Goal: Task Accomplishment & Management: Complete application form

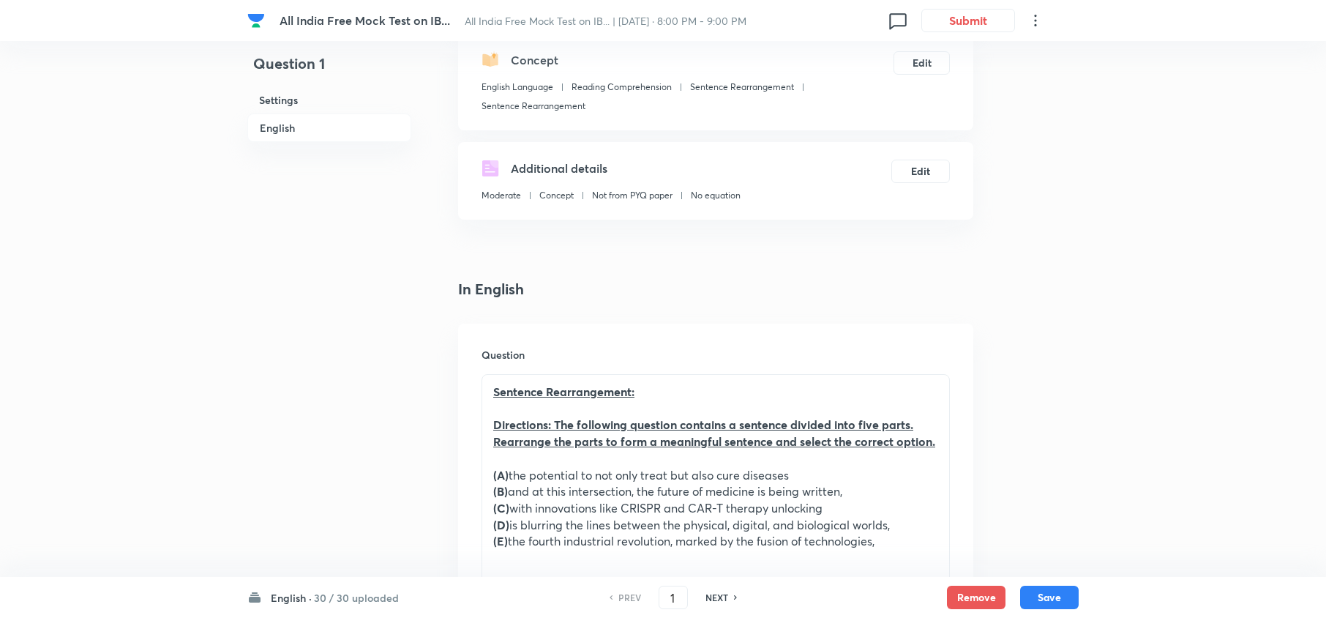
scroll to position [487, 0]
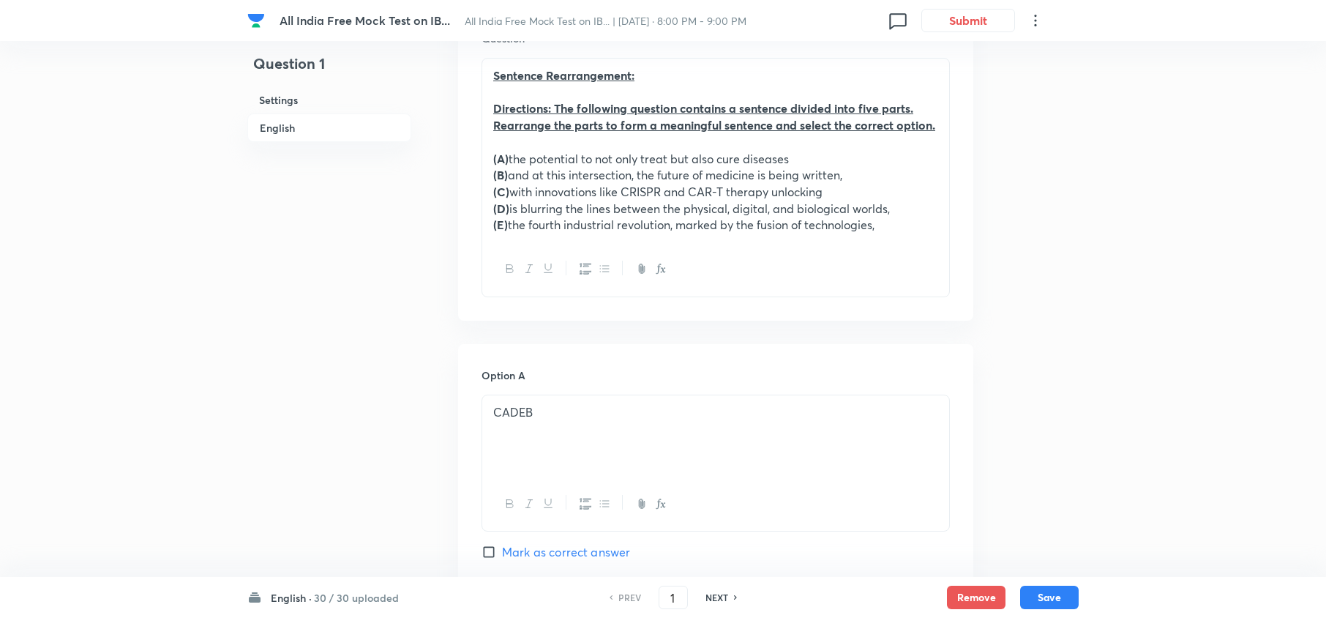
click at [378, 585] on div "English · 30 / 30 uploaded PREV 1 ​ NEXT Remove Save" at bounding box center [662, 597] width 831 height 41
click at [355, 598] on h6 "30 / 30 uploaded" at bounding box center [356, 597] width 85 height 15
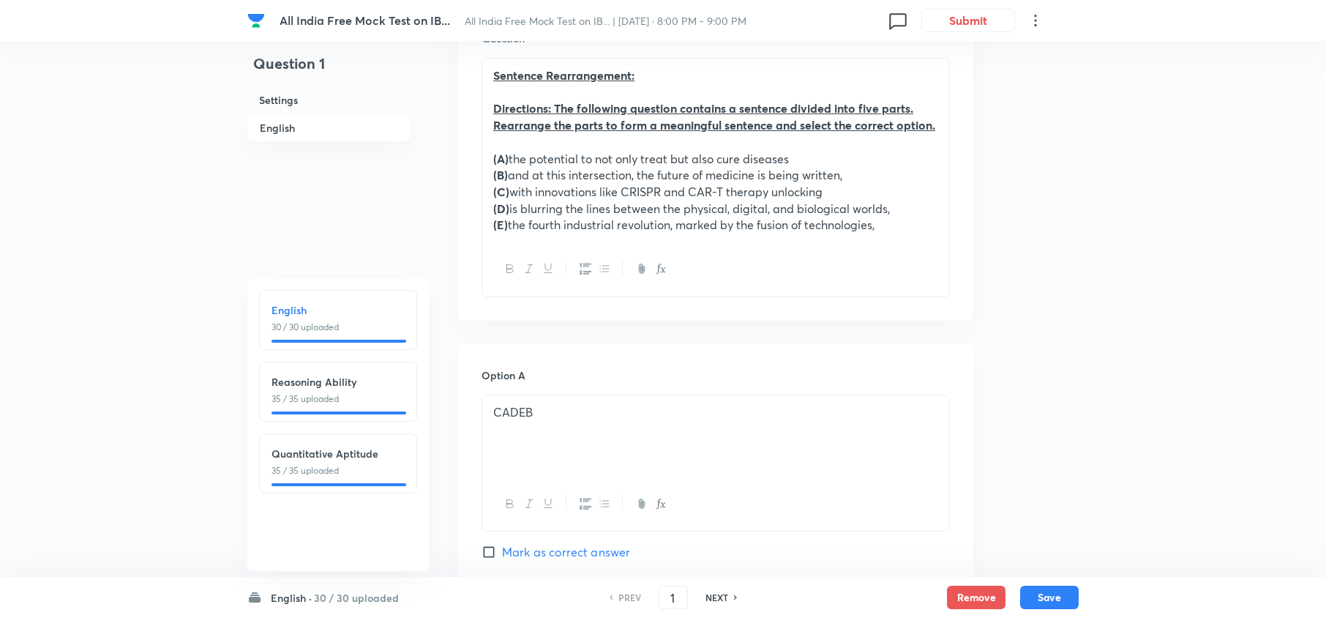
click at [325, 413] on div at bounding box center [338, 412] width 135 height 3
type input "31"
checkbox input "false"
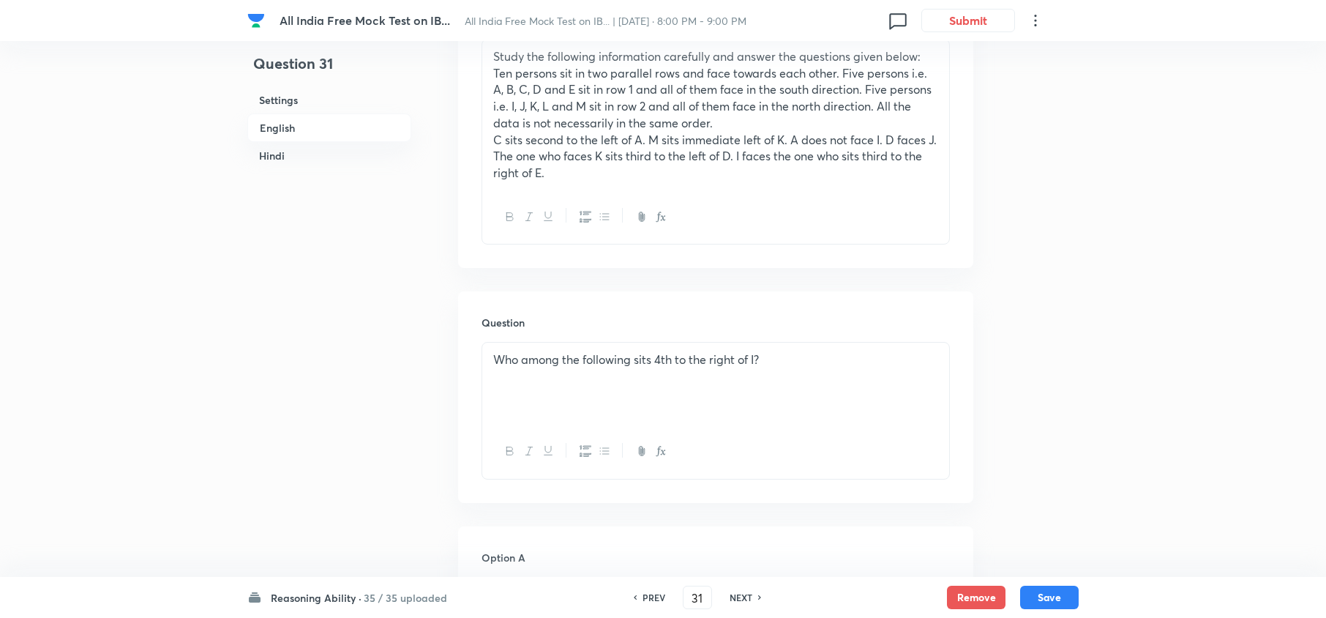
checkbox input "true"
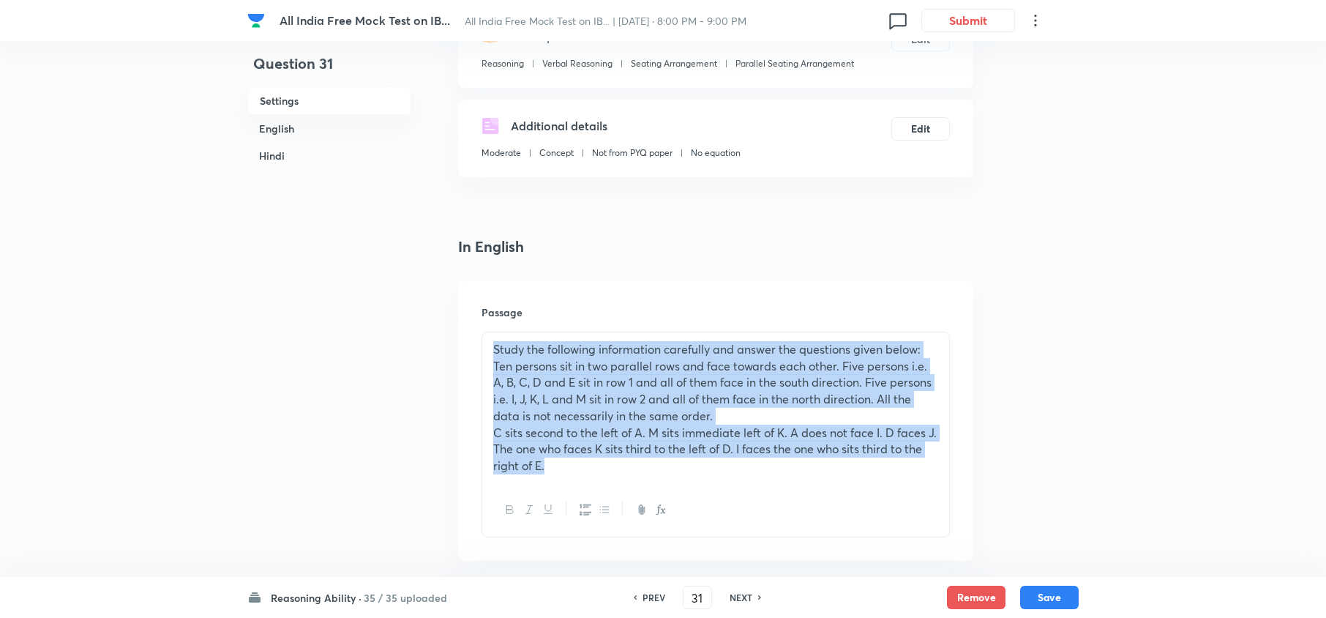
drag, startPoint x: 618, startPoint y: 472, endPoint x: 429, endPoint y: 266, distance: 279.1
copy div "Study the following information carefully and answer the questions given below:…"
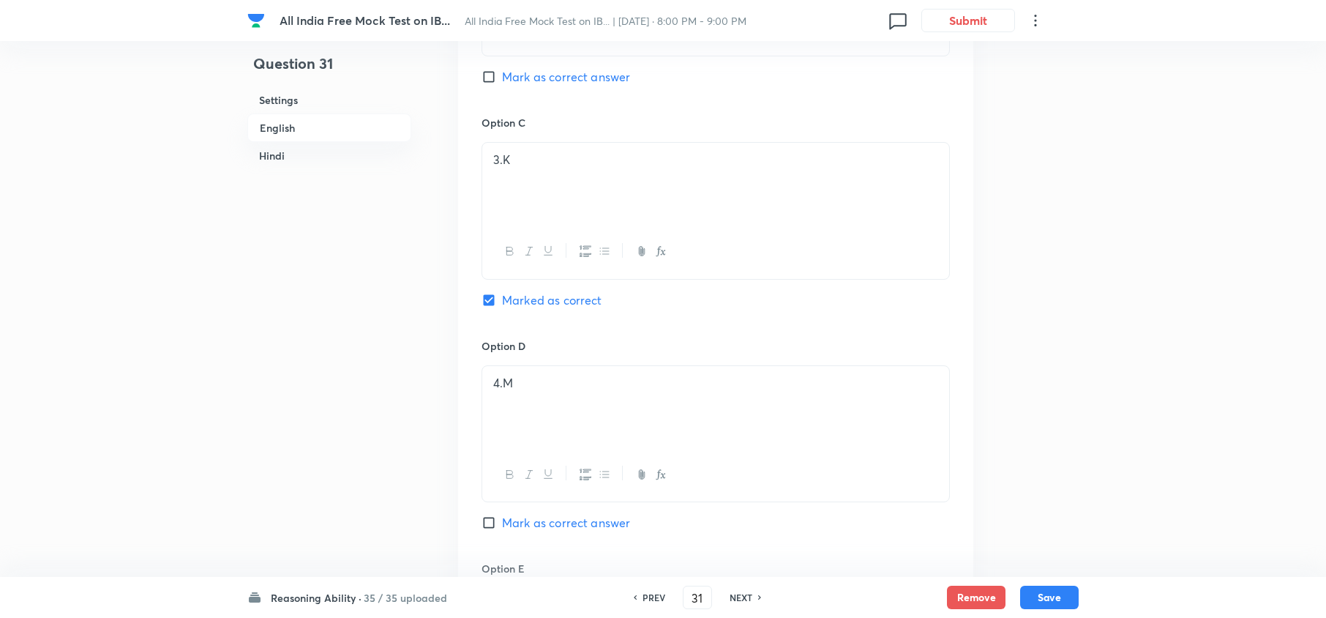
scroll to position [1365, 0]
click at [741, 591] on h6 "NEXT" at bounding box center [740, 596] width 23 height 13
type input "32"
checkbox input "false"
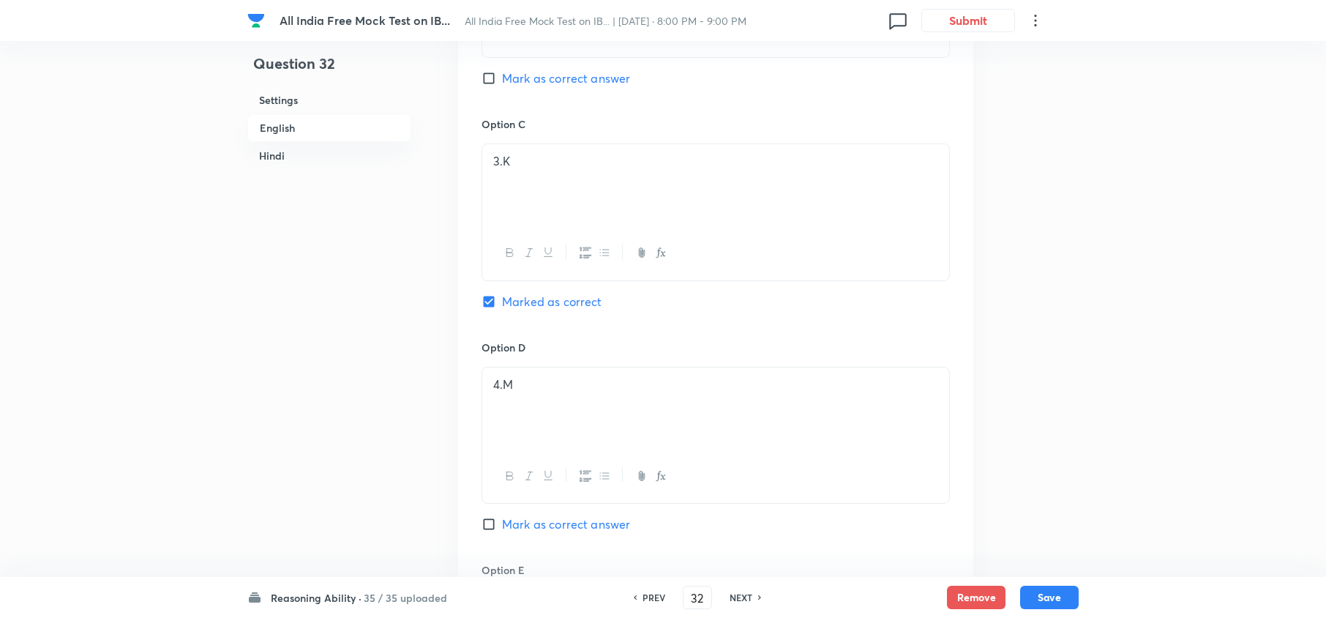
checkbox input "true"
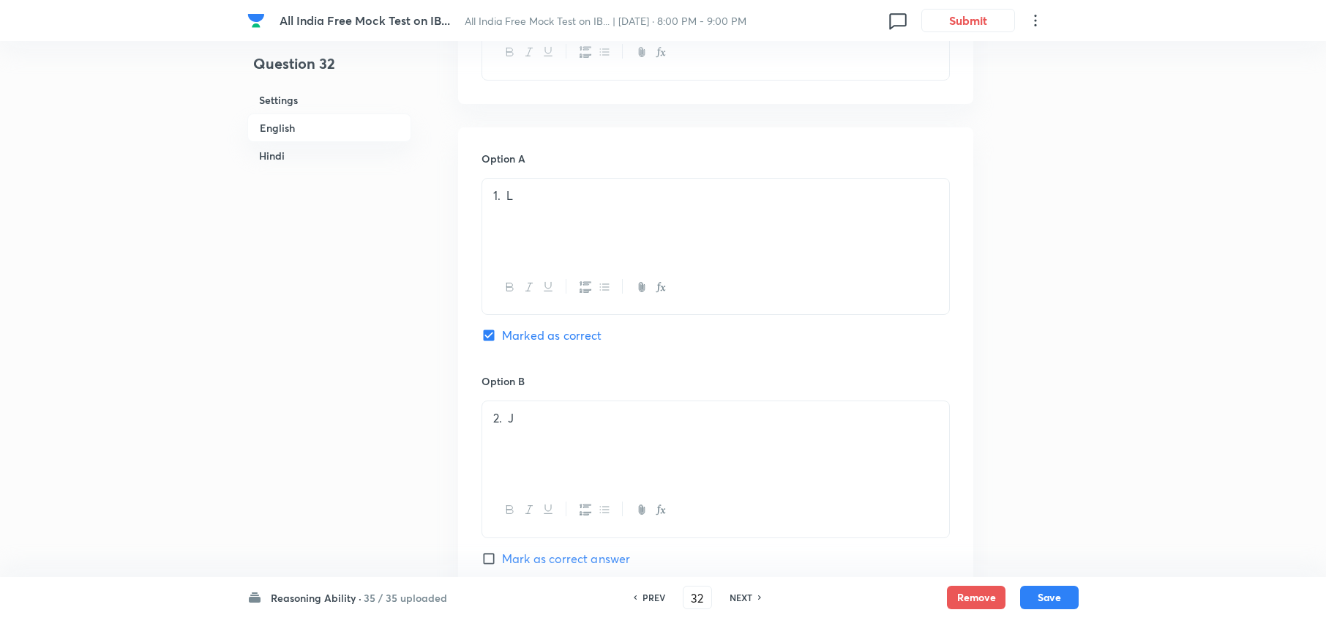
scroll to position [2927, 0]
click at [736, 596] on h6 "NEXT" at bounding box center [740, 596] width 23 height 13
type input "33"
checkbox input "false"
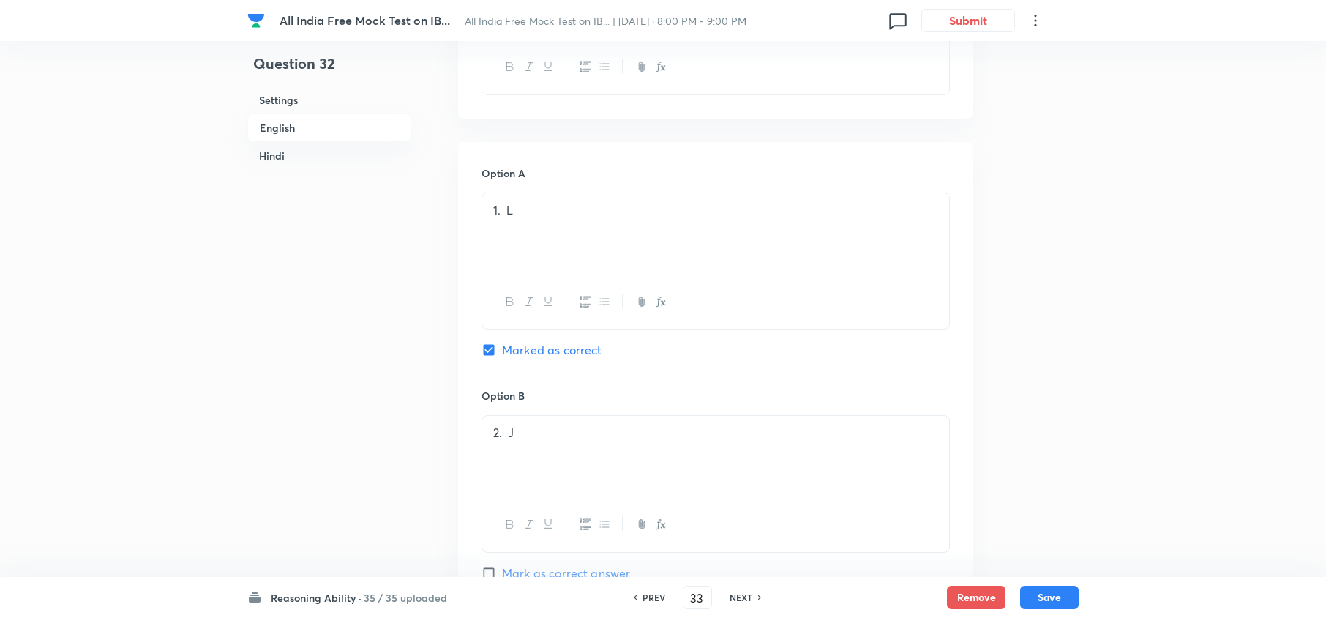
checkbox input "true"
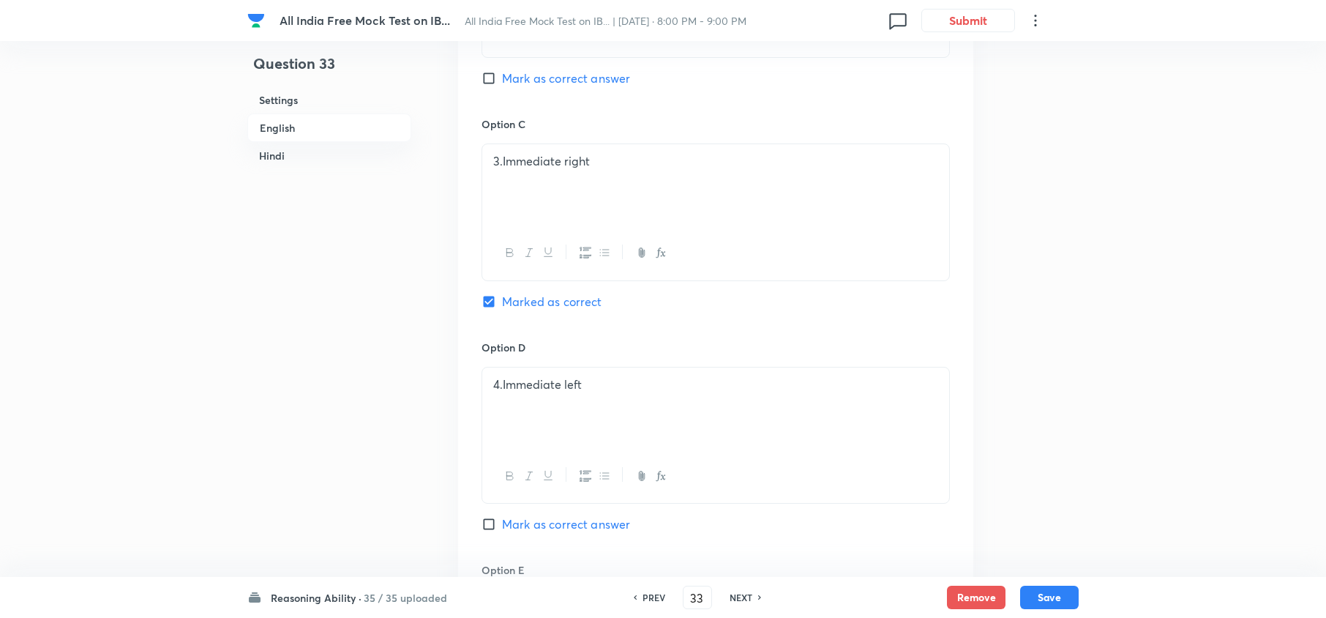
scroll to position [975, 0]
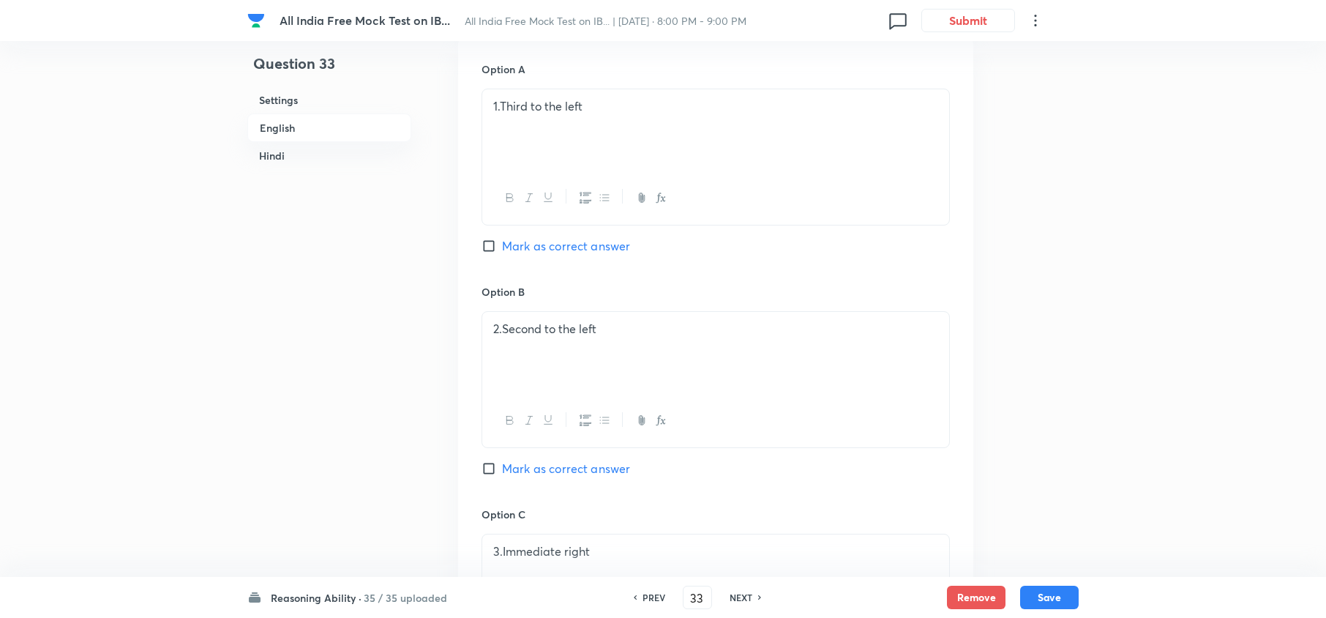
click at [753, 597] on div "NEXT" at bounding box center [743, 596] width 39 height 13
type input "34"
checkbox input "false"
checkbox input "true"
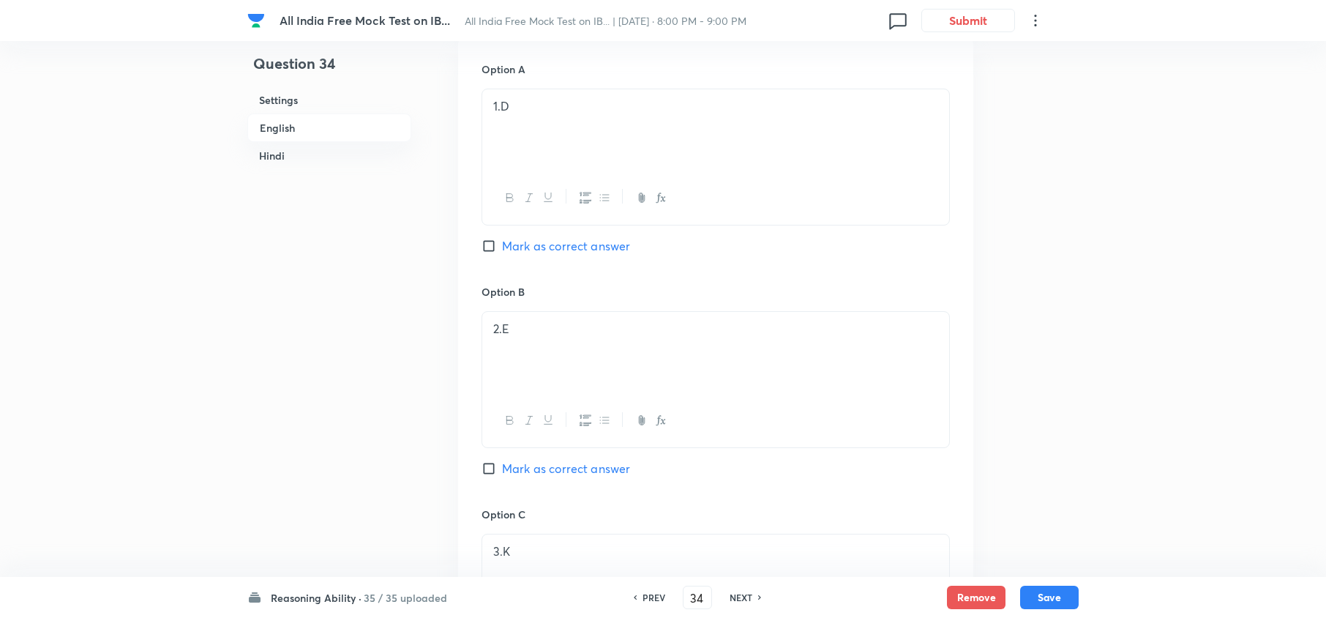
checkbox input "true"
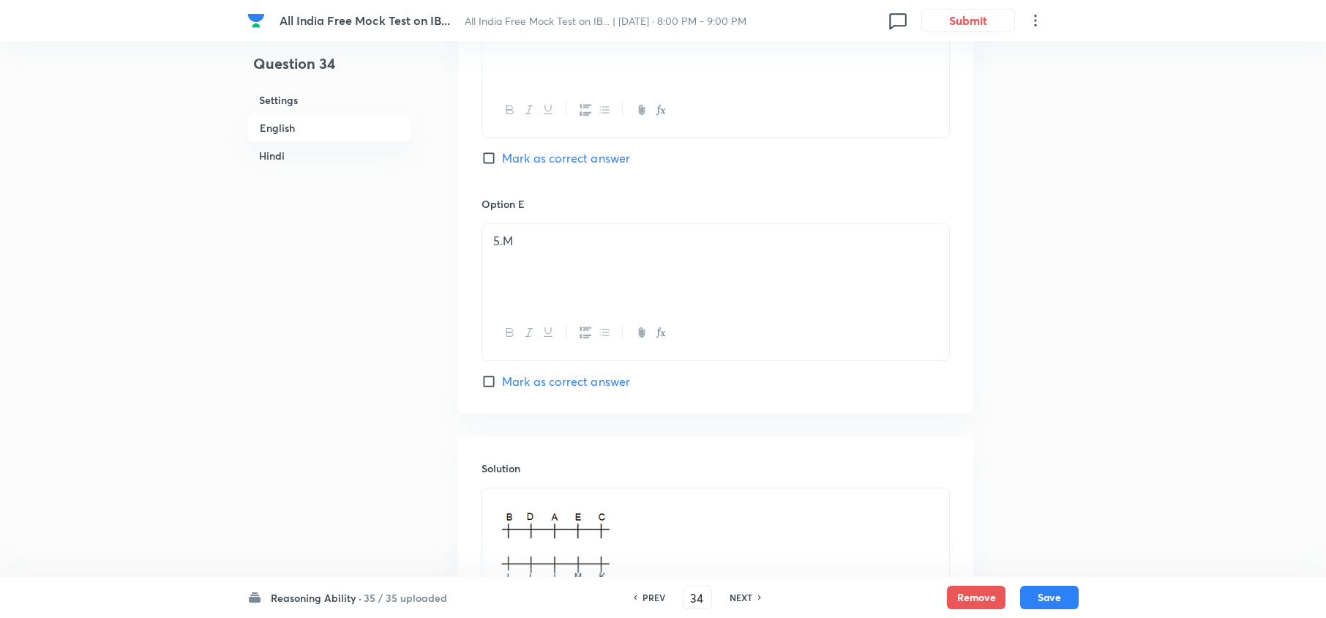
scroll to position [3805, 0]
click at [736, 593] on h6 "NEXT" at bounding box center [740, 596] width 23 height 13
type input "35"
checkbox input "false"
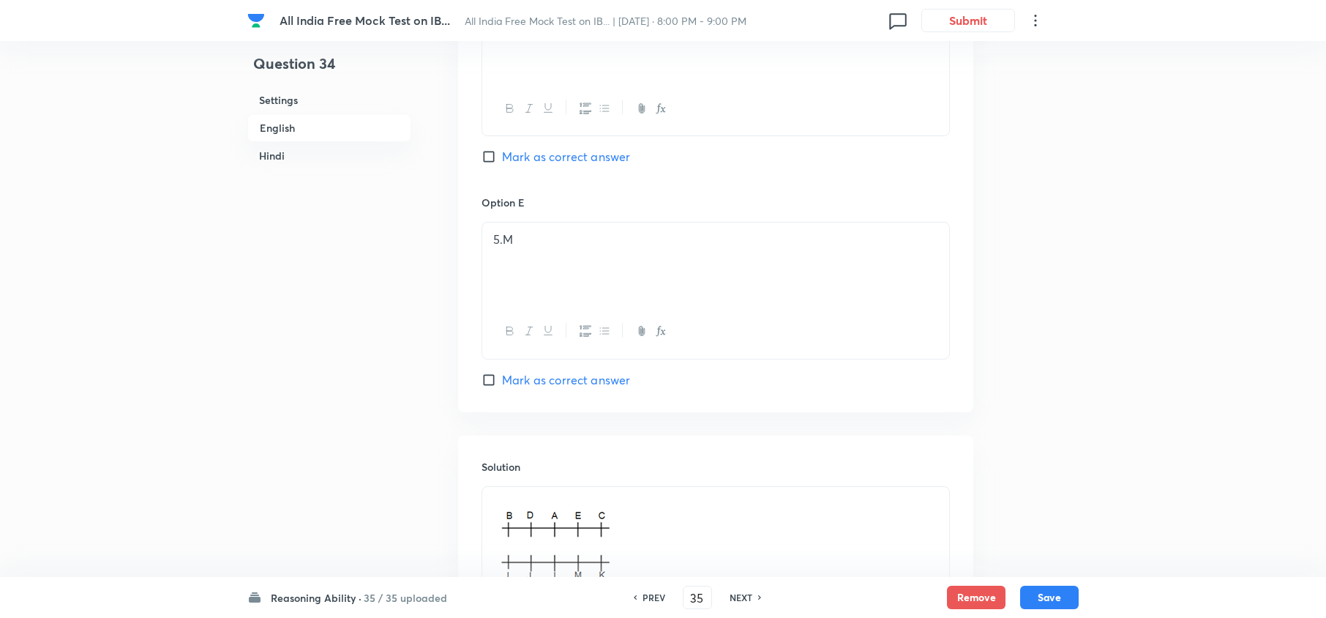
checkbox input "true"
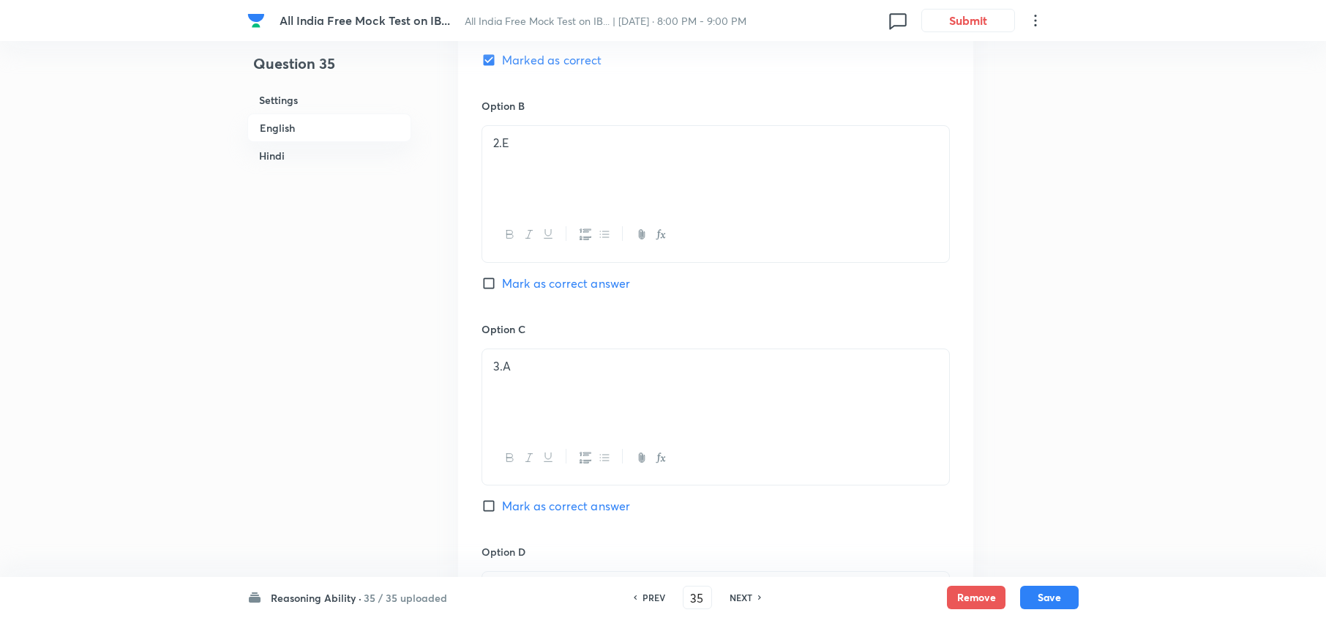
scroll to position [2829, 0]
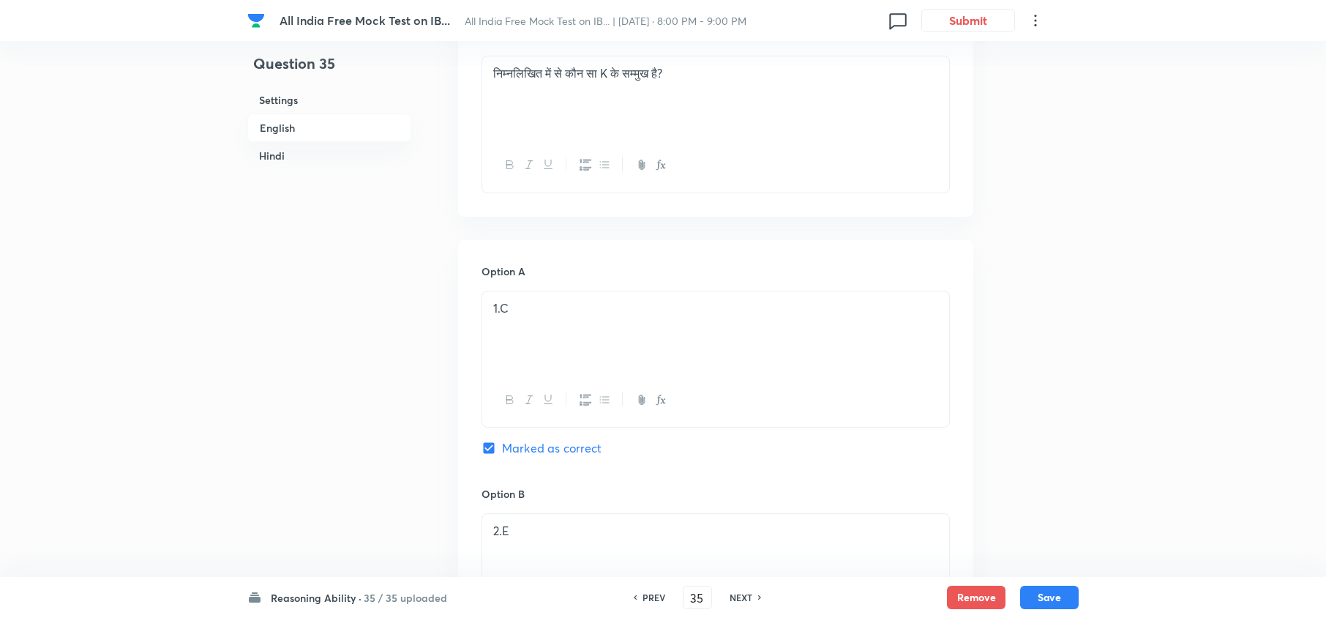
click at [739, 595] on h6 "NEXT" at bounding box center [740, 596] width 23 height 13
type input "36"
checkbox input "false"
checkbox input "true"
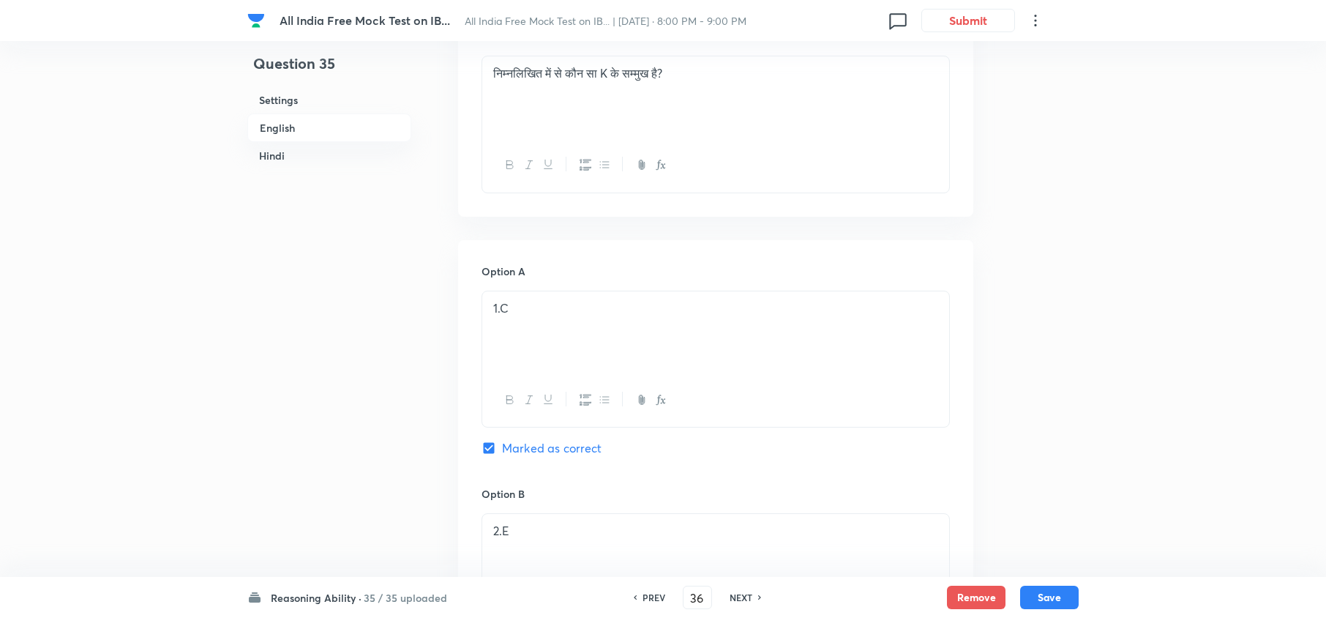
checkbox input "true"
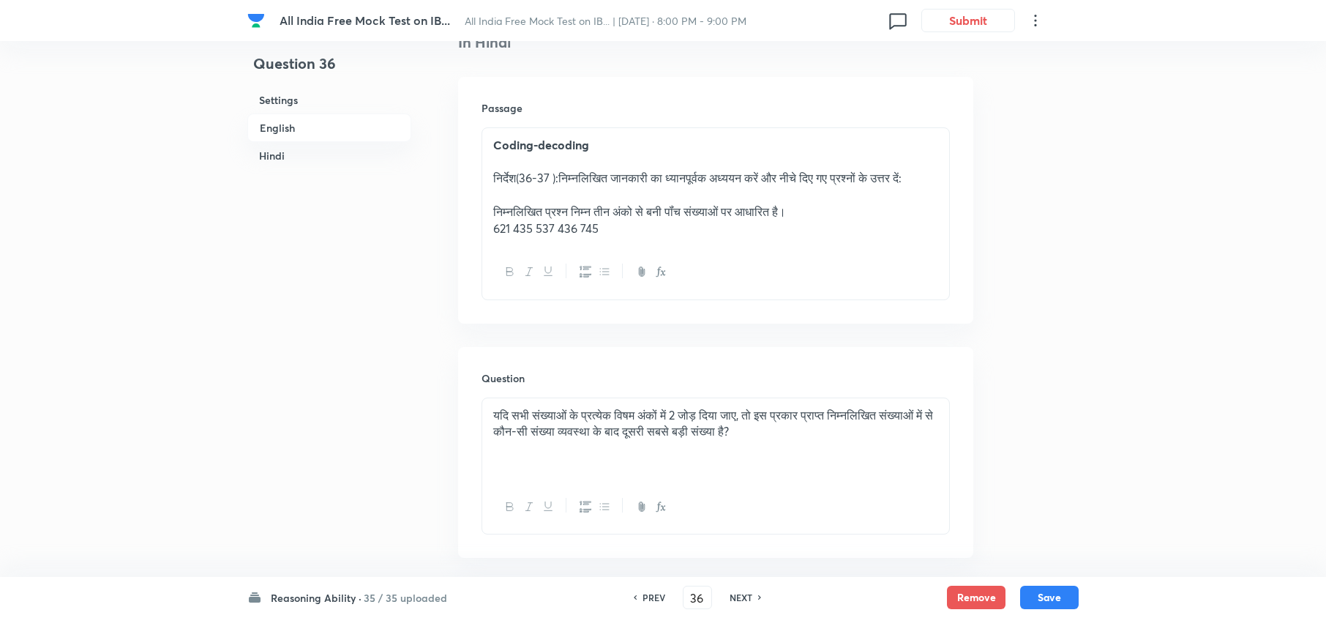
scroll to position [2439, 0]
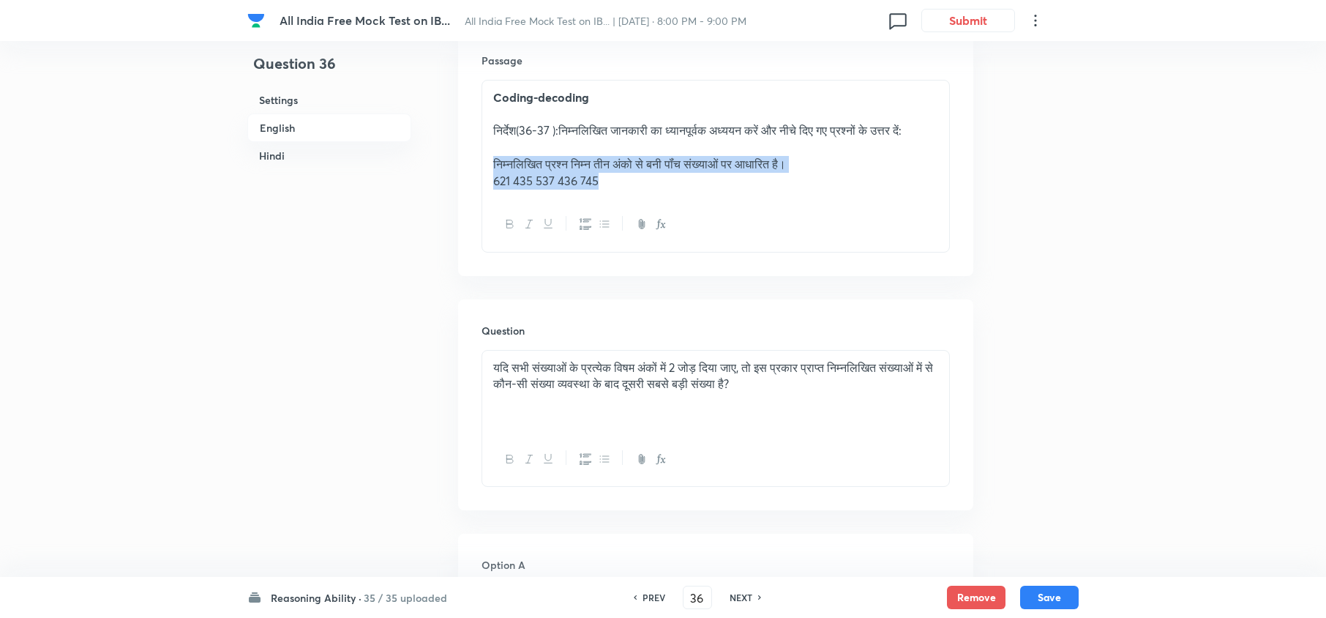
drag, startPoint x: 616, startPoint y: 195, endPoint x: 476, endPoint y: 168, distance: 143.1
click at [459, 170] on div "Passage Coding-decoding निर्देश(36-37 ):निम्नलिखित जानकारी का ध्यानपूर्वक अध्यय…" at bounding box center [715, 152] width 515 height 247
copy div "निम्‍नलिखित प्रश्‍न निम्‍न तीन अंको से बनी पॉंच संख्‍याओं पर आधारित है। 621 435…"
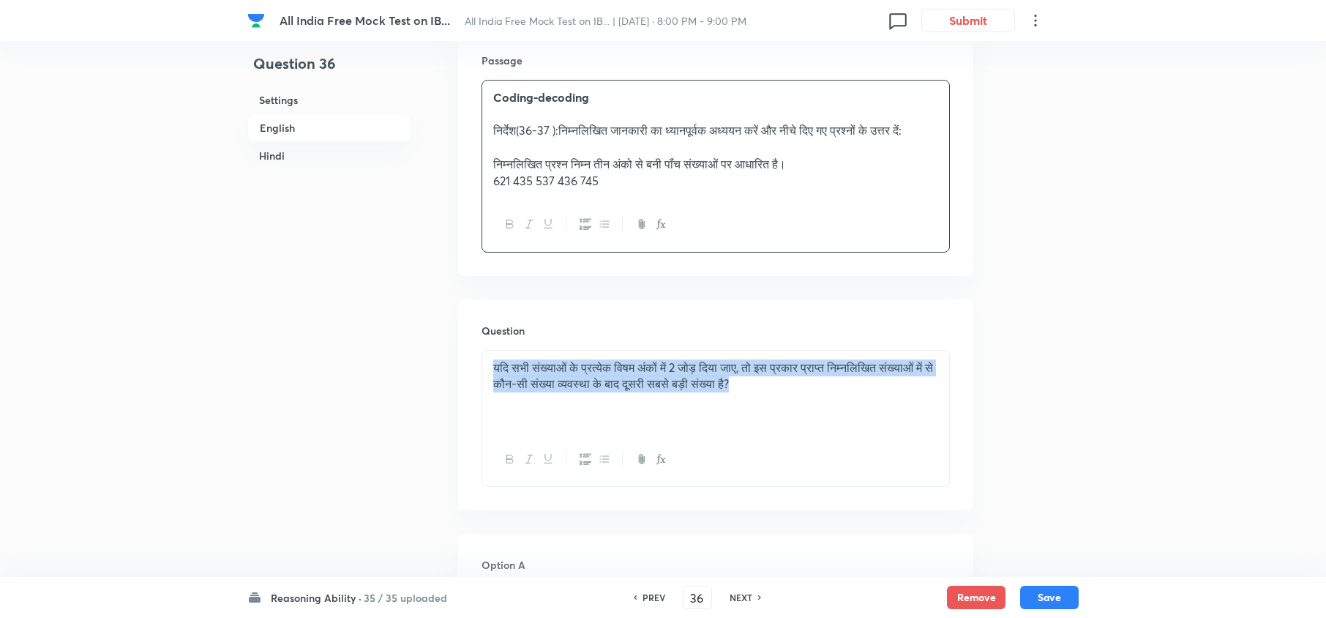
drag, startPoint x: 846, startPoint y: 396, endPoint x: 299, endPoint y: 305, distance: 554.0
copy p "यदि सभी संख्याओं के प्रत्येक विषम अंकों में 2 जोड़ दिया जाए, तो इस प्रकार प्राप…"
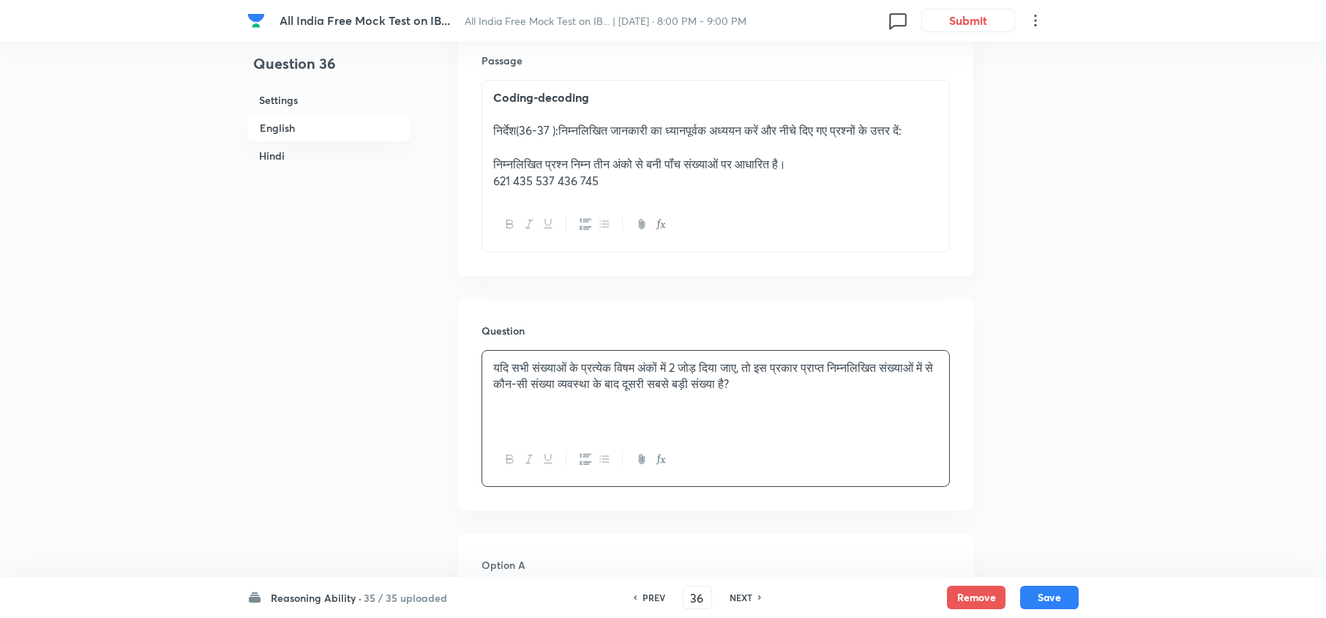
click at [749, 596] on h6 "NEXT" at bounding box center [740, 596] width 23 height 13
type input "37"
checkbox input "false"
checkbox input "true"
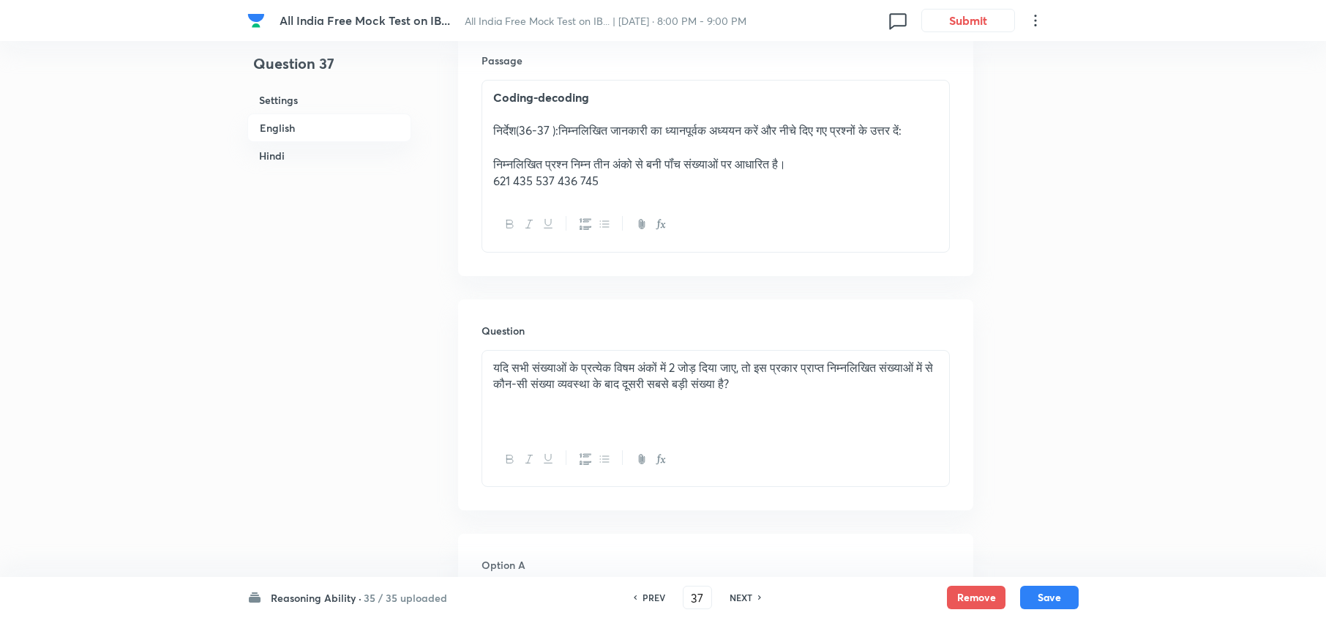
checkbox input "true"
drag, startPoint x: 761, startPoint y: 417, endPoint x: 723, endPoint y: 399, distance: 42.2
click at [723, 399] on div "यदि प्रत्येक संख्या के भीतर पहले अंक का स्थान तीसरे अंक से बदल दिया जाए तो निम्…" at bounding box center [715, 389] width 467 height 82
click at [648, 591] on h6 "PREV" at bounding box center [653, 596] width 23 height 13
type input "36"
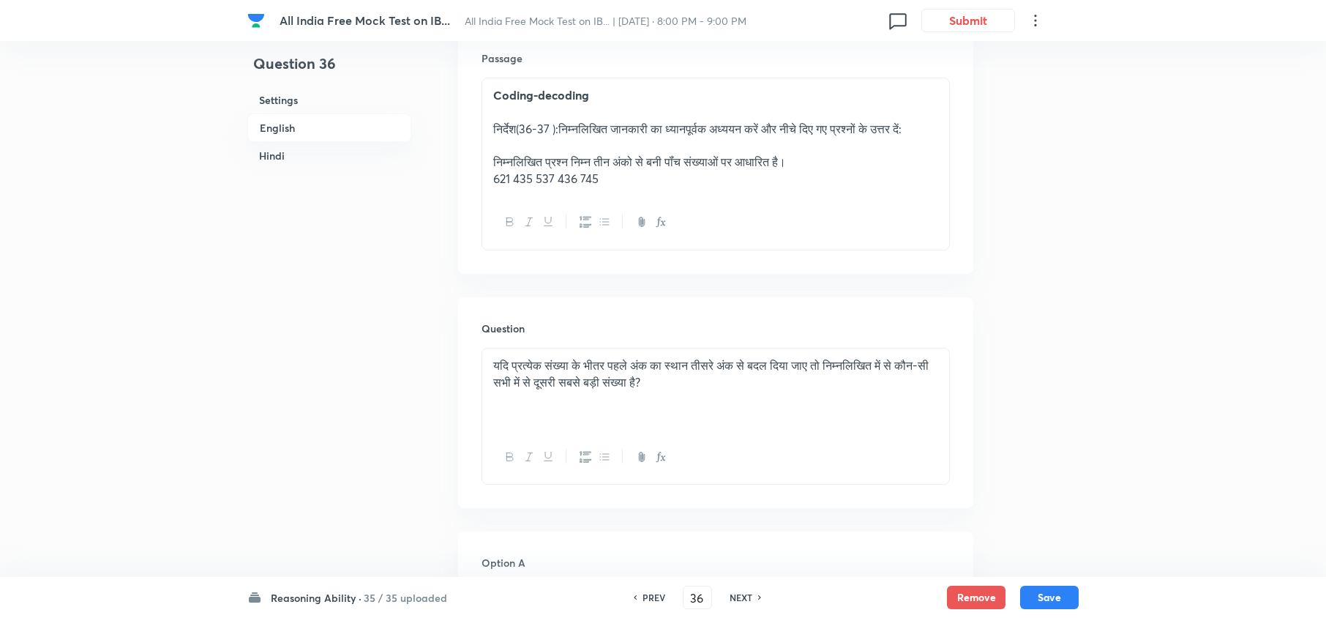
checkbox input "false"
checkbox input "true"
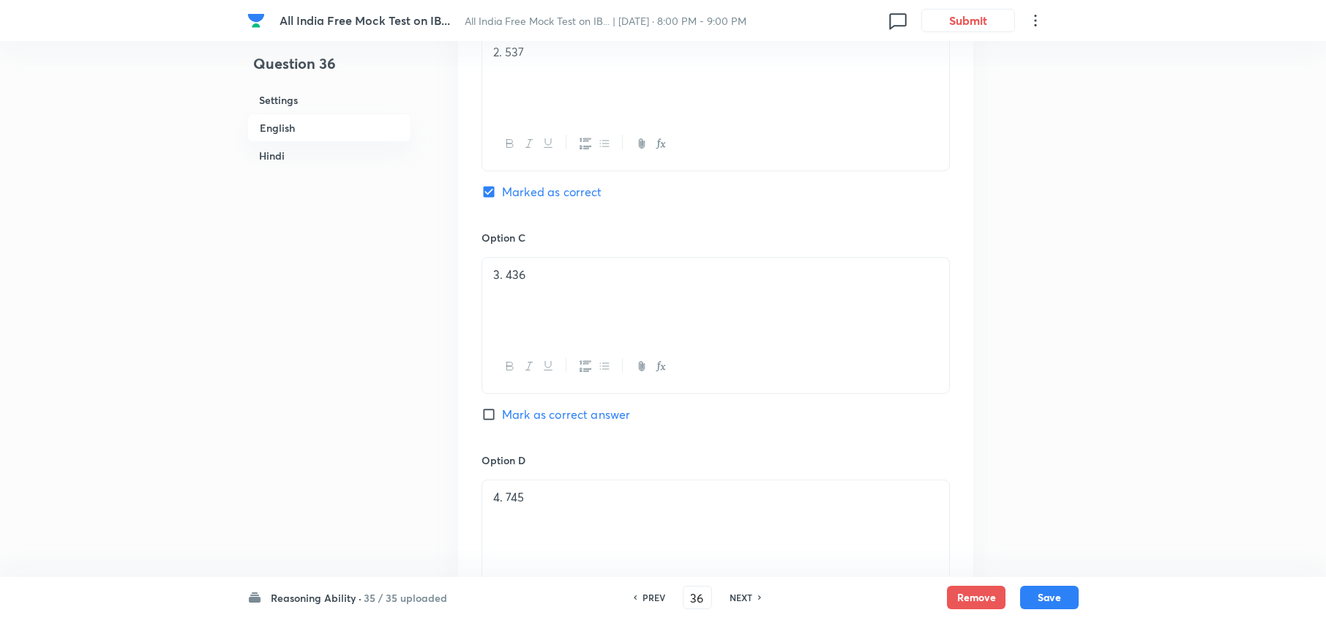
scroll to position [3219, 0]
click at [735, 598] on h6 "NEXT" at bounding box center [740, 596] width 23 height 13
type input "37"
checkbox input "false"
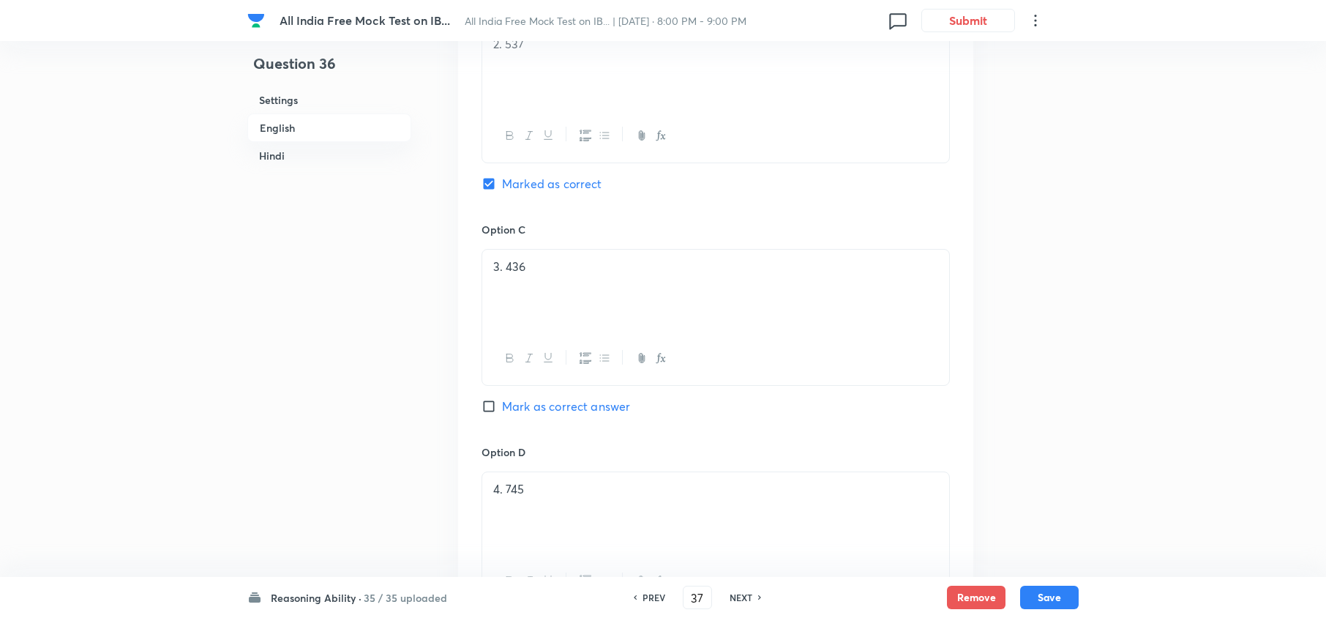
checkbox input "false"
checkbox input "true"
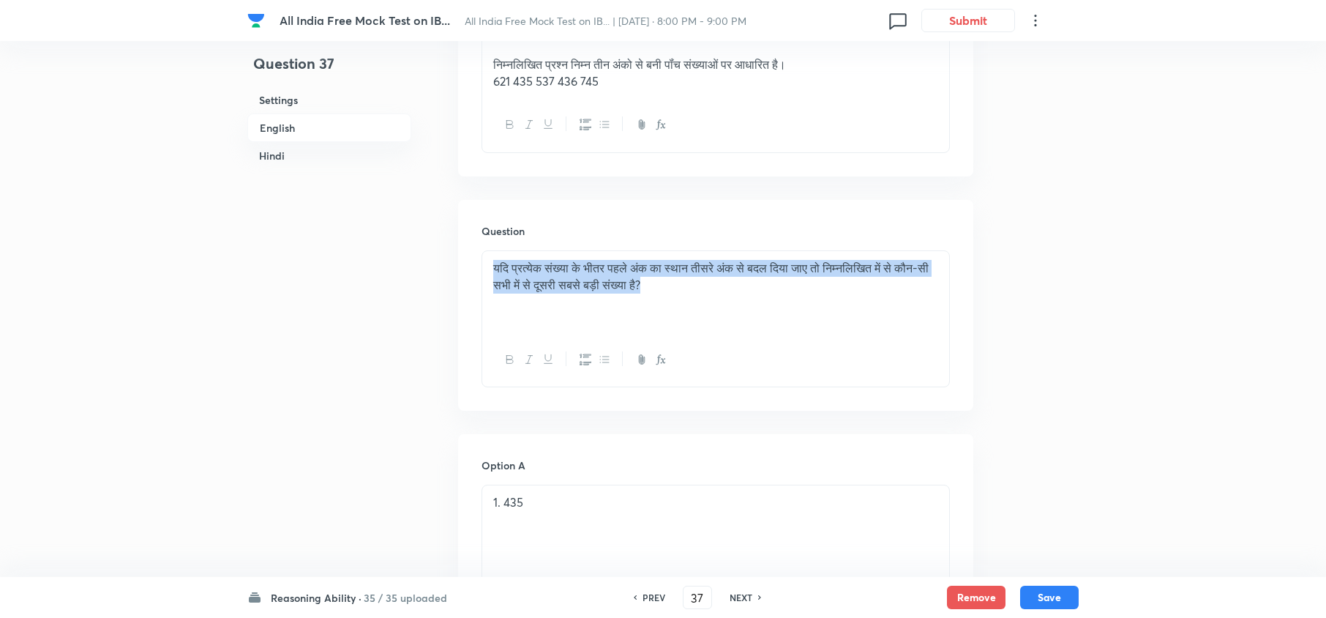
drag, startPoint x: 750, startPoint y: 326, endPoint x: 363, endPoint y: 271, distance: 390.9
copy p "यदि प्रत्येक संख्या के भीतर पहले अंक का स्थान तीसरे अंक से बदल दिया जाए तो निम्…"
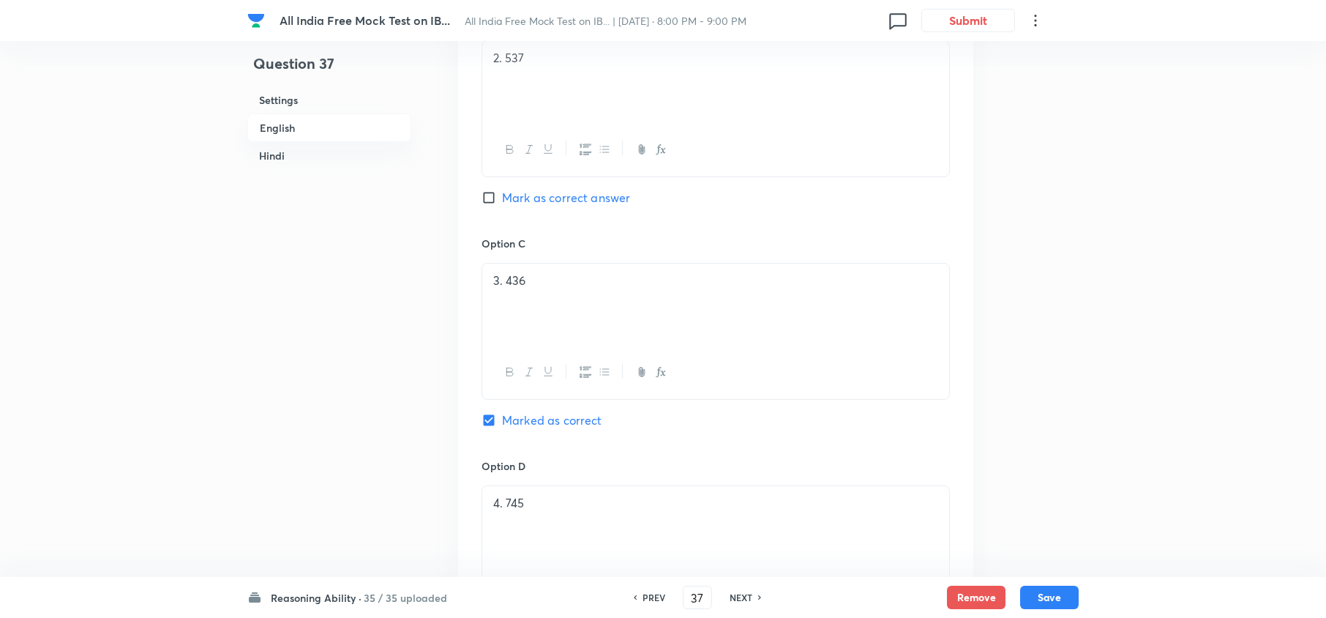
scroll to position [3219, 0]
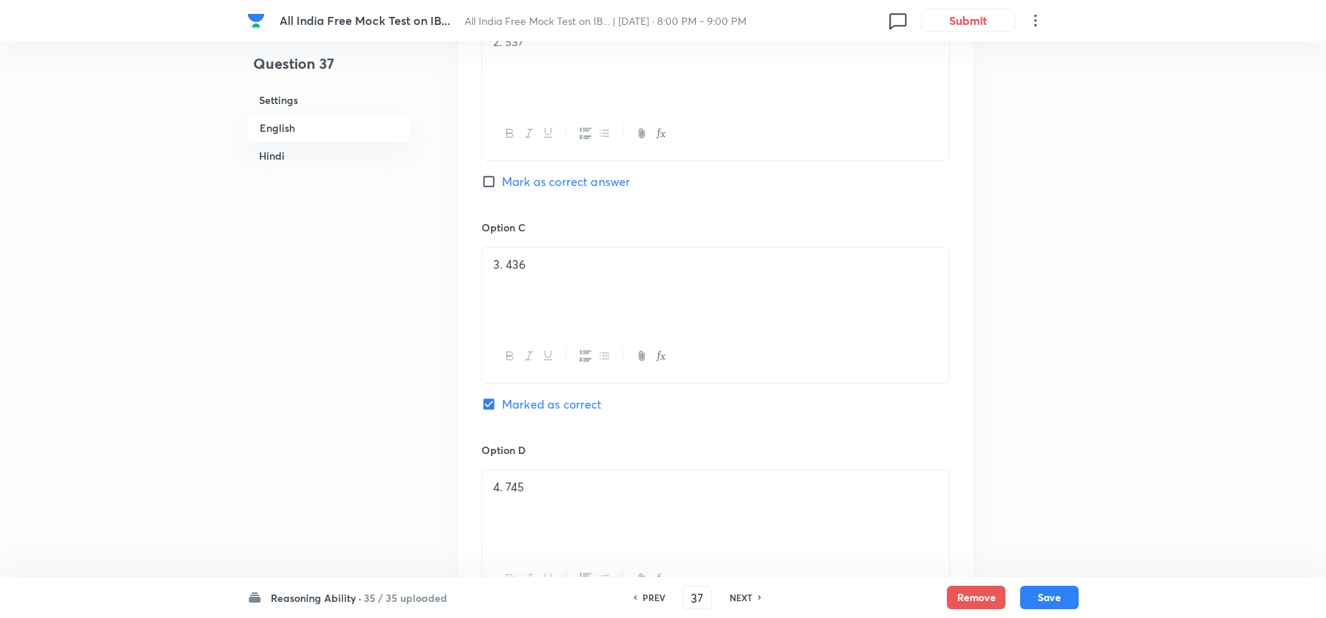
click at [739, 596] on h6 "NEXT" at bounding box center [740, 596] width 23 height 13
type input "38"
checkbox input "false"
checkbox input "true"
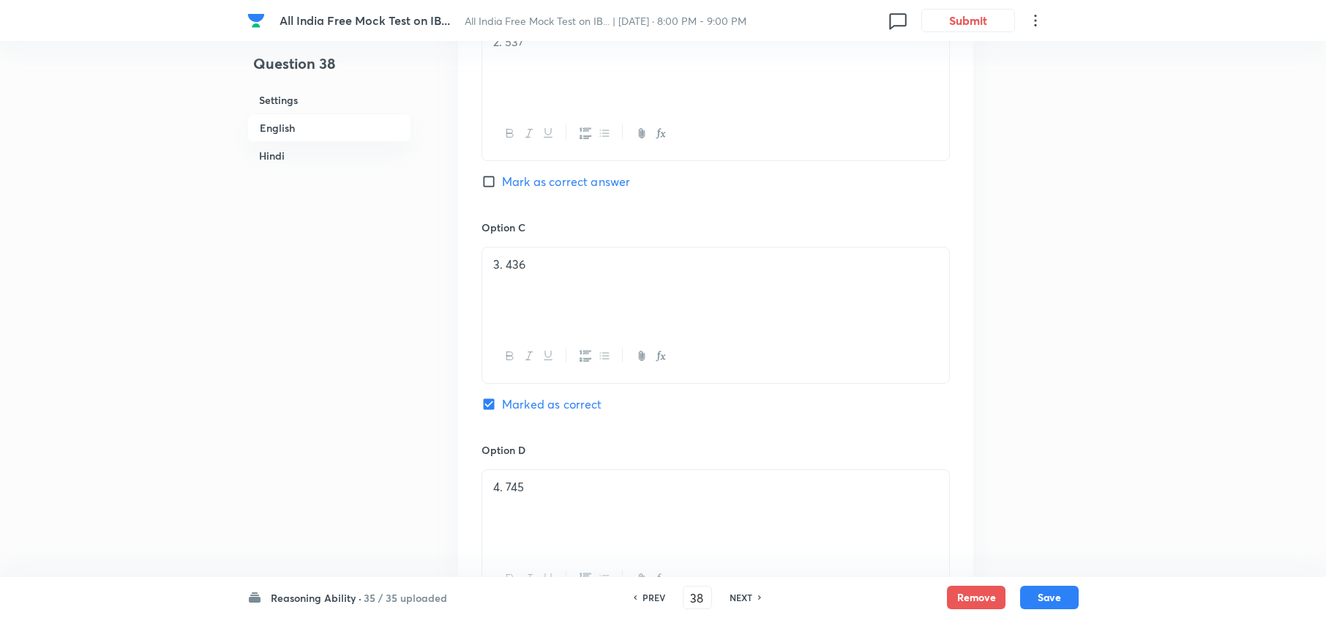
checkbox input "true"
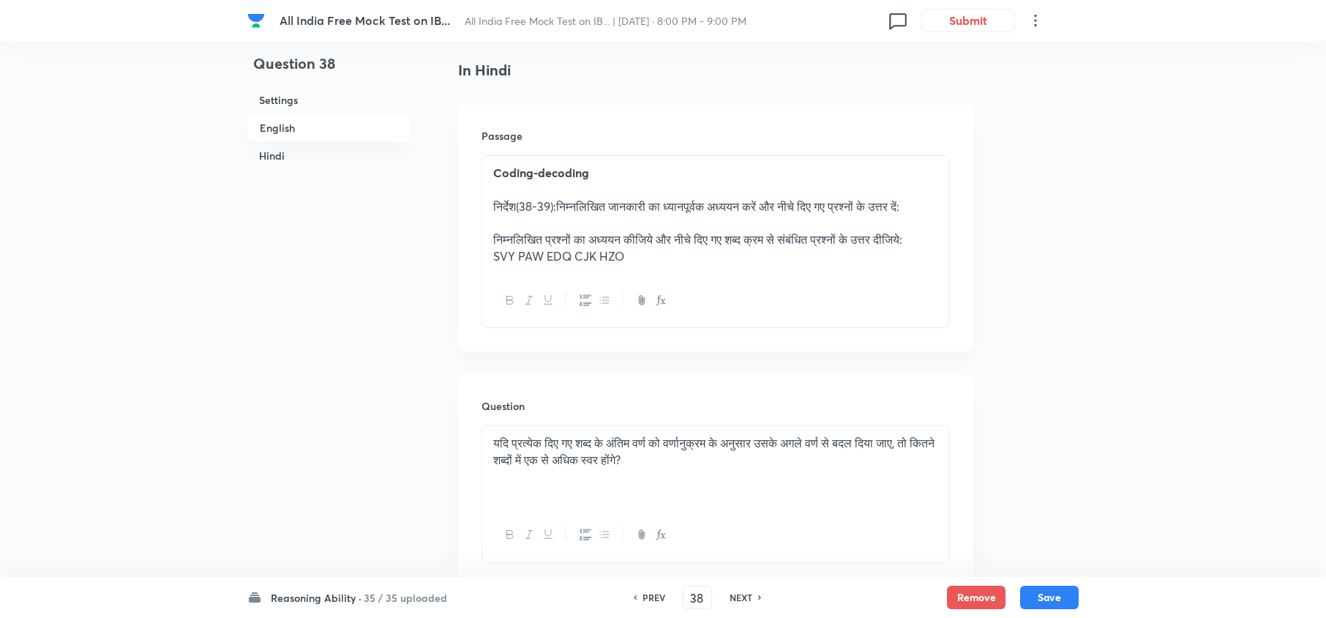
scroll to position [2341, 0]
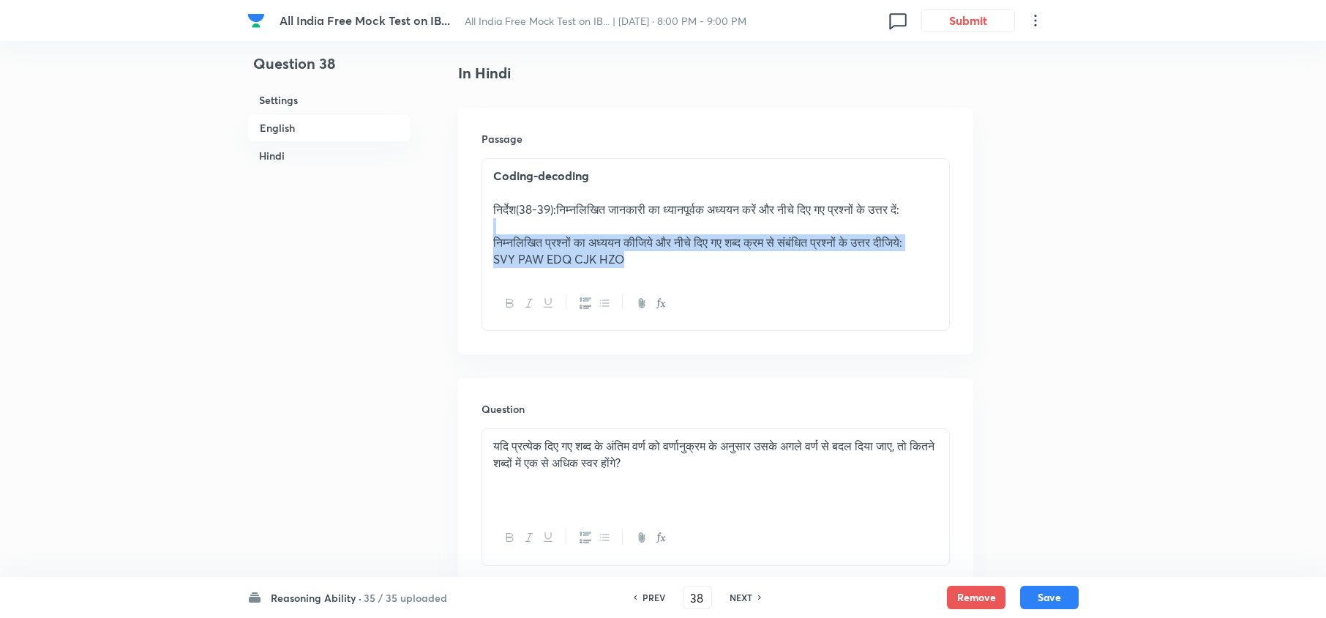
drag, startPoint x: 661, startPoint y: 260, endPoint x: 472, endPoint y: 237, distance: 190.9
click at [472, 237] on div "Passage Coding-decoding निर्देश(38-39):निम्नलिखित जानकारी का ध्यानपूर्वक अध्ययन…" at bounding box center [715, 231] width 515 height 247
copy div "निम्नलिखित प्रश्नों का अध्ययन कीजिये और नीचे दिए गए शब्द क्रम से संबंधित प्रश्न…"
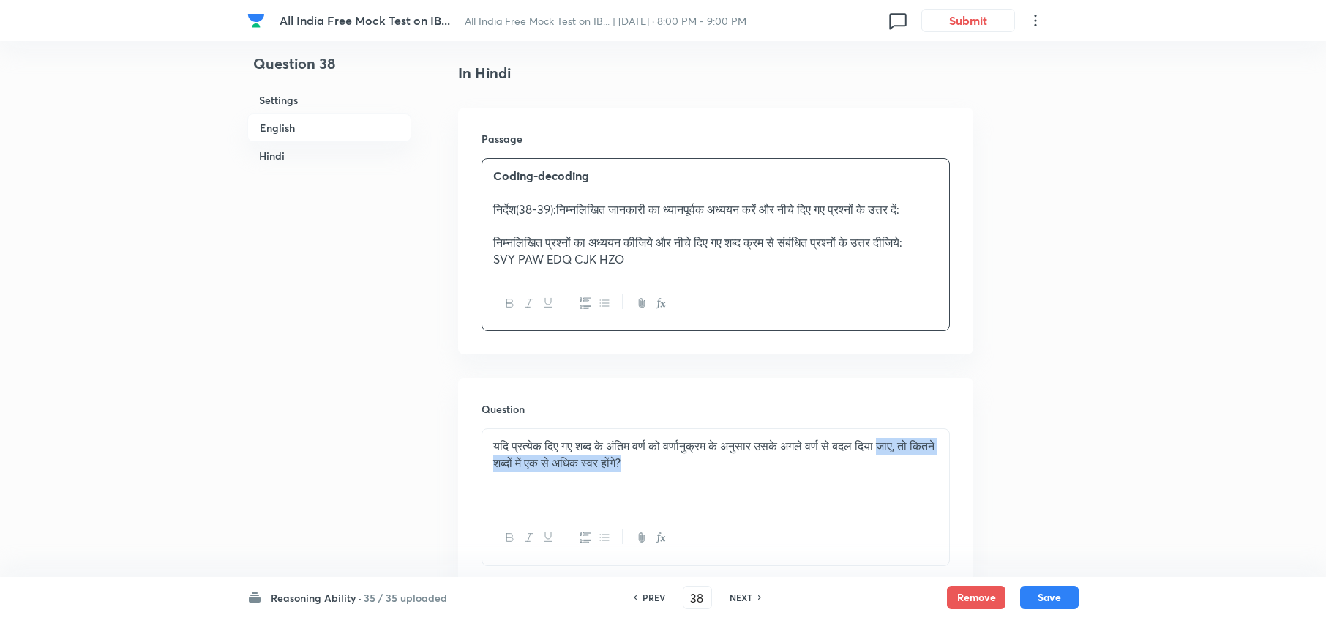
drag, startPoint x: 730, startPoint y: 492, endPoint x: 495, endPoint y: 303, distance: 302.3
click at [784, 490] on div "यदि प्रत्येक दिए गए शब्द के अंतिम वर्ण को वर्णानुक्रम के अनुसार उसके अगले वर्ण …" at bounding box center [715, 470] width 467 height 82
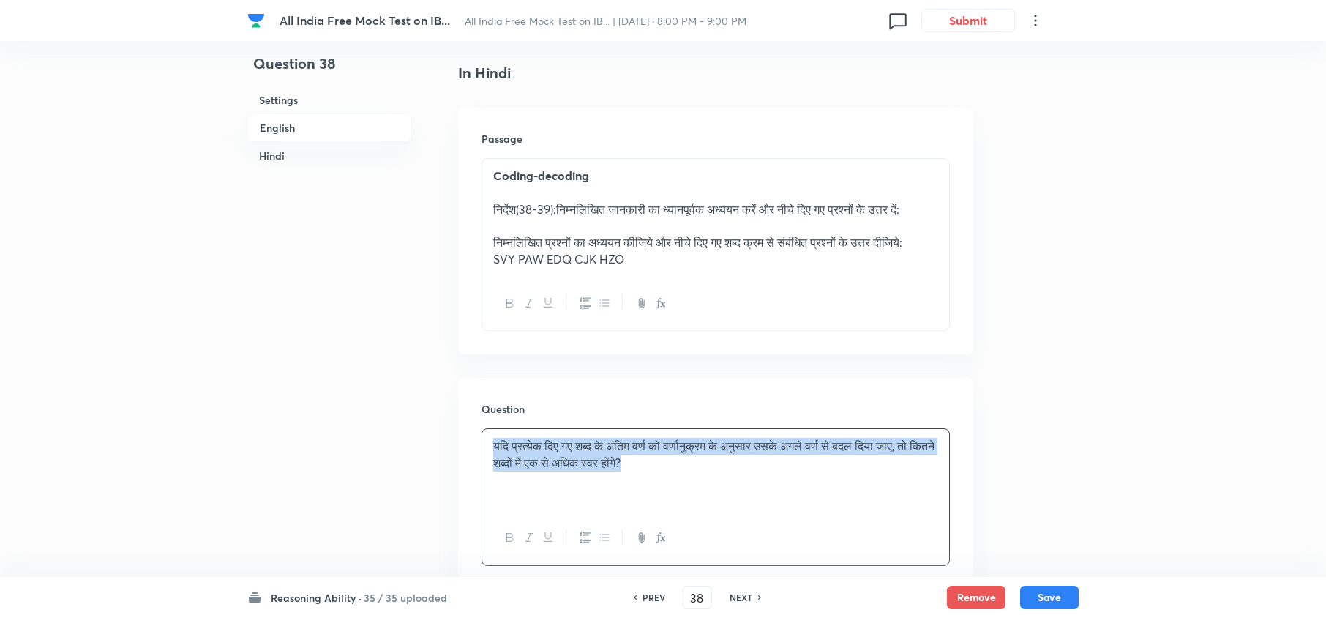
drag, startPoint x: 764, startPoint y: 473, endPoint x: 443, endPoint y: 372, distance: 336.0
copy p "यदि प्रत्येक दिए गए शब्द के अंतिम वर्ण को वर्णानुक्रम के अनुसार उसके अगले वर्ण …"
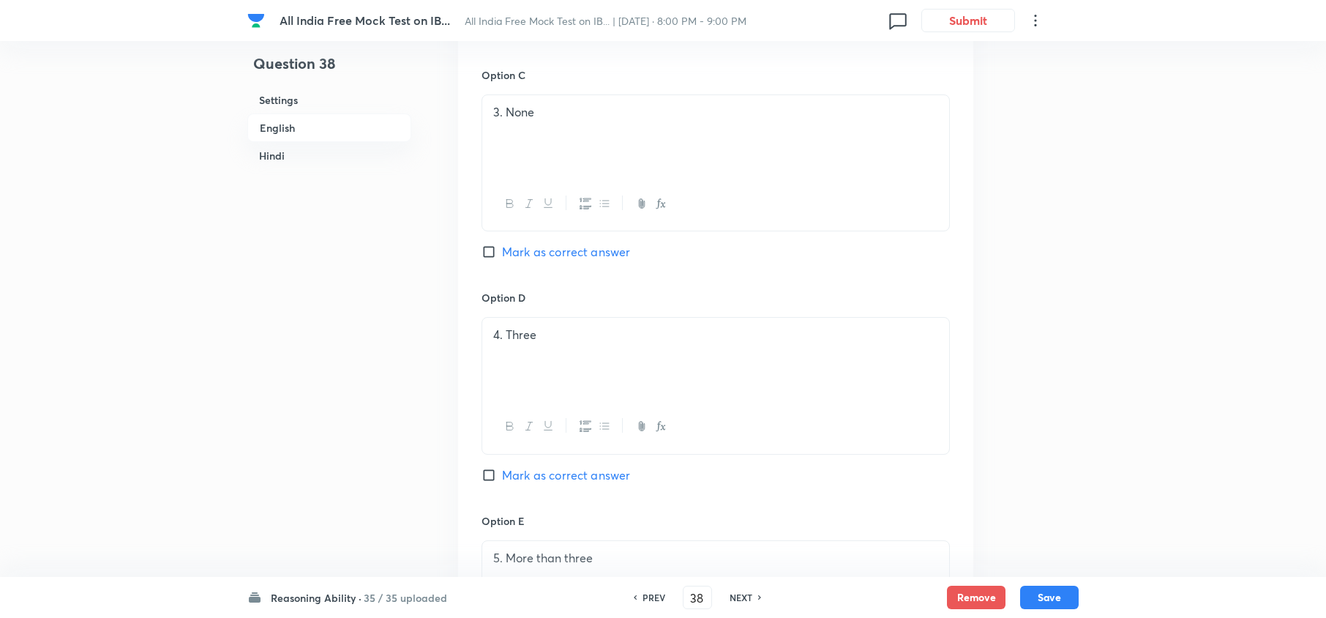
scroll to position [1268, 0]
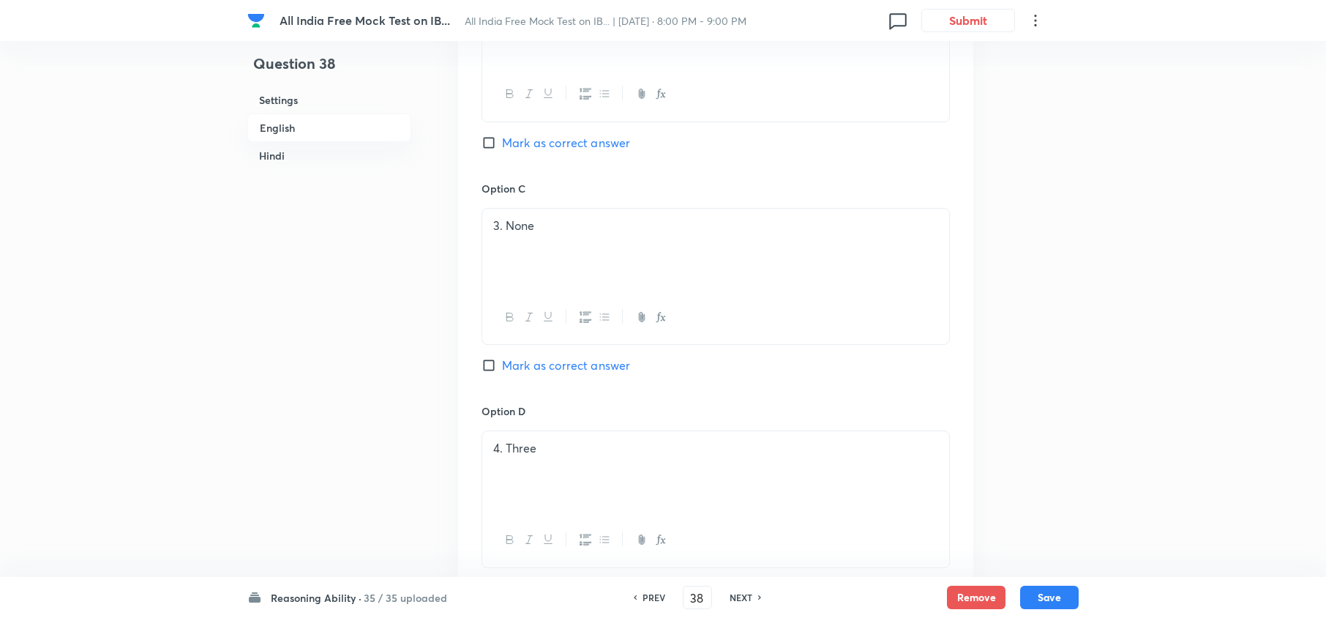
click at [574, 372] on span "Mark as correct answer" at bounding box center [566, 365] width 128 height 18
click at [502, 372] on input "Mark as correct answer" at bounding box center [491, 365] width 20 height 15
checkbox input "true"
checkbox input "false"
checkbox input "true"
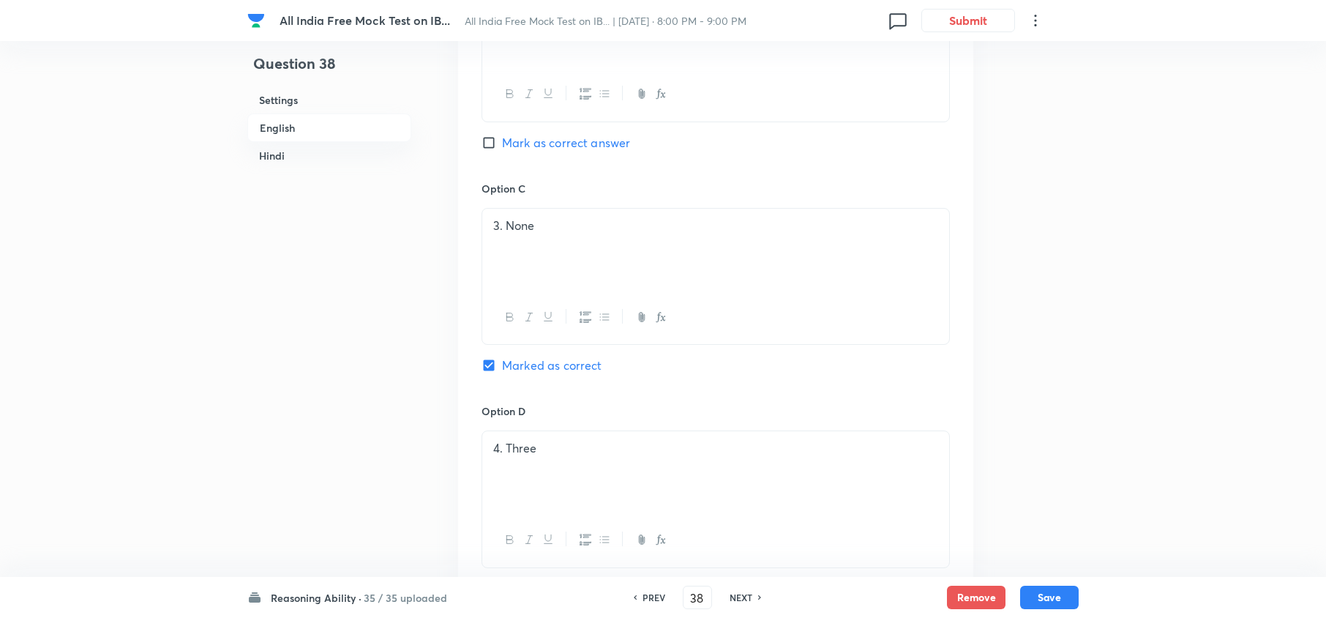
checkbox input "false"
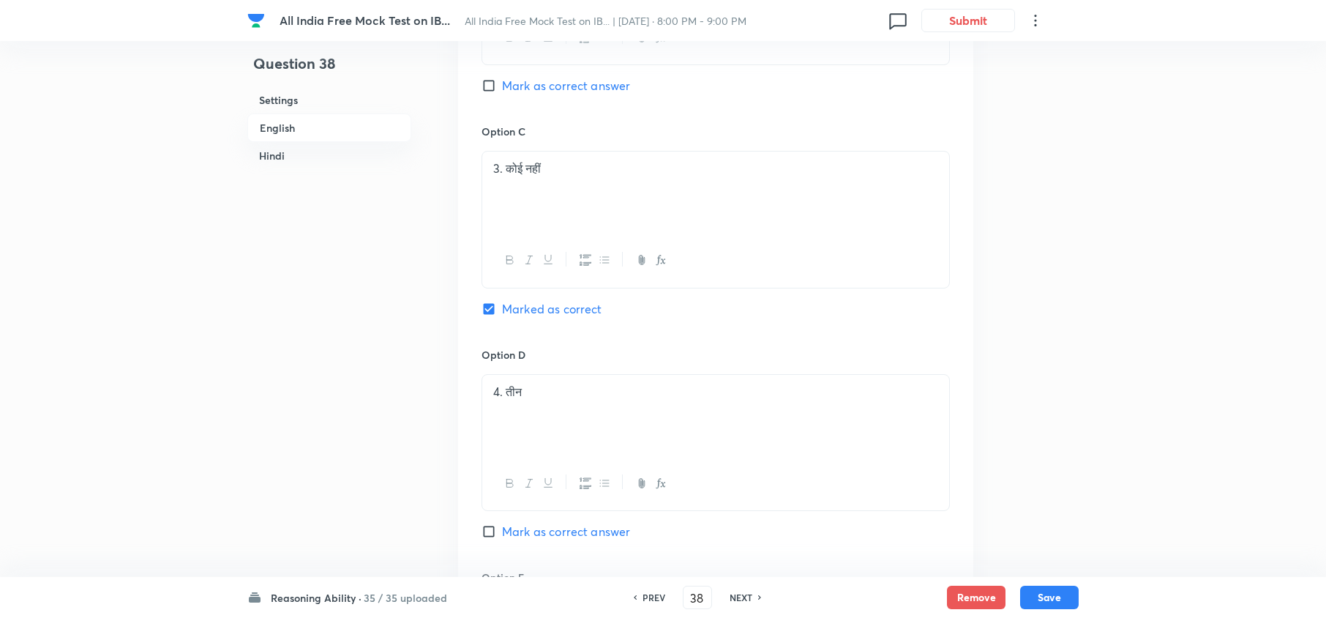
scroll to position [3512, 0]
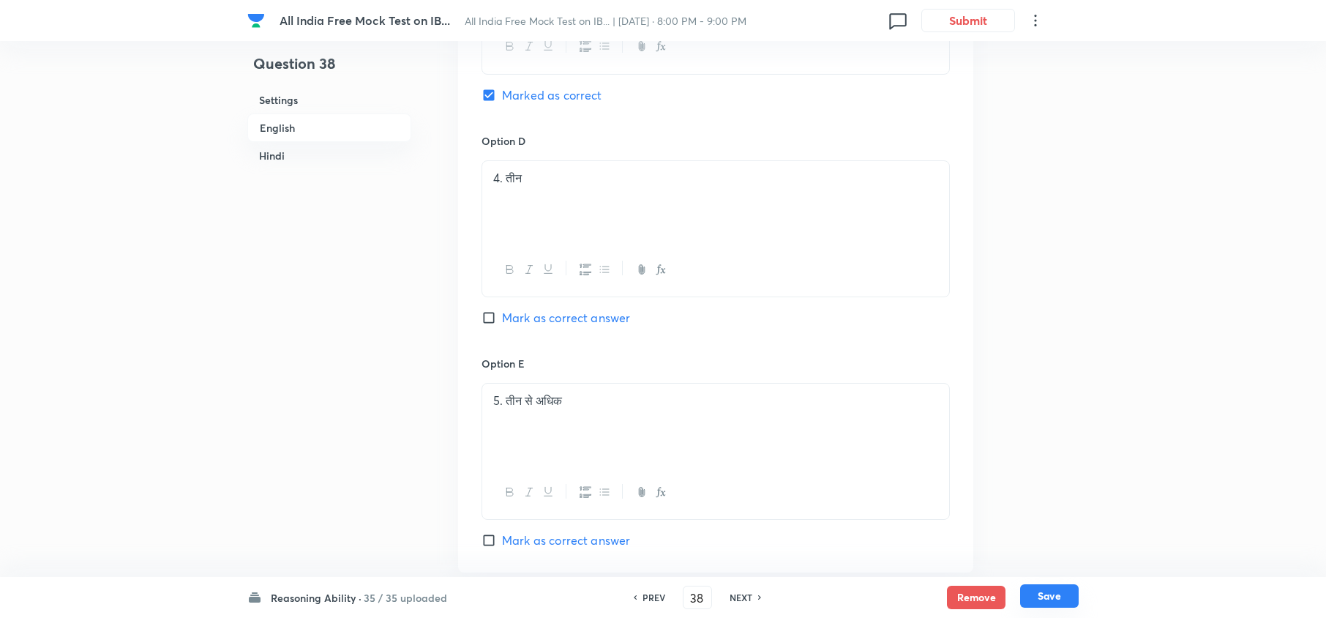
click at [1051, 594] on button "Save" at bounding box center [1049, 595] width 59 height 23
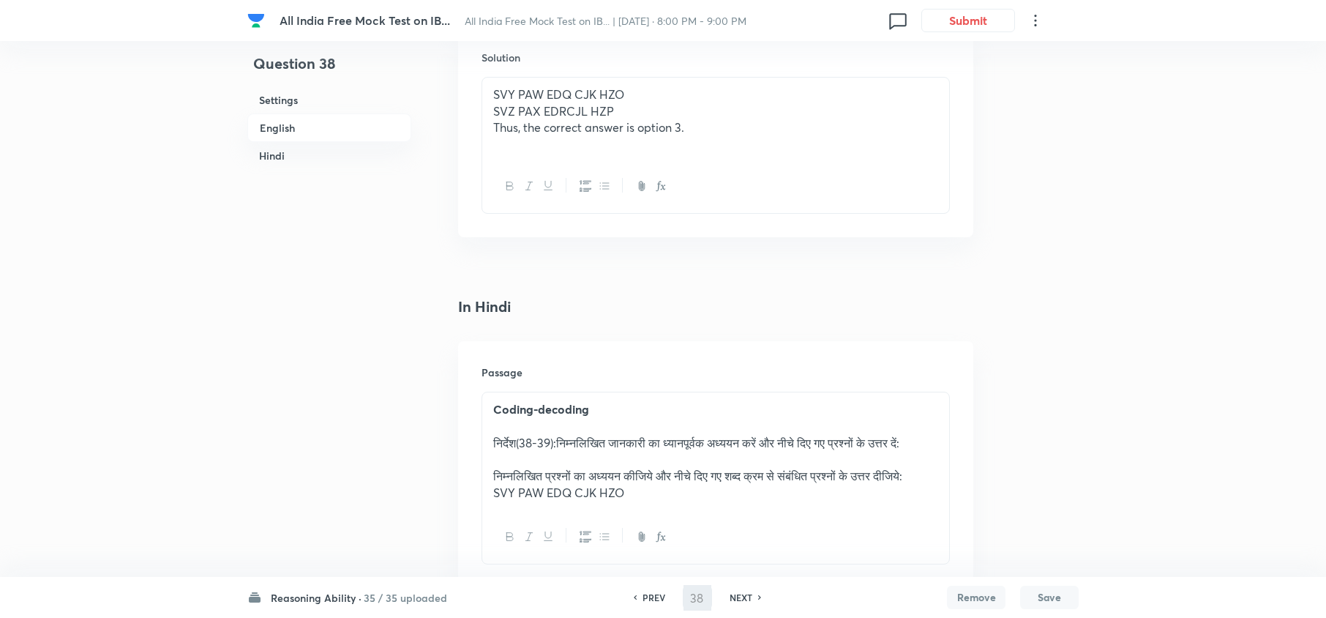
scroll to position [2049, 0]
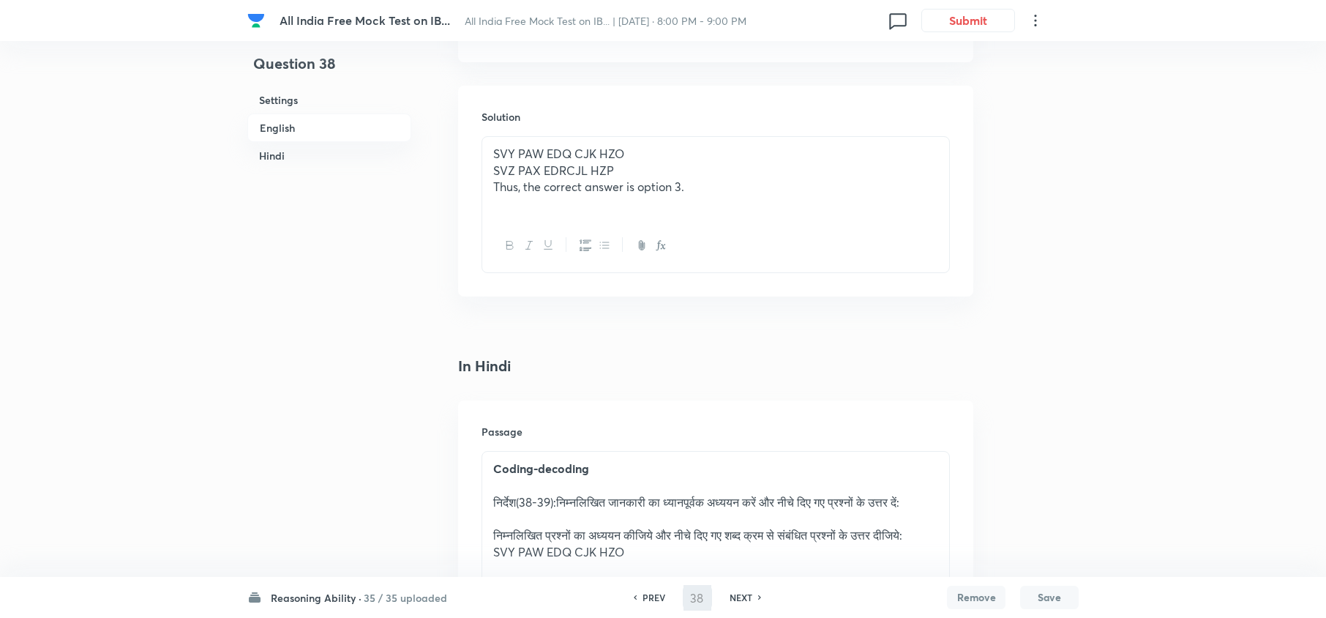
type input "39"
checkbox input "false"
checkbox input "true"
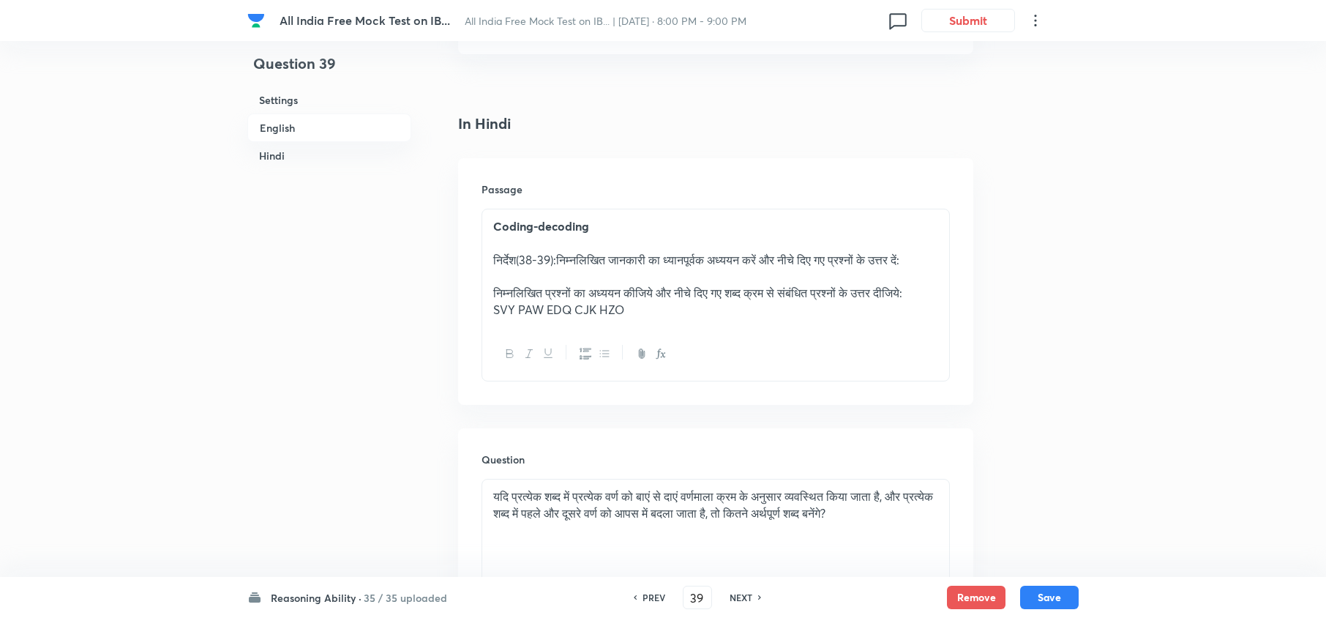
scroll to position [2439, 0]
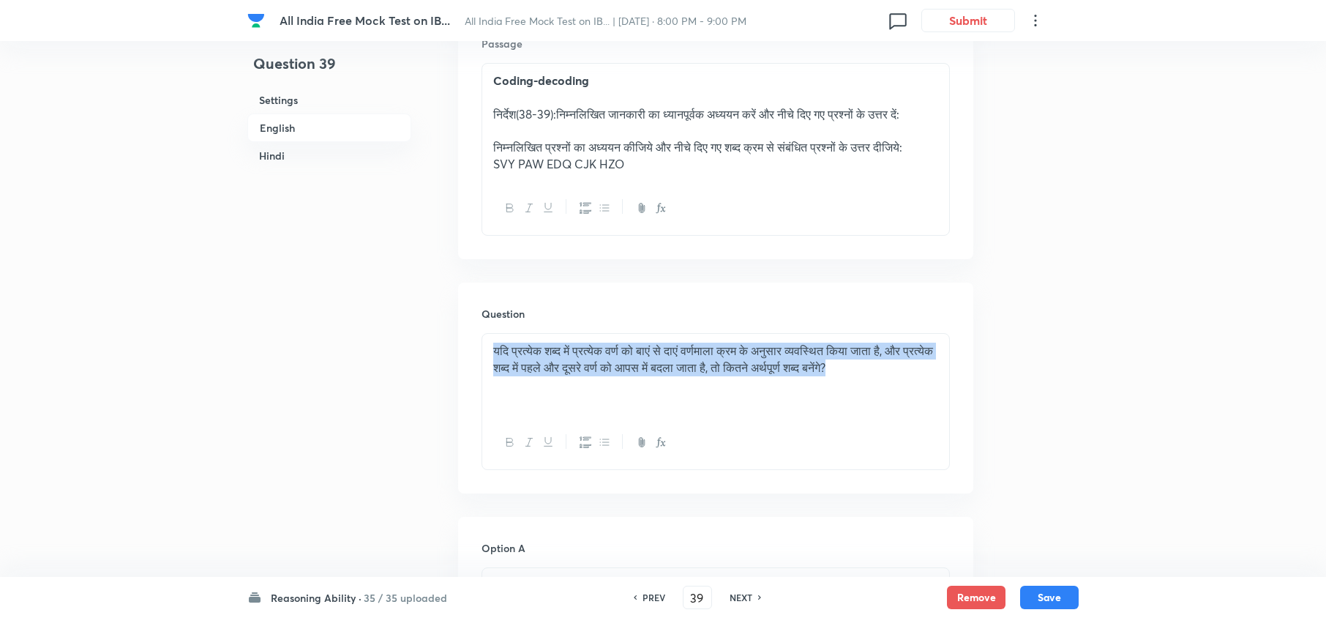
drag, startPoint x: 928, startPoint y: 369, endPoint x: 4, endPoint y: 331, distance: 924.9
copy p "यदि प्रत्येक शब्द में प्रत्येक वर्ण को बाएं से दाएं वर्णमाला क्रम के अनुसार व्य…"
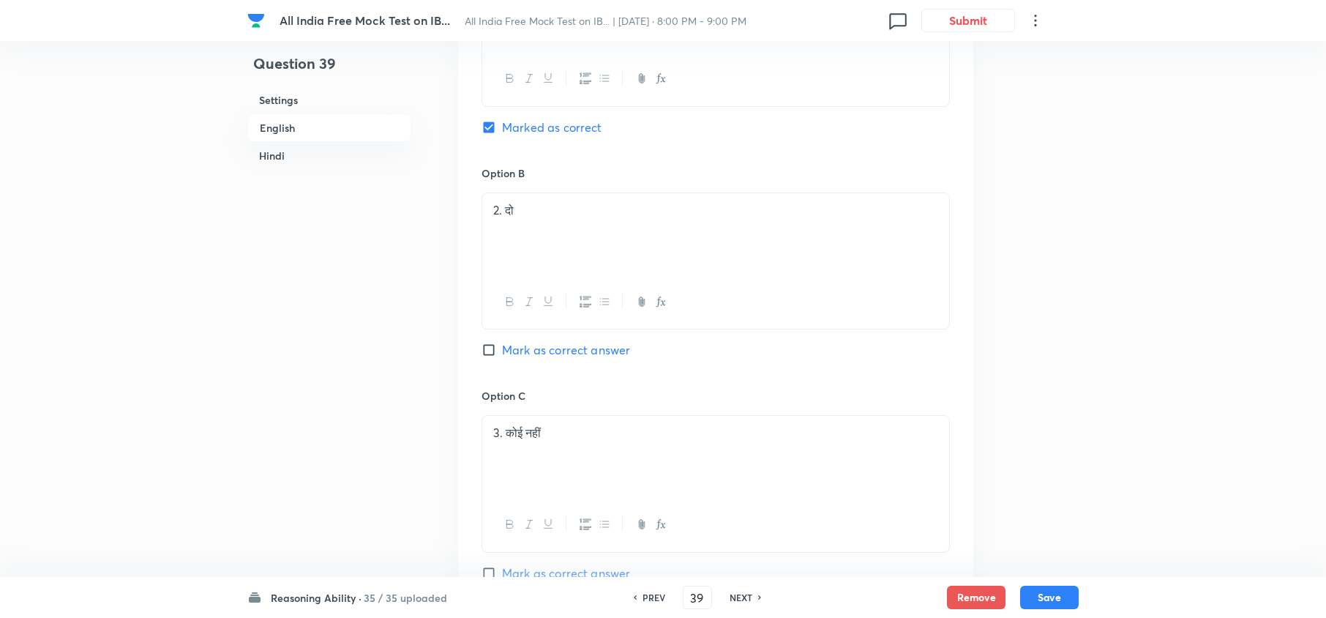
scroll to position [2772, 0]
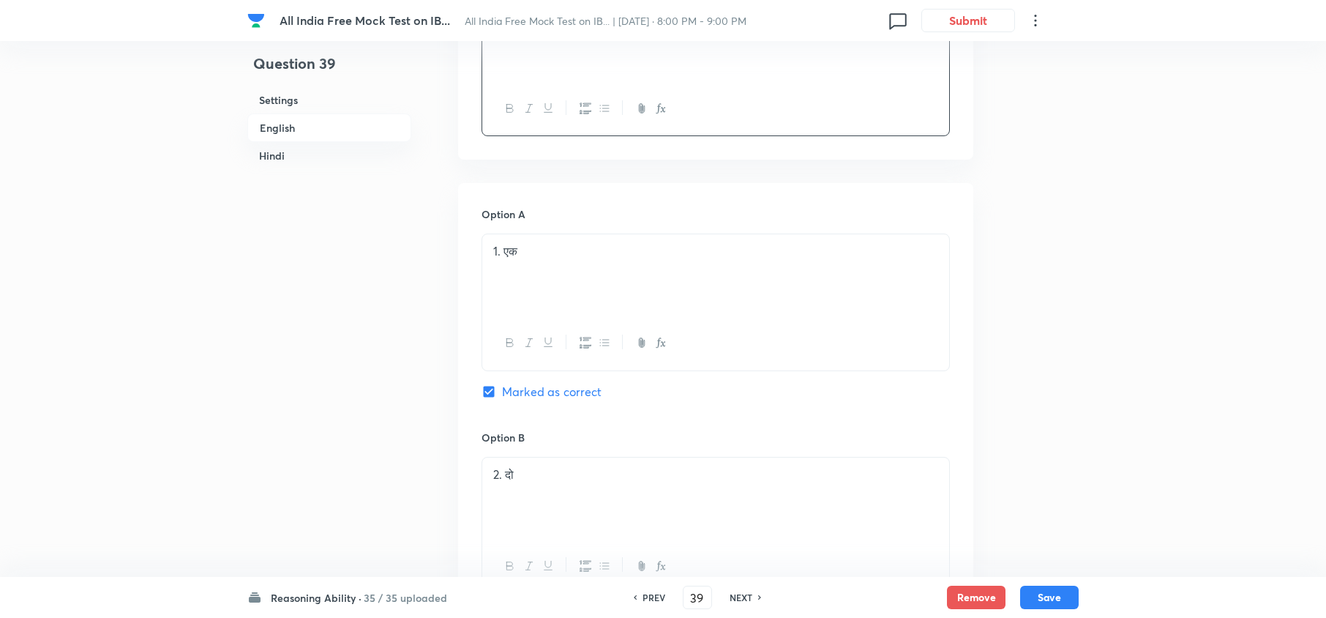
click at [733, 601] on h6 "NEXT" at bounding box center [740, 596] width 23 height 13
type input "40"
checkbox input "false"
checkbox input "true"
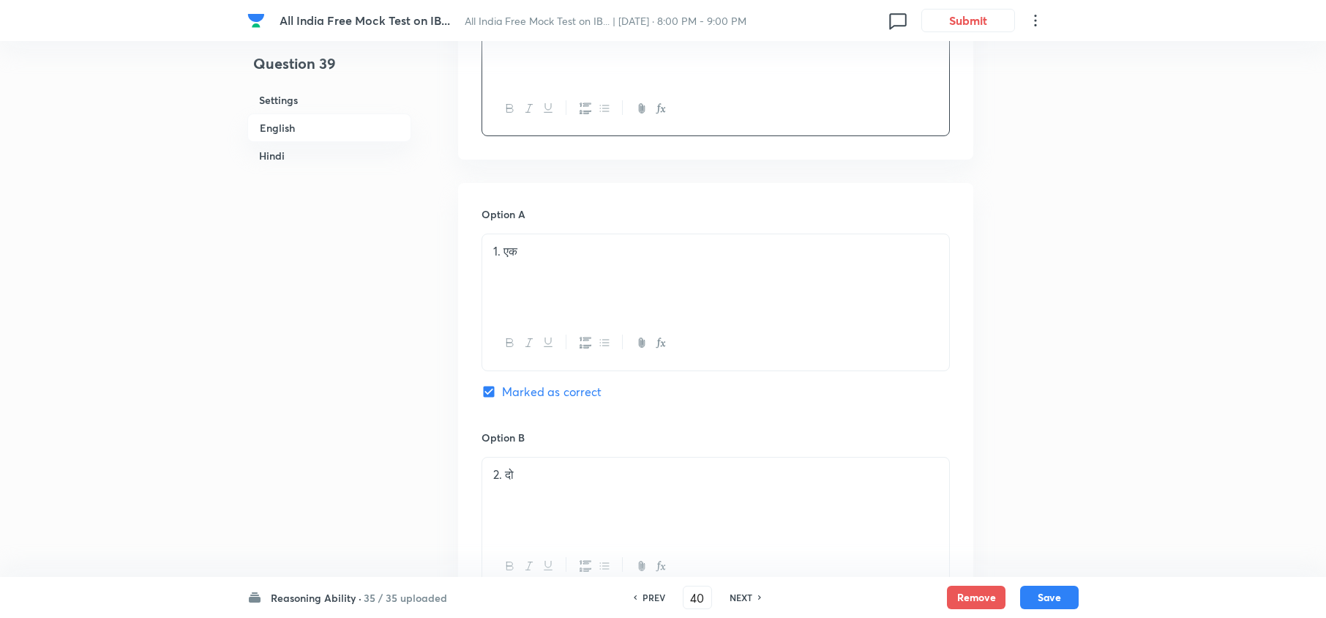
checkbox input "true"
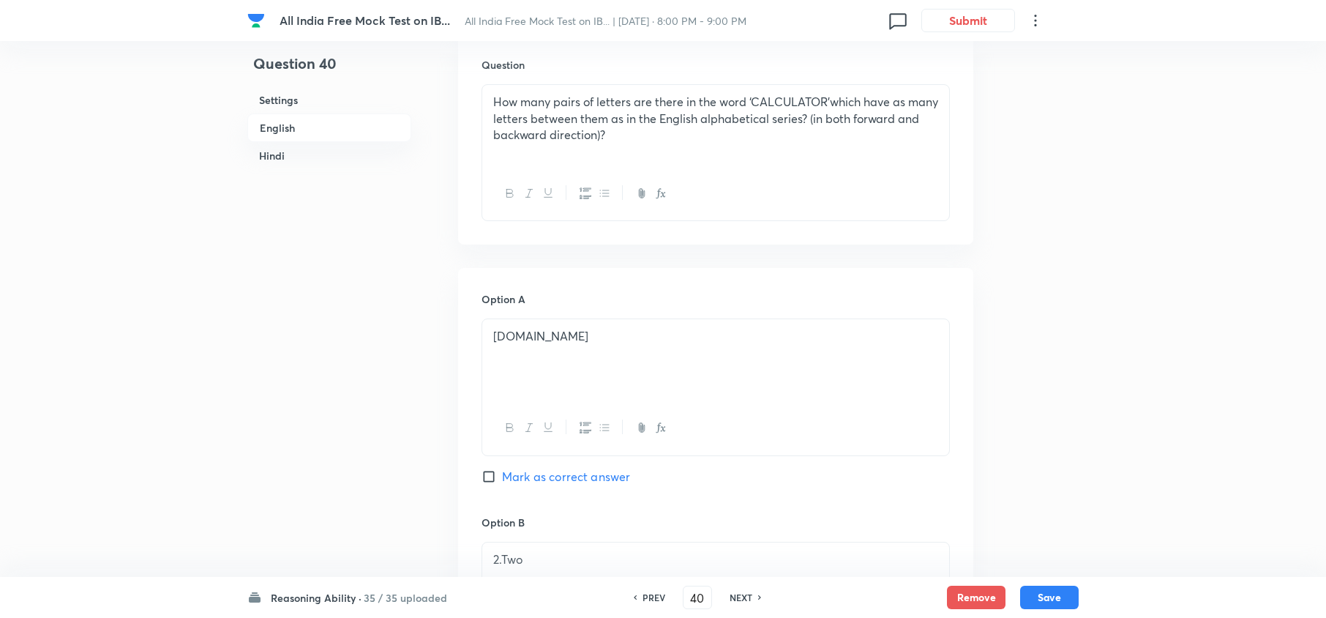
scroll to position [431, 0]
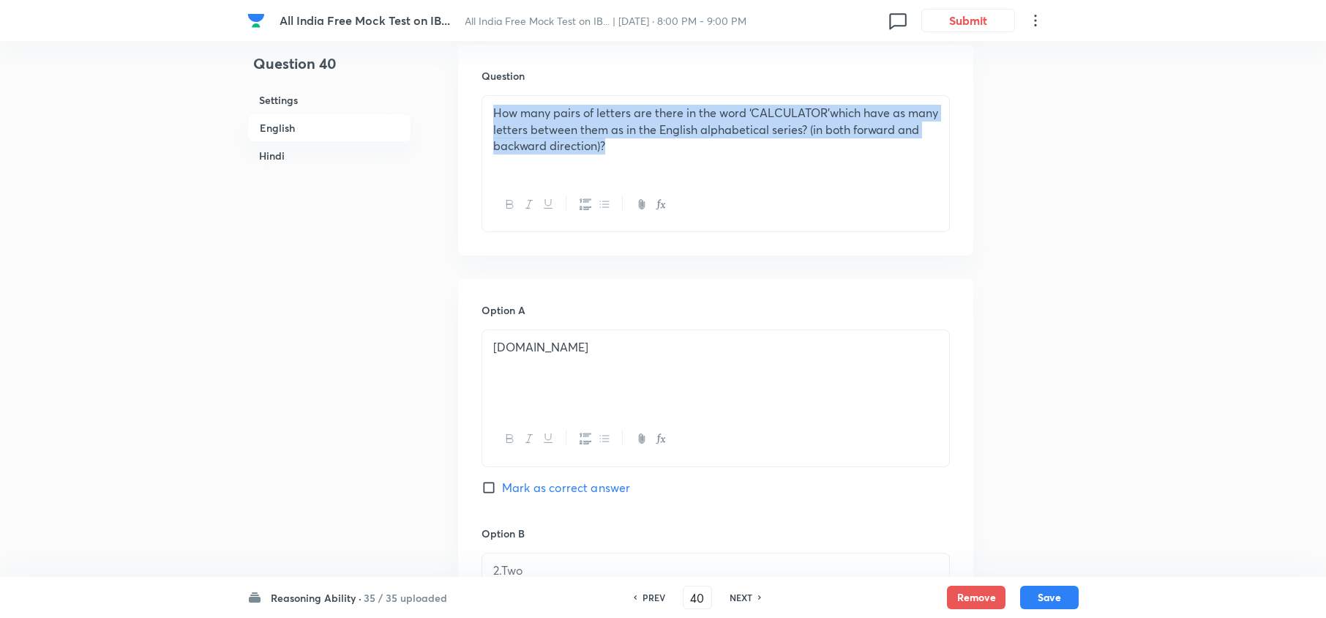
drag, startPoint x: 665, startPoint y: 156, endPoint x: 304, endPoint y: 62, distance: 372.7
copy p "How many pairs of letters are there in the word ‘CALCULATOR’which have as many …"
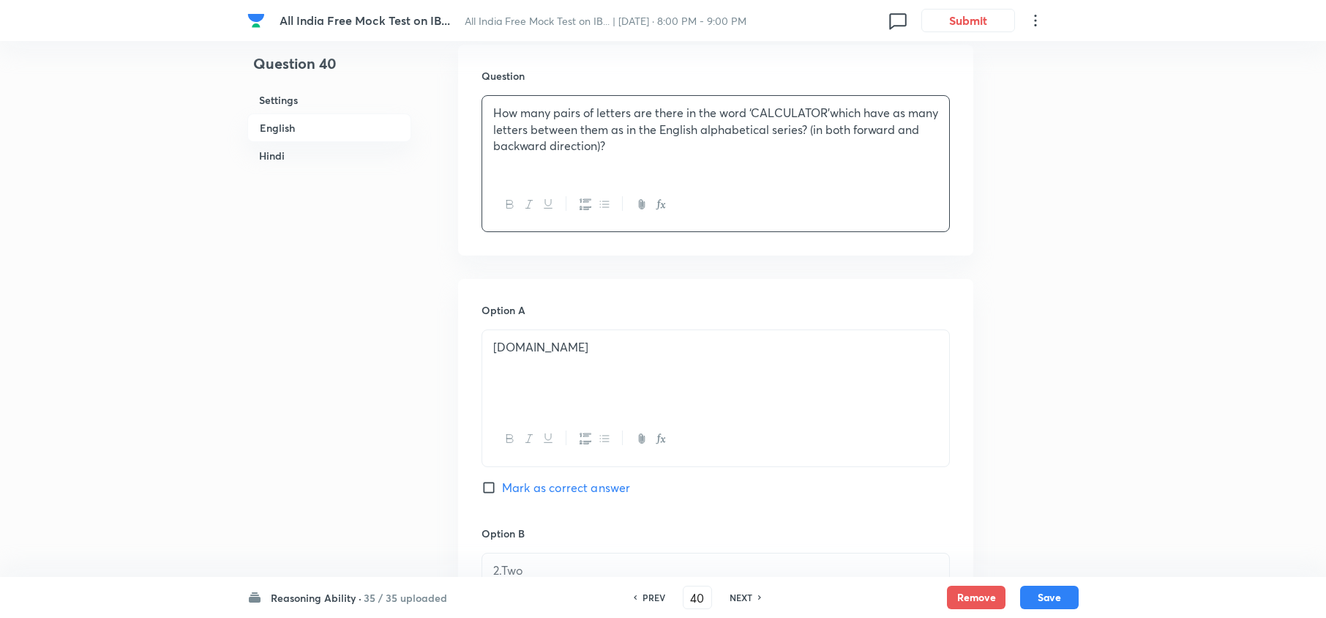
drag, startPoint x: 730, startPoint y: 600, endPoint x: 737, endPoint y: 591, distance: 11.4
click at [732, 600] on h6 "NEXT" at bounding box center [740, 596] width 23 height 13
type input "41"
checkbox input "false"
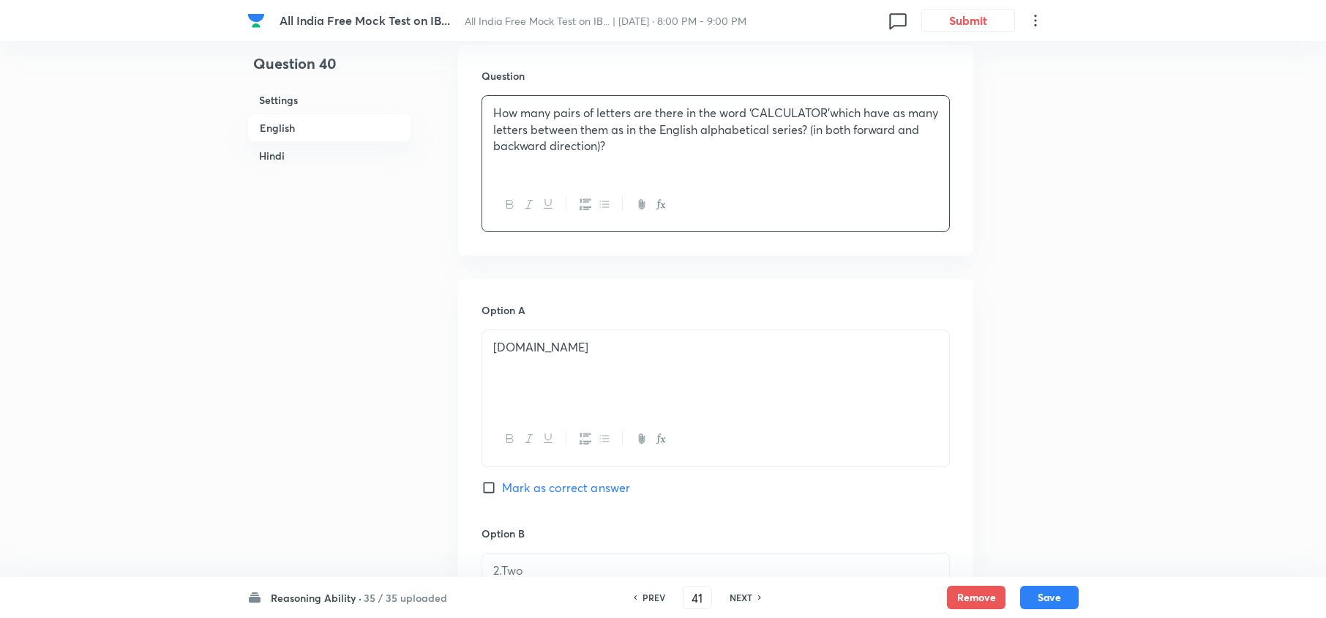
checkbox input "true"
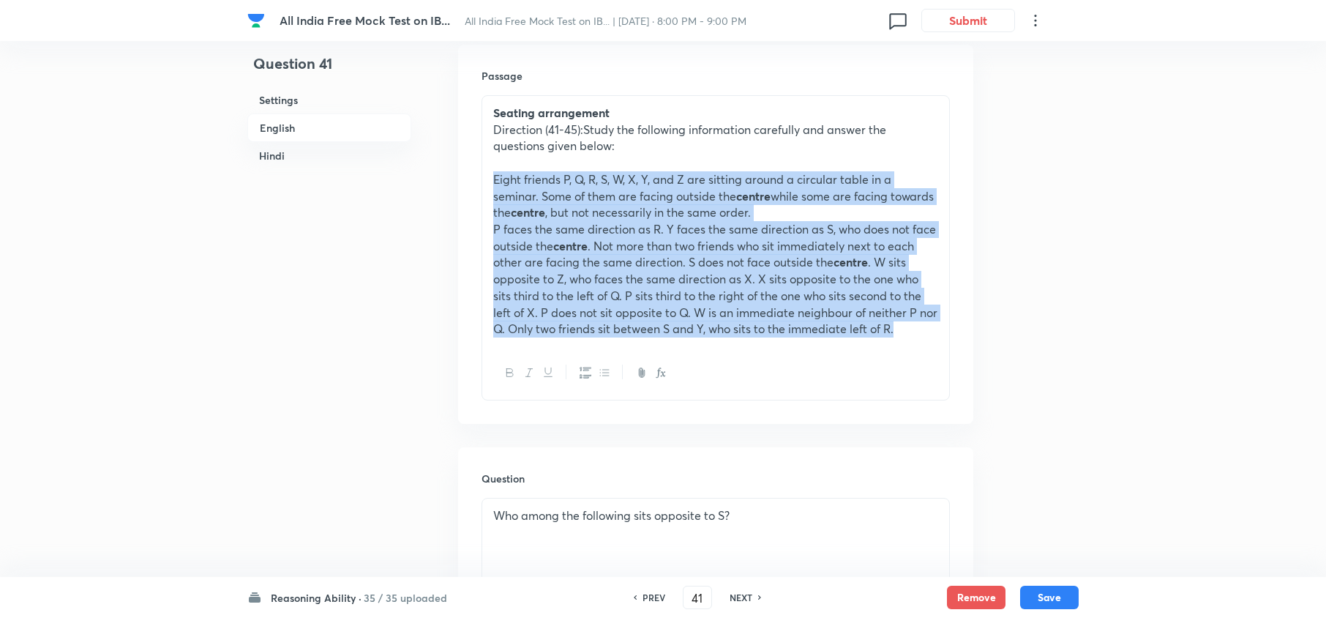
drag, startPoint x: 929, startPoint y: 338, endPoint x: 427, endPoint y: 173, distance: 528.4
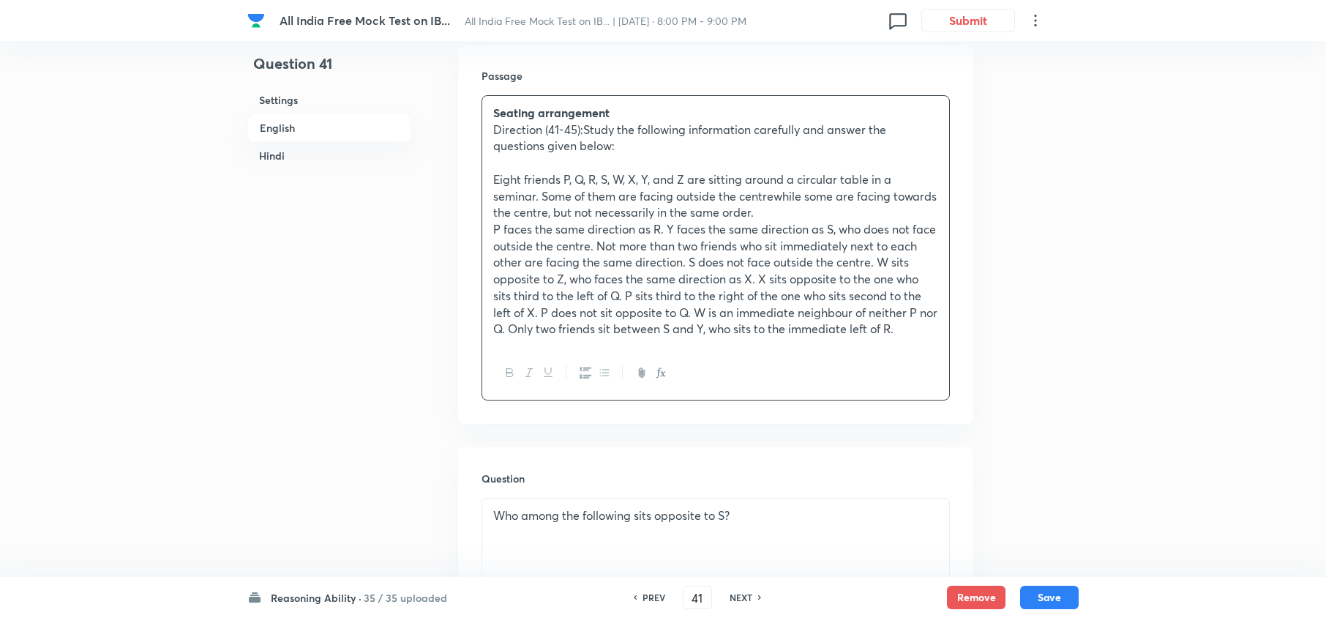
copy div "Eight friends P, Q, R, S, W, X, Y, and Z are sitting around a circular table in…"
drag, startPoint x: 1049, startPoint y: 597, endPoint x: 1067, endPoint y: 571, distance: 31.0
click at [1051, 597] on button "Save" at bounding box center [1049, 596] width 59 height 23
type input "42"
checkbox input "false"
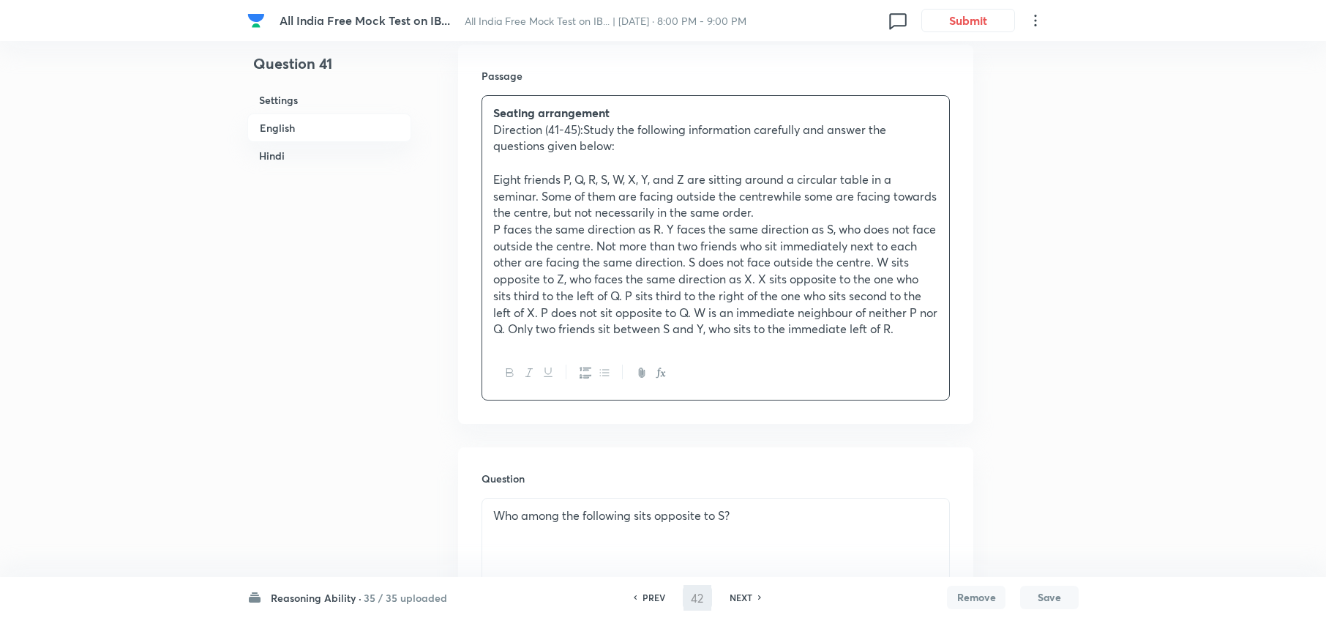
checkbox input "false"
checkbox input "true"
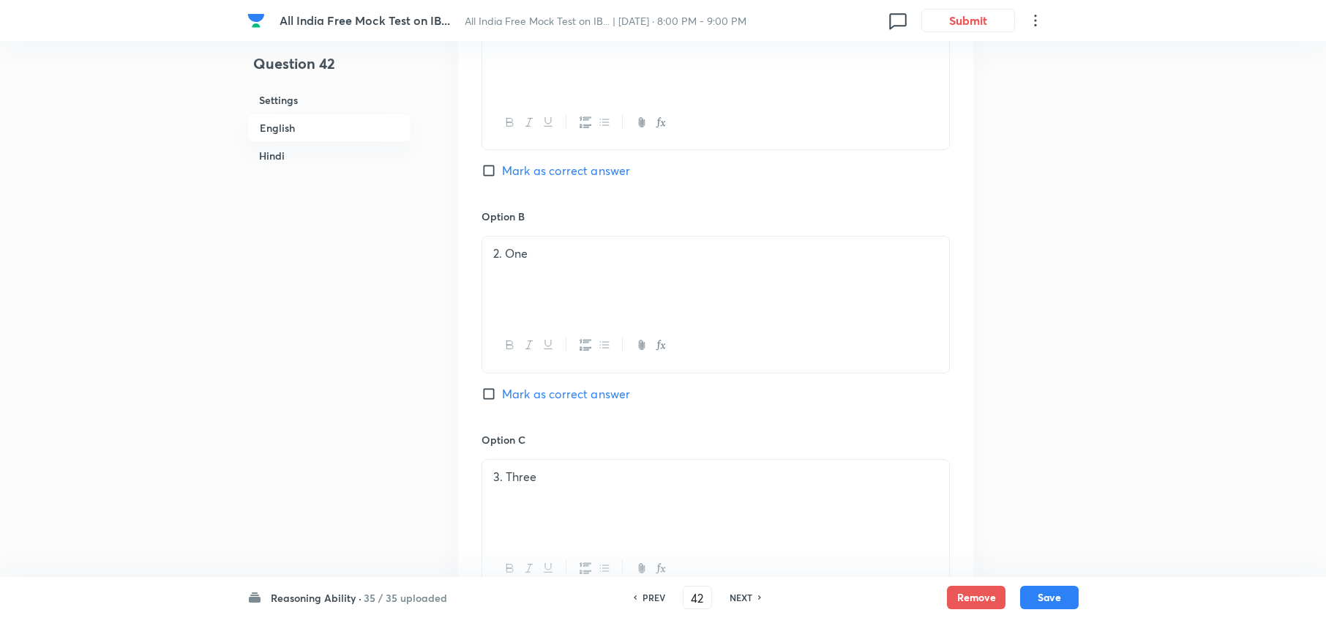
scroll to position [1212, 0]
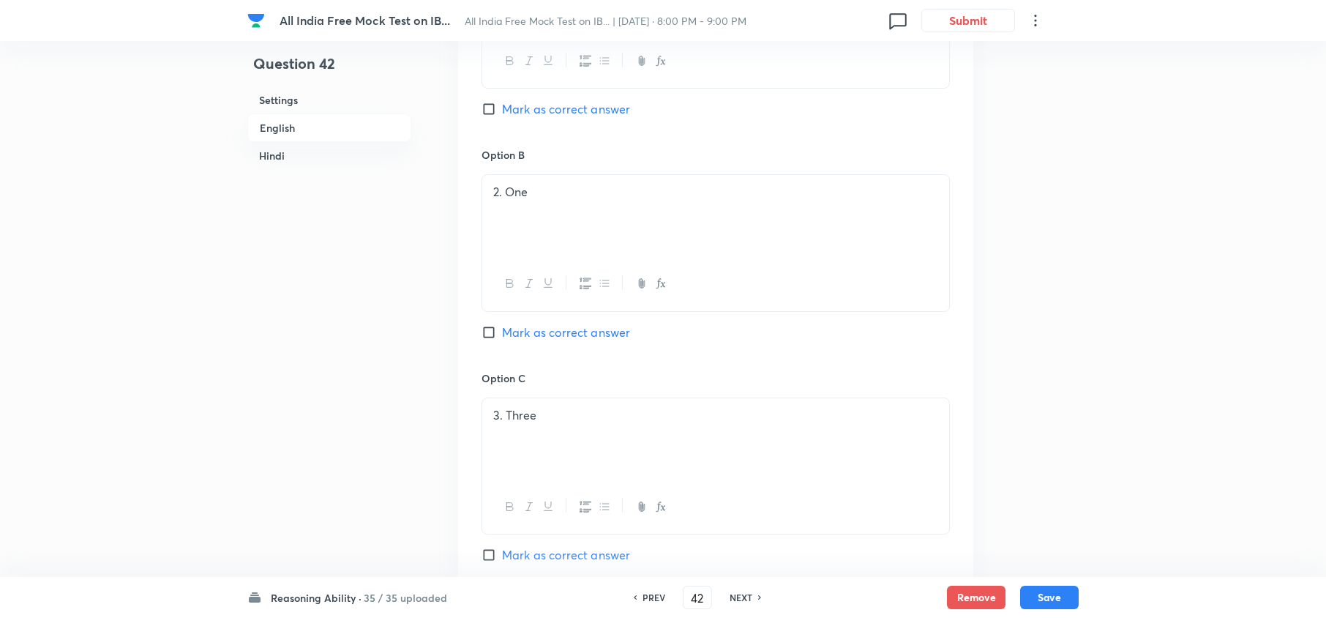
click at [645, 603] on h6 "PREV" at bounding box center [653, 596] width 23 height 13
type input "41"
checkbox input "false"
checkbox input "true"
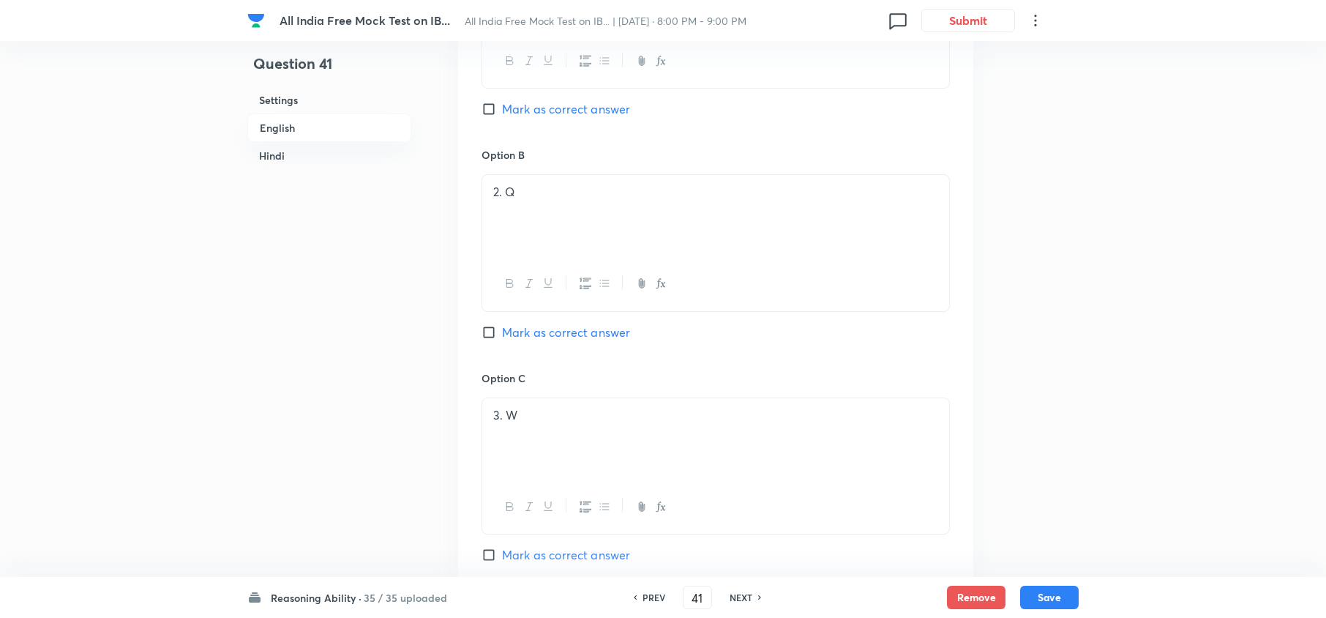
checkbox input "true"
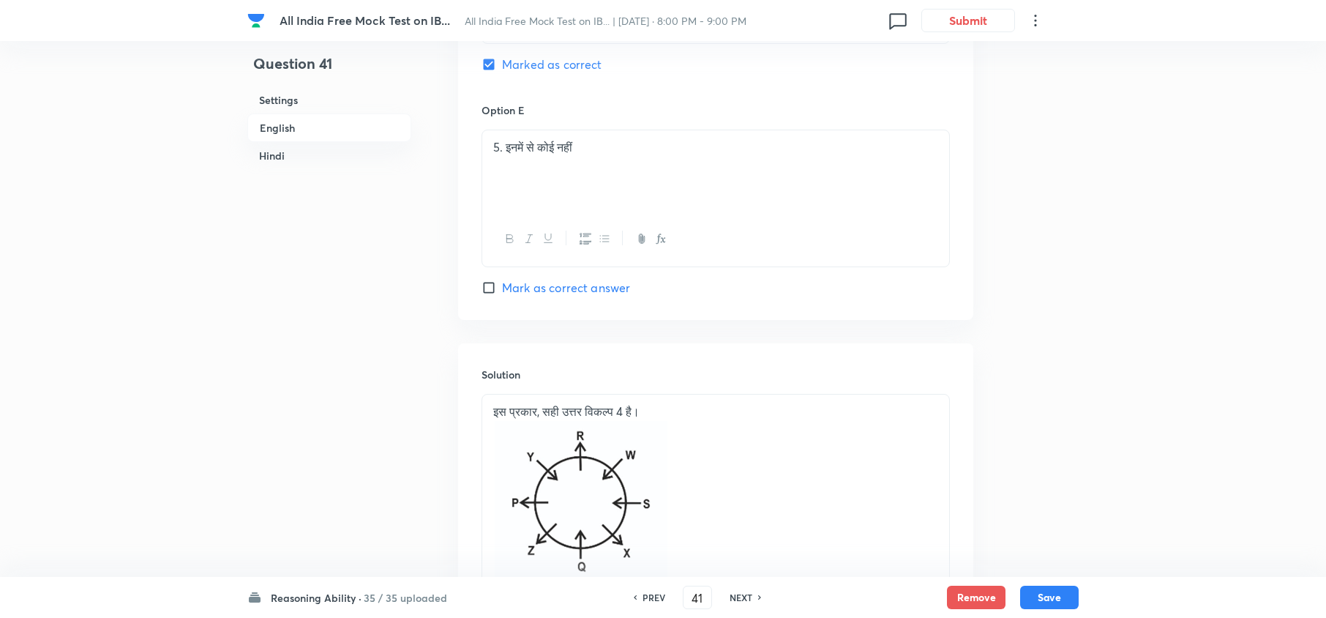
click at [742, 597] on h6 "NEXT" at bounding box center [740, 596] width 23 height 13
type input "42"
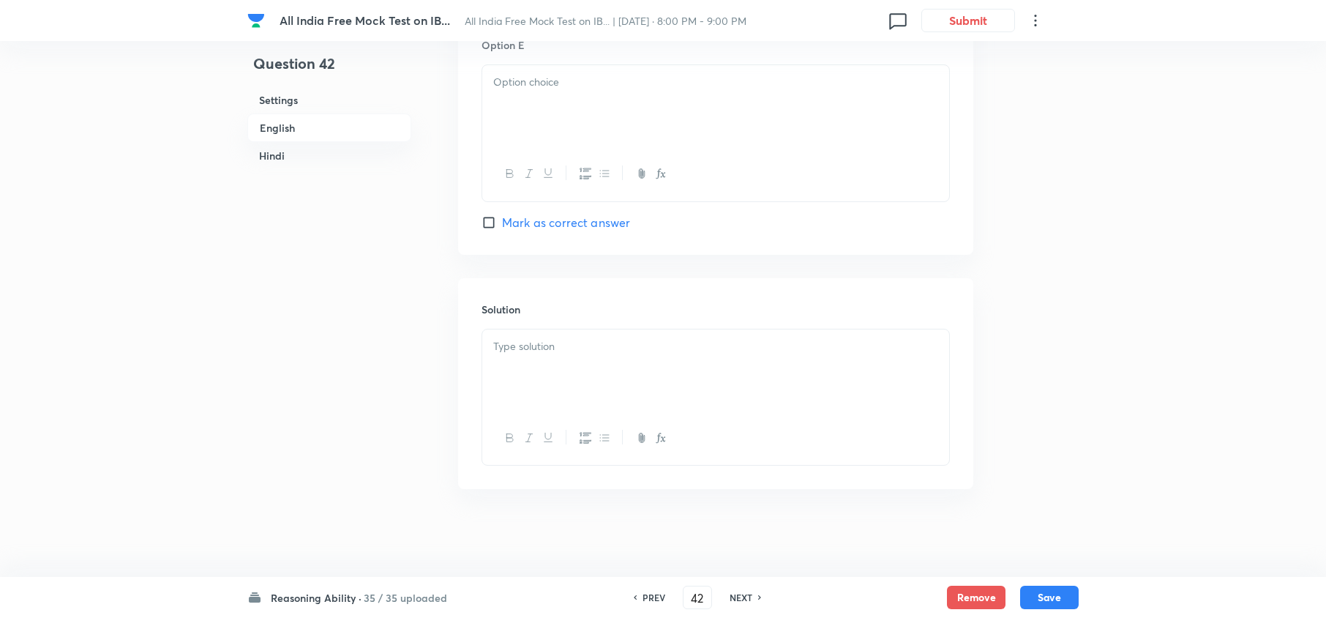
checkbox input "false"
checkbox input "true"
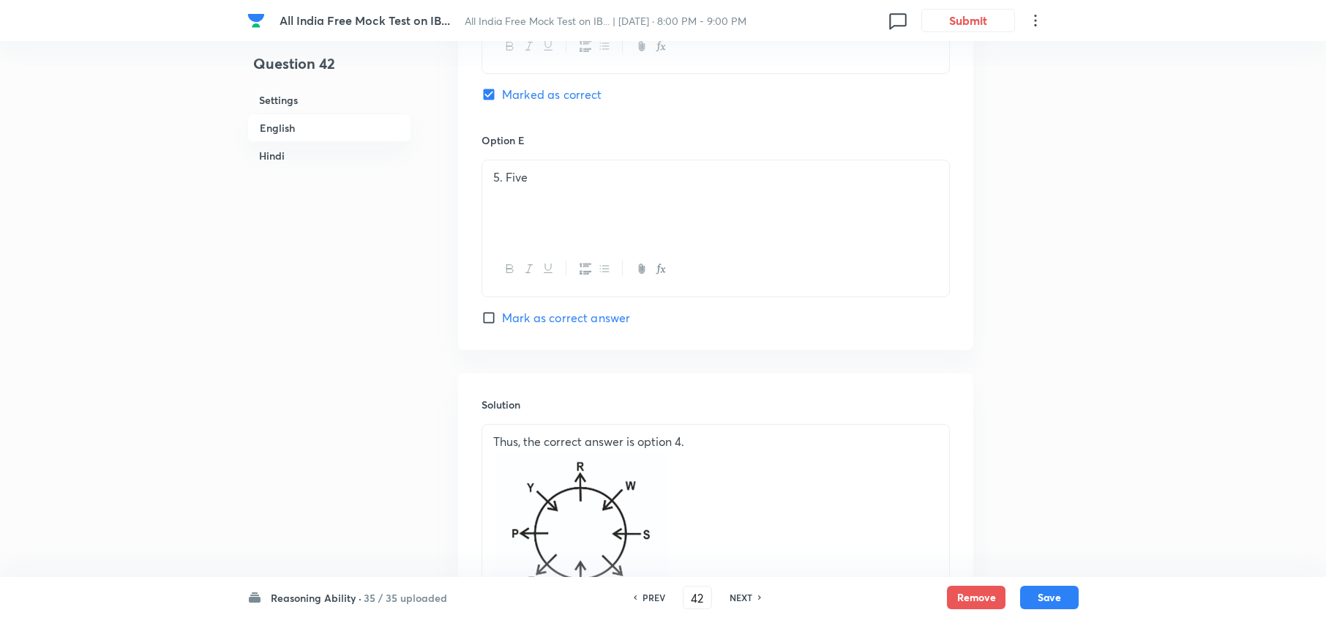
scroll to position [1992, 0]
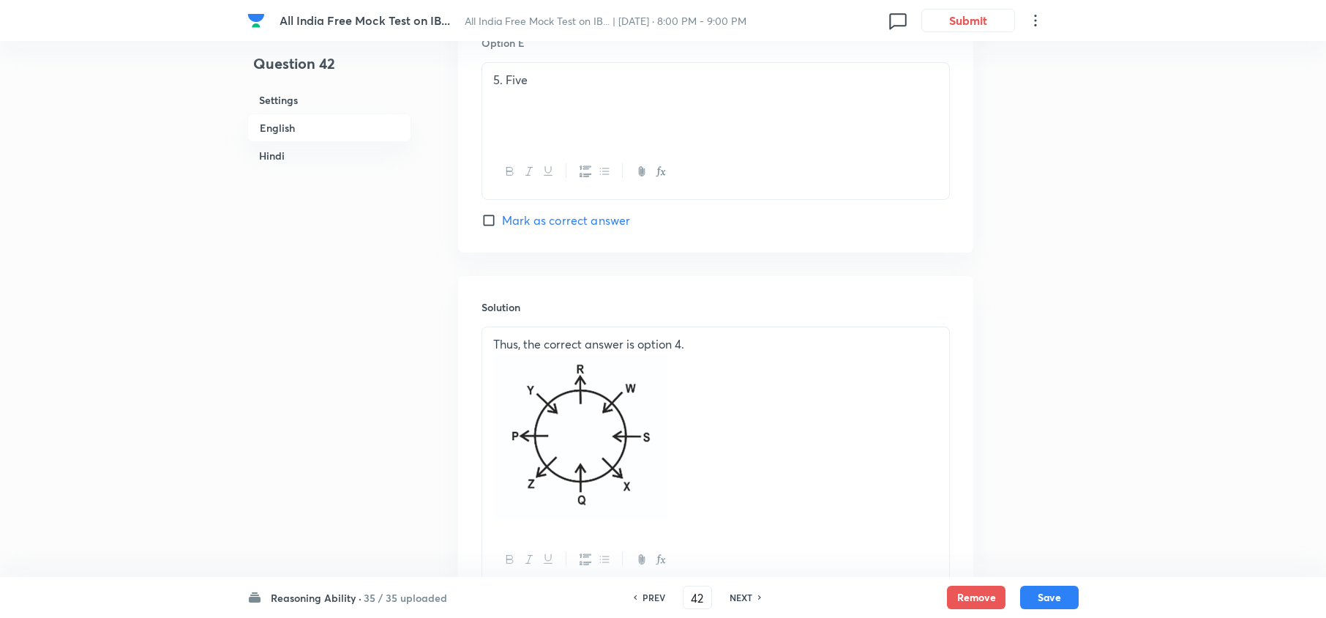
click at [737, 592] on h6 "NEXT" at bounding box center [740, 596] width 23 height 13
type input "43"
checkbox input "false"
checkbox input "true"
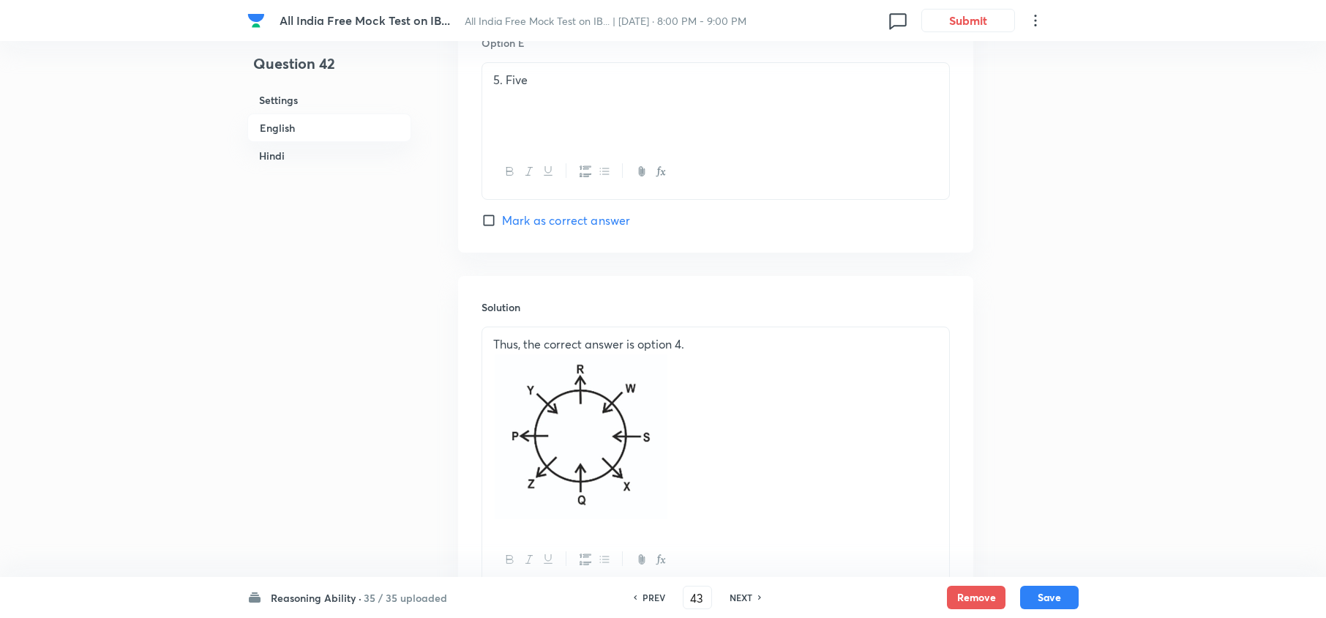
checkbox input "true"
click at [743, 598] on h6 "NEXT" at bounding box center [740, 596] width 23 height 13
type input "44"
checkbox input "false"
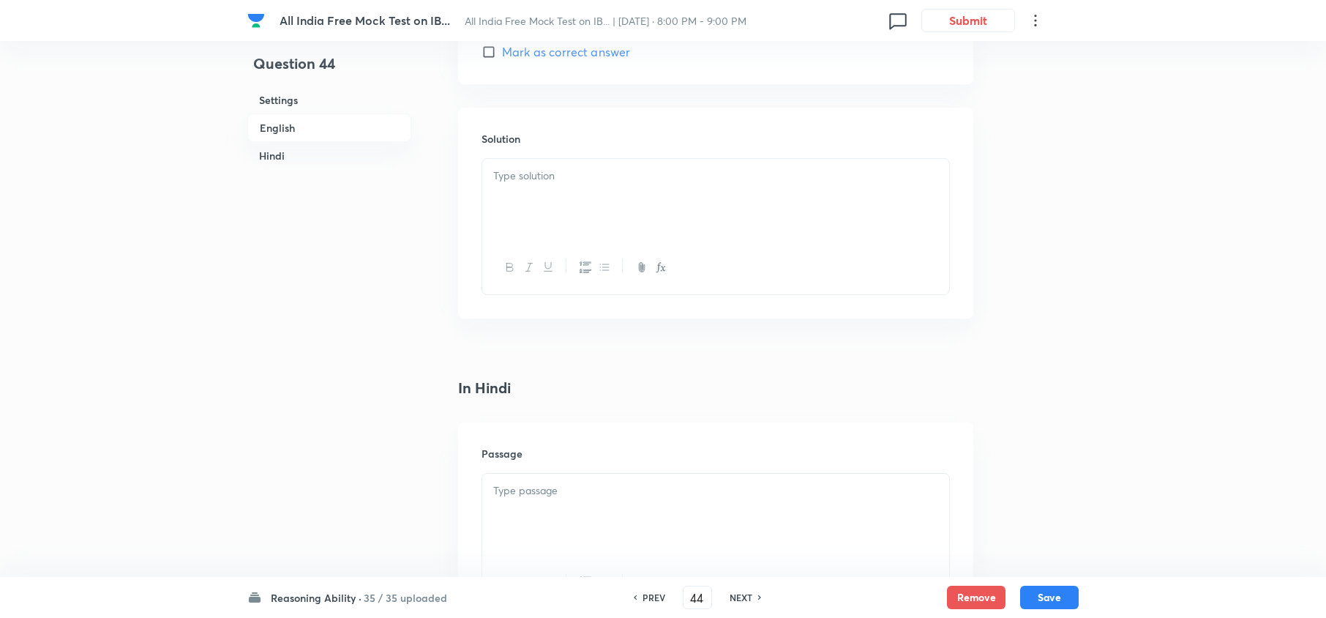
checkbox input "true"
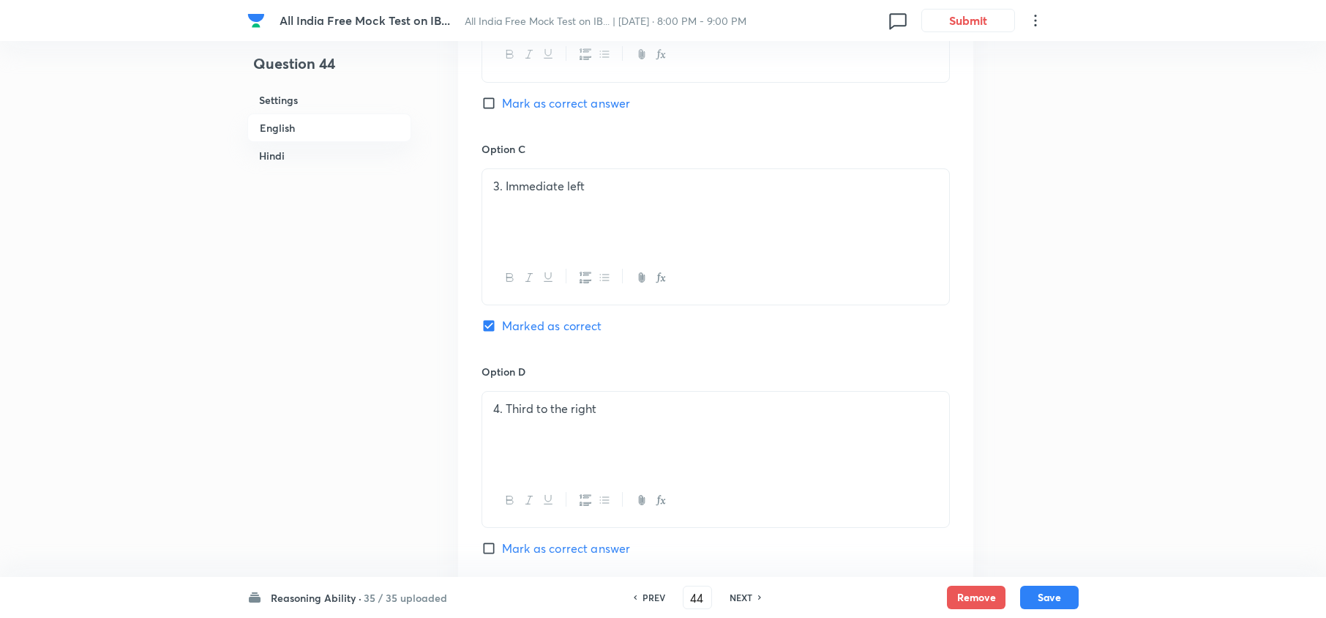
scroll to position [1406, 0]
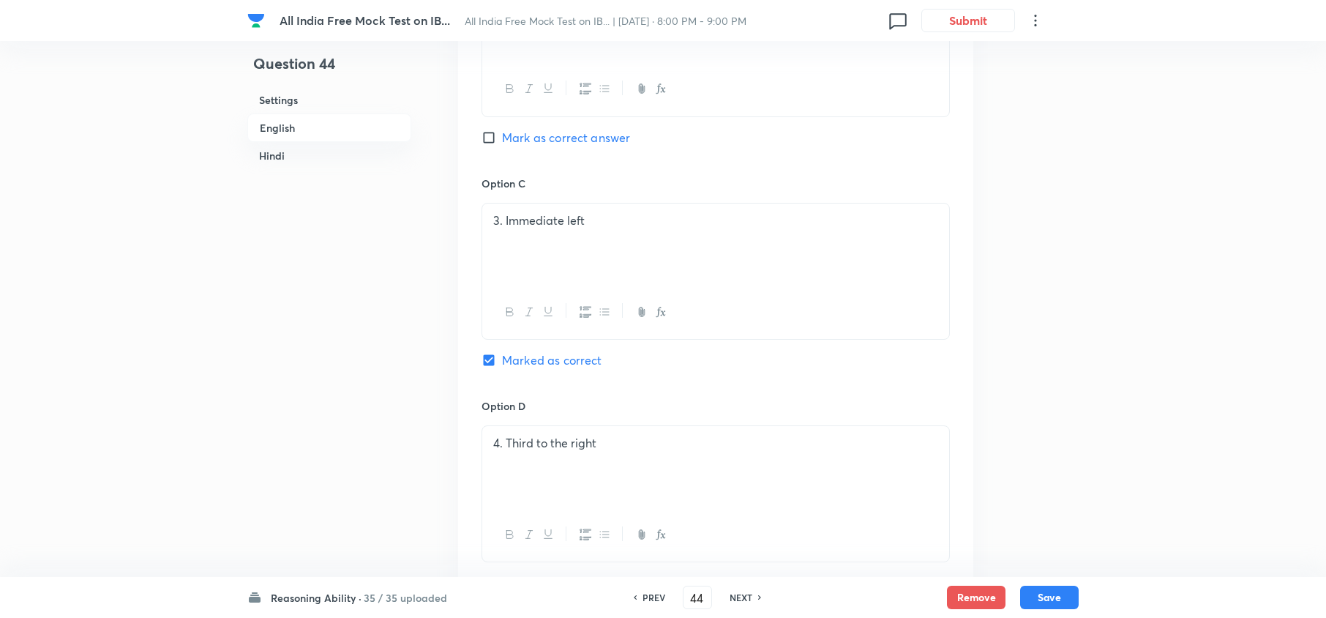
click at [724, 594] on div "NEXT" at bounding box center [743, 596] width 39 height 13
type input "45"
checkbox input "false"
checkbox input "true"
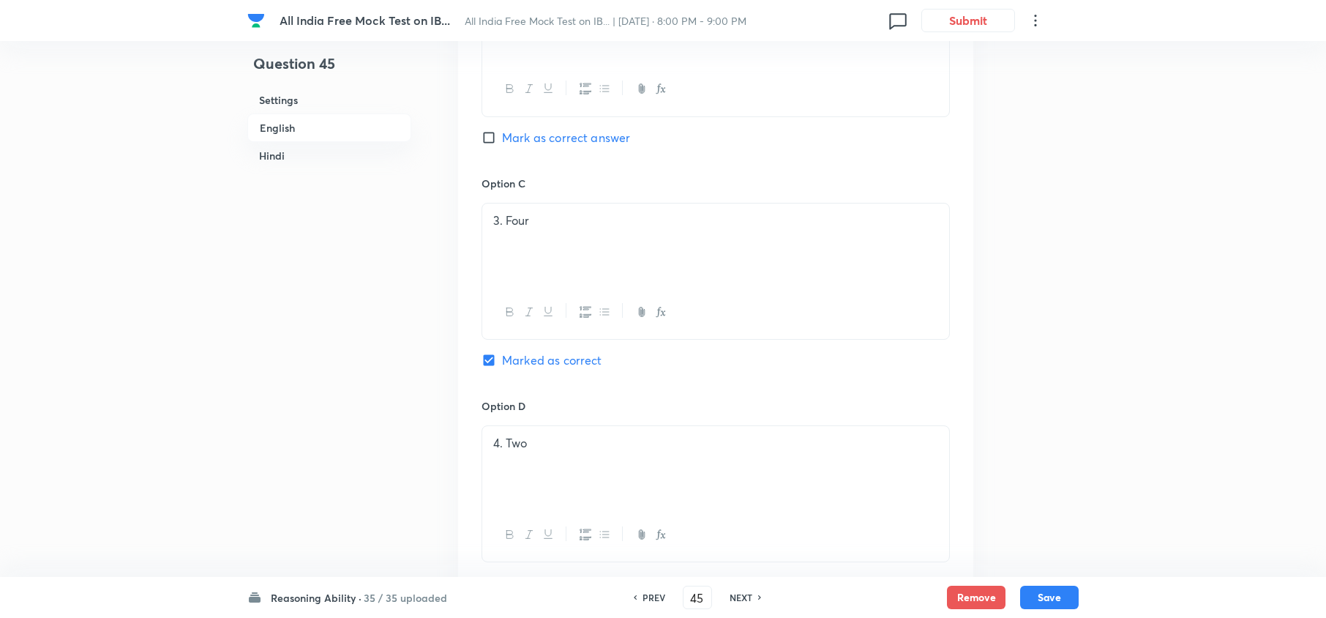
checkbox input "true"
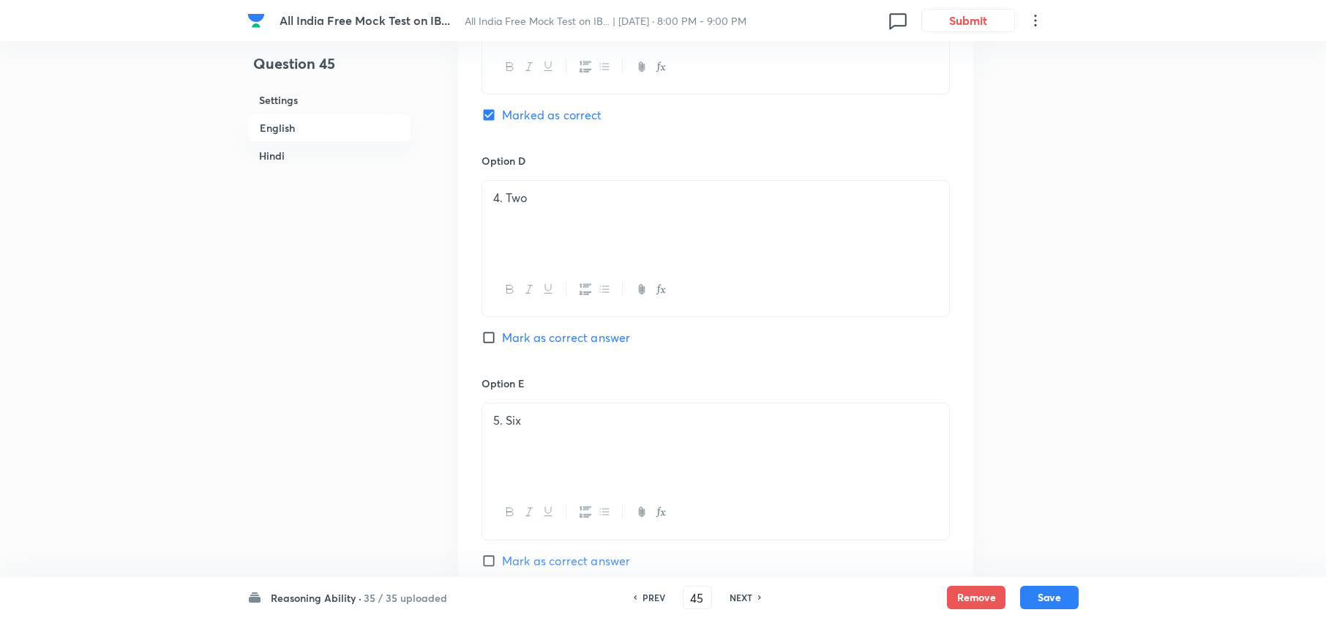
scroll to position [1504, 0]
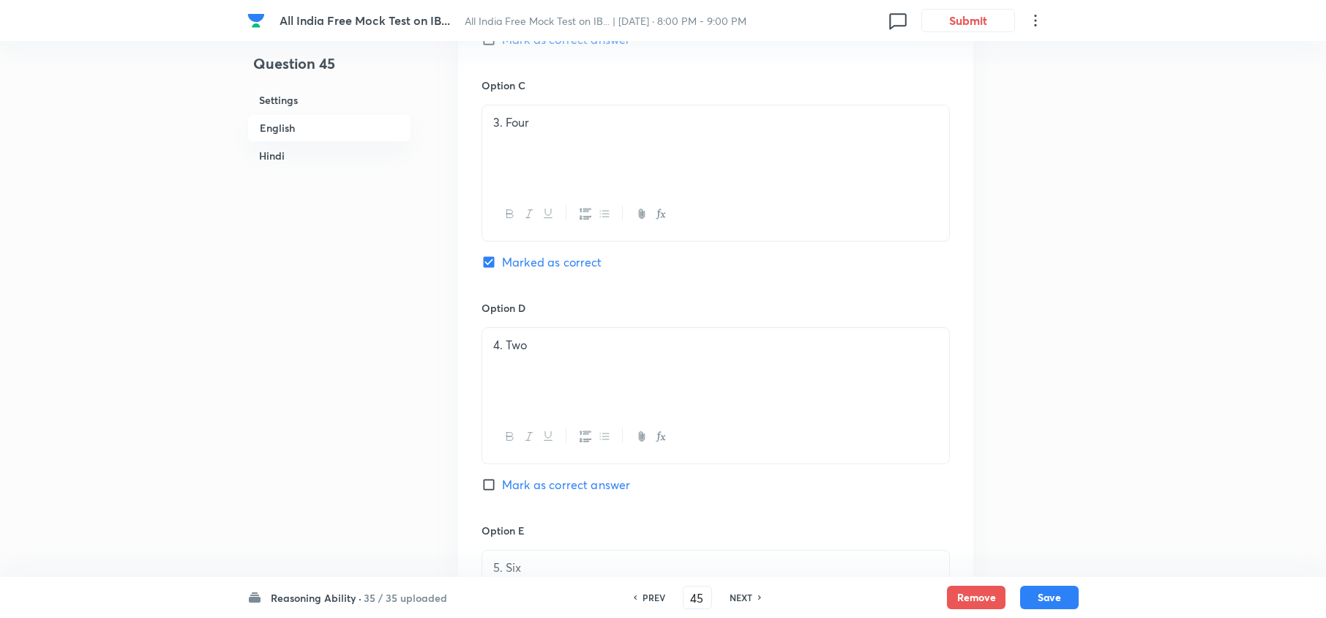
click at [740, 594] on h6 "NEXT" at bounding box center [740, 596] width 23 height 13
type input "46"
checkbox input "false"
checkbox input "true"
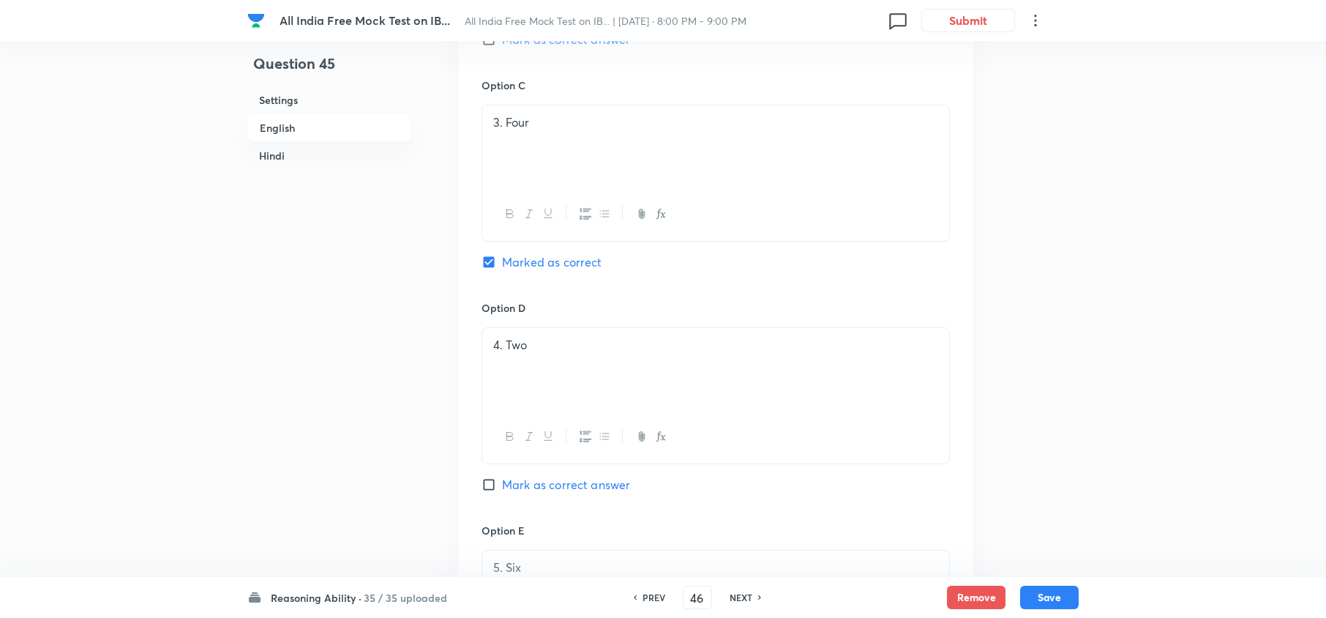
checkbox input "true"
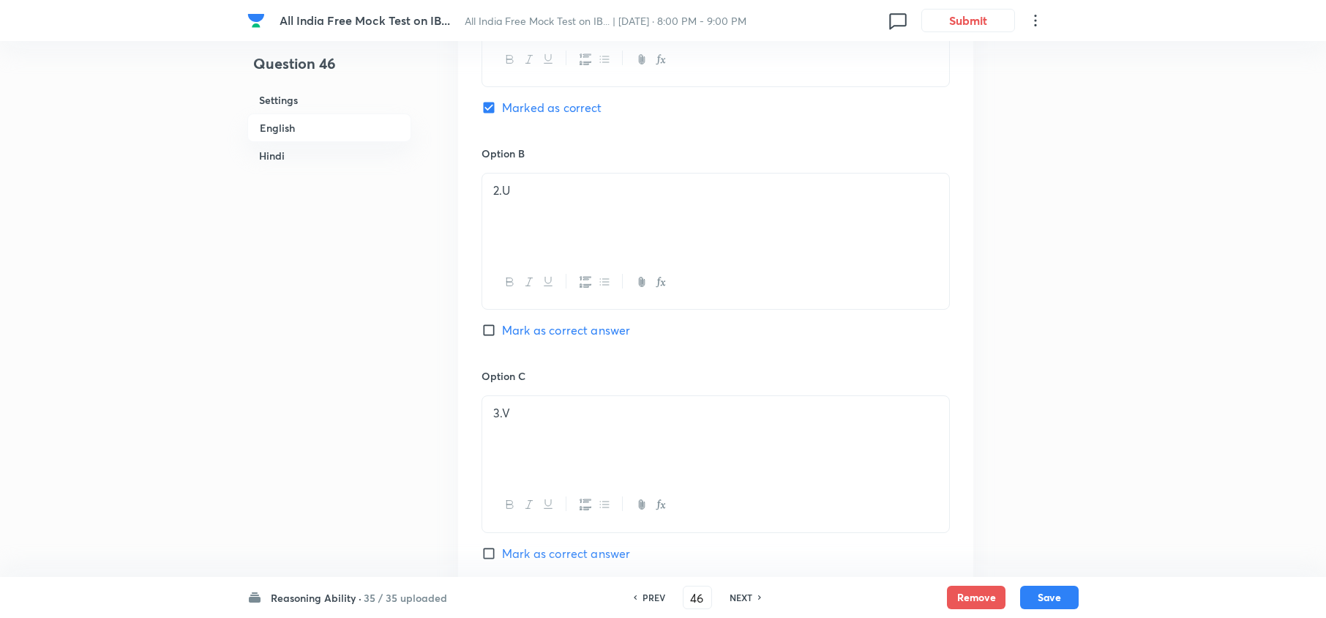
scroll to position [626, 0]
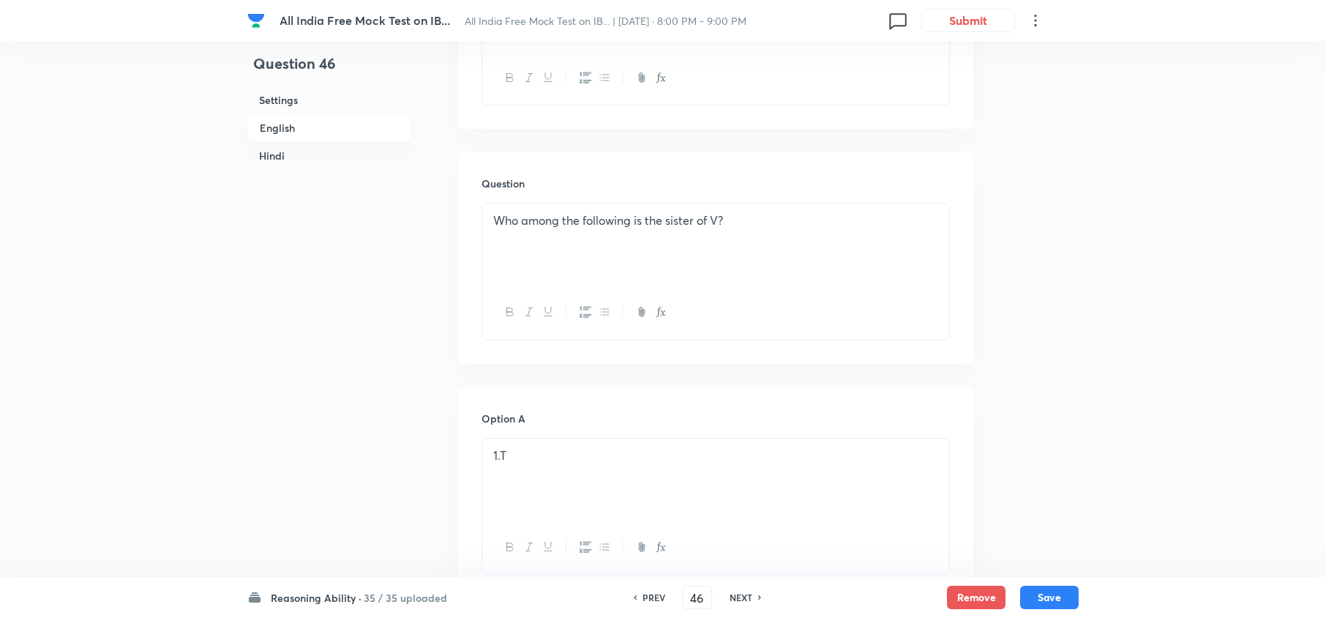
click at [746, 603] on h6 "NEXT" at bounding box center [740, 596] width 23 height 13
type input "47"
checkbox input "false"
checkbox input "true"
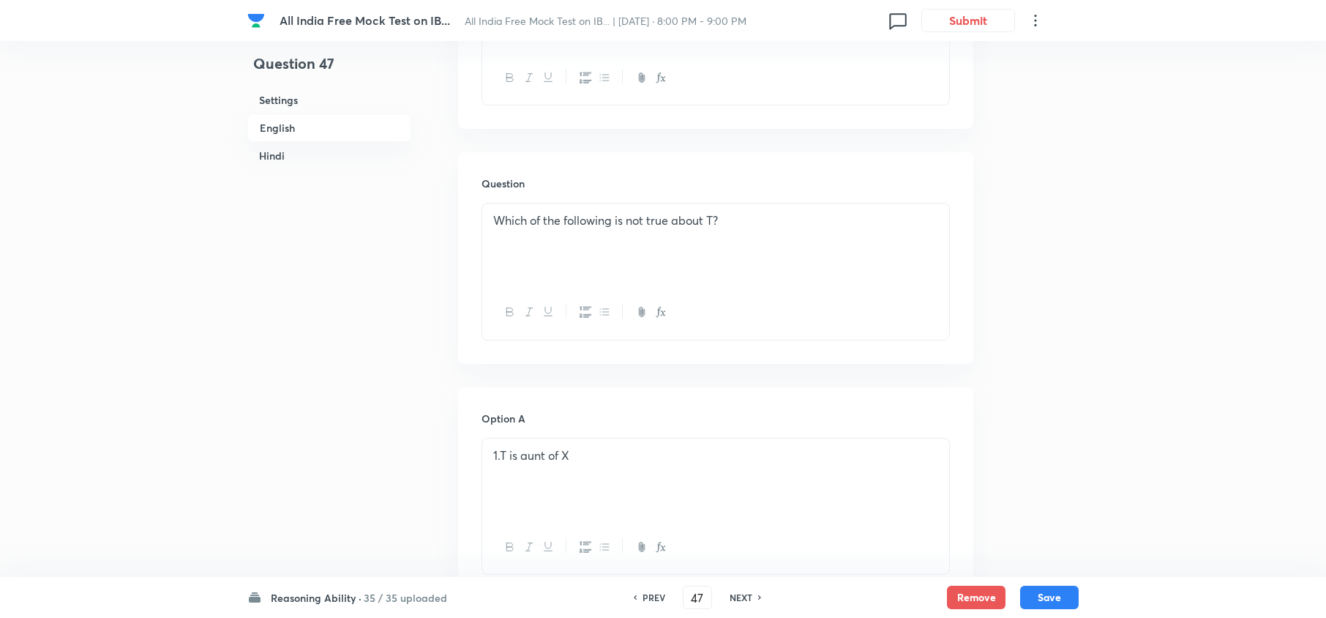
checkbox input "true"
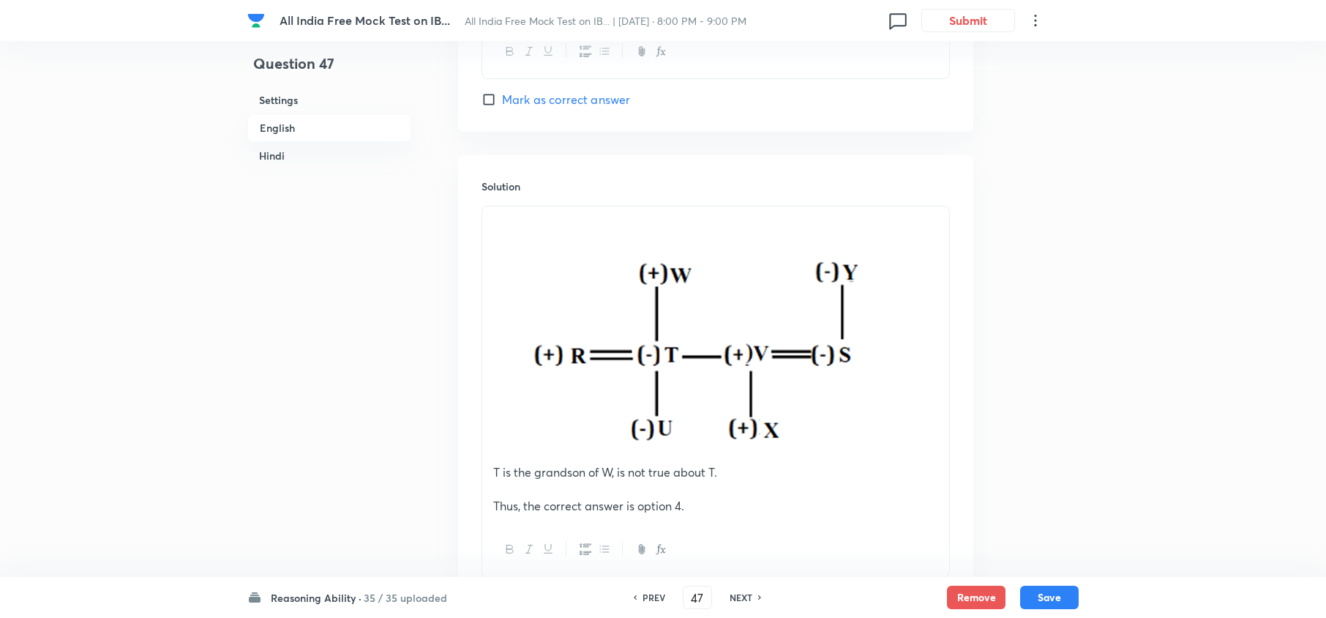
scroll to position [2090, 0]
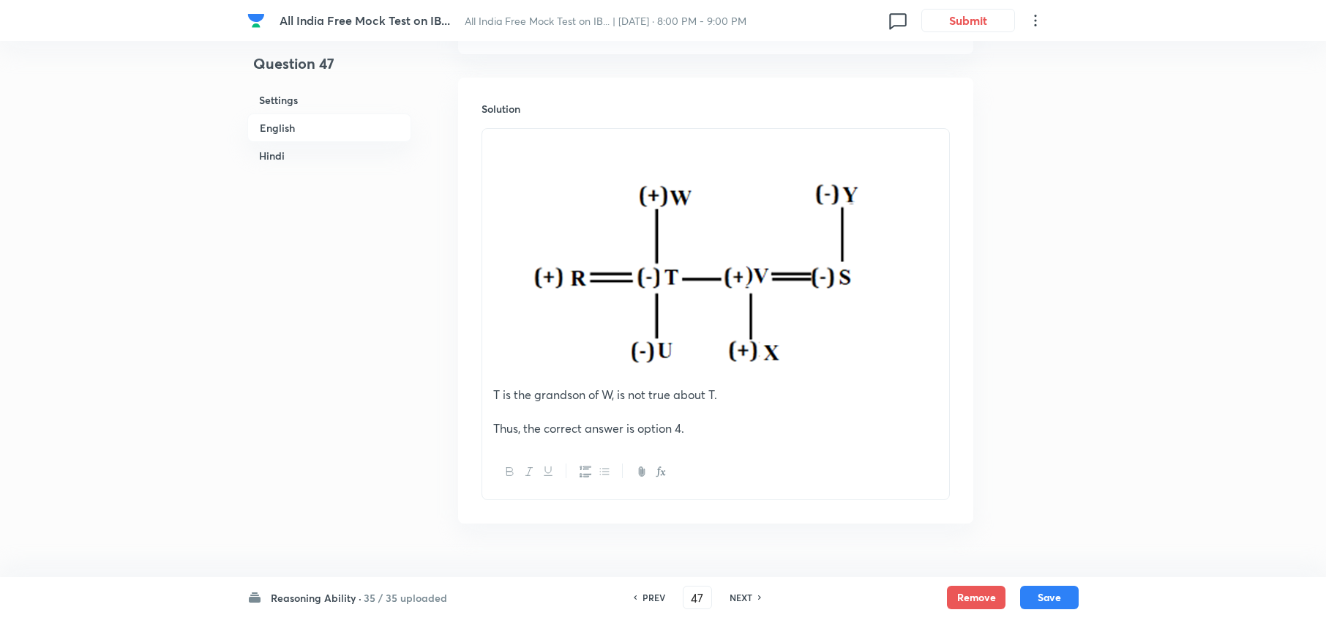
click at [742, 592] on h6 "NEXT" at bounding box center [740, 596] width 23 height 13
type input "48"
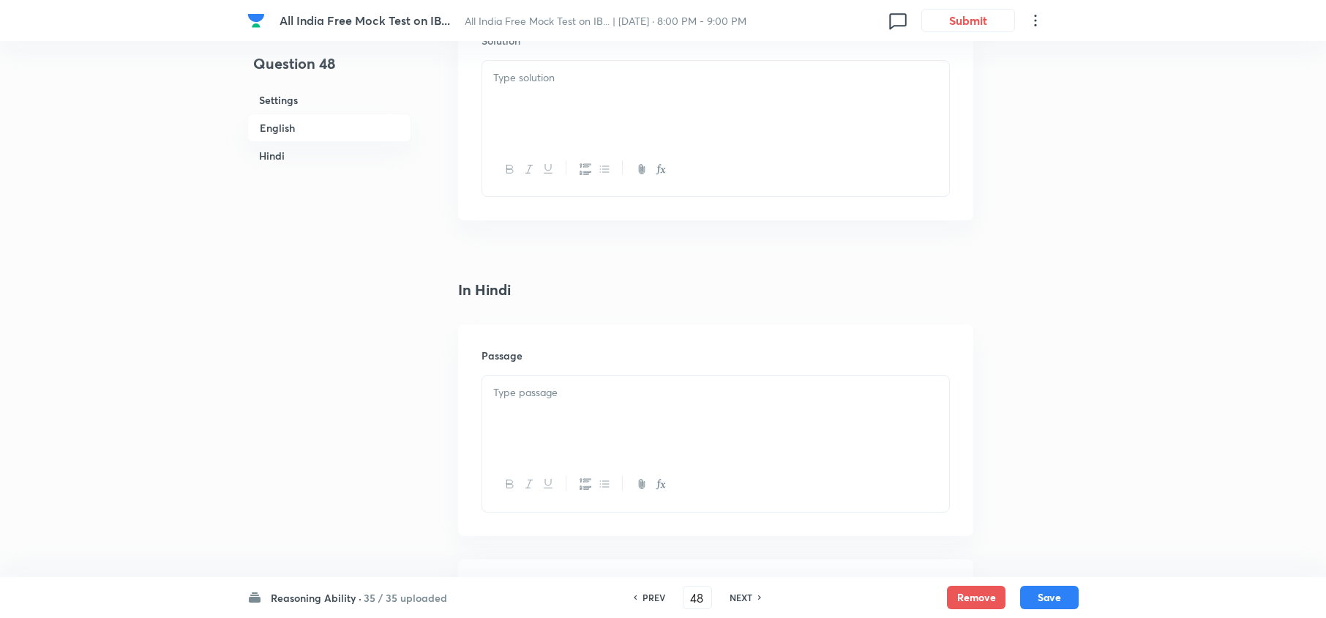
checkbox input "false"
checkbox input "true"
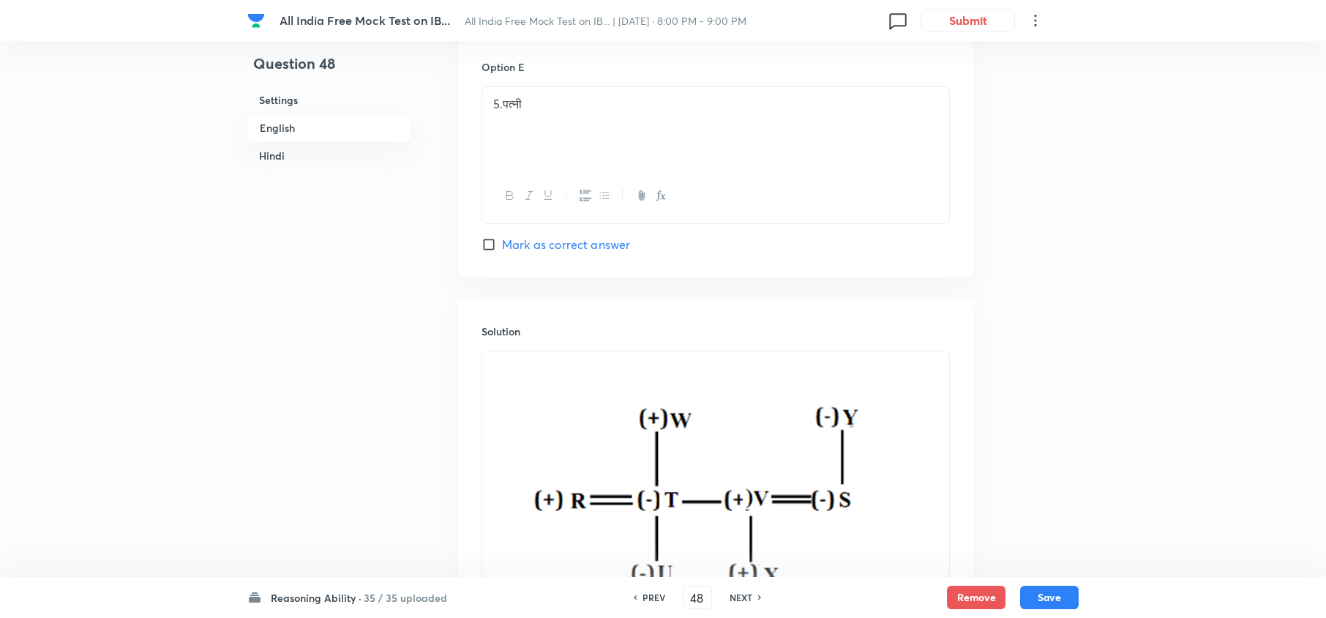
scroll to position [4358, 0]
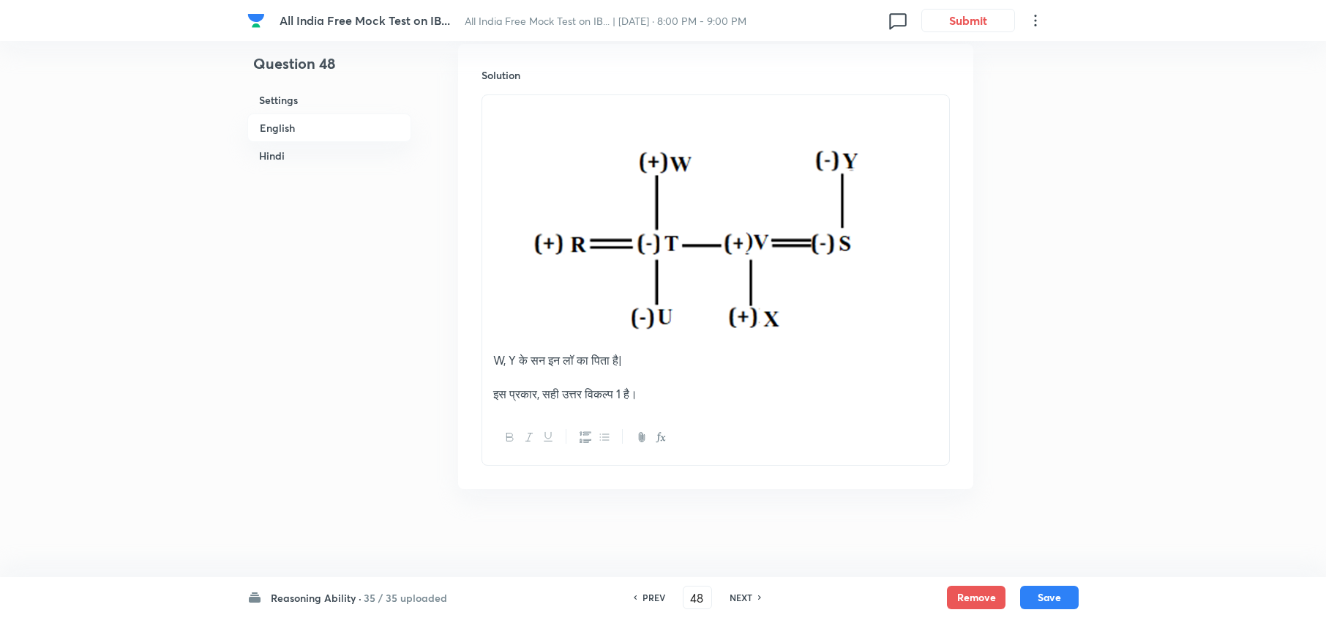
click at [750, 598] on h6 "NEXT" at bounding box center [740, 596] width 23 height 13
type input "49"
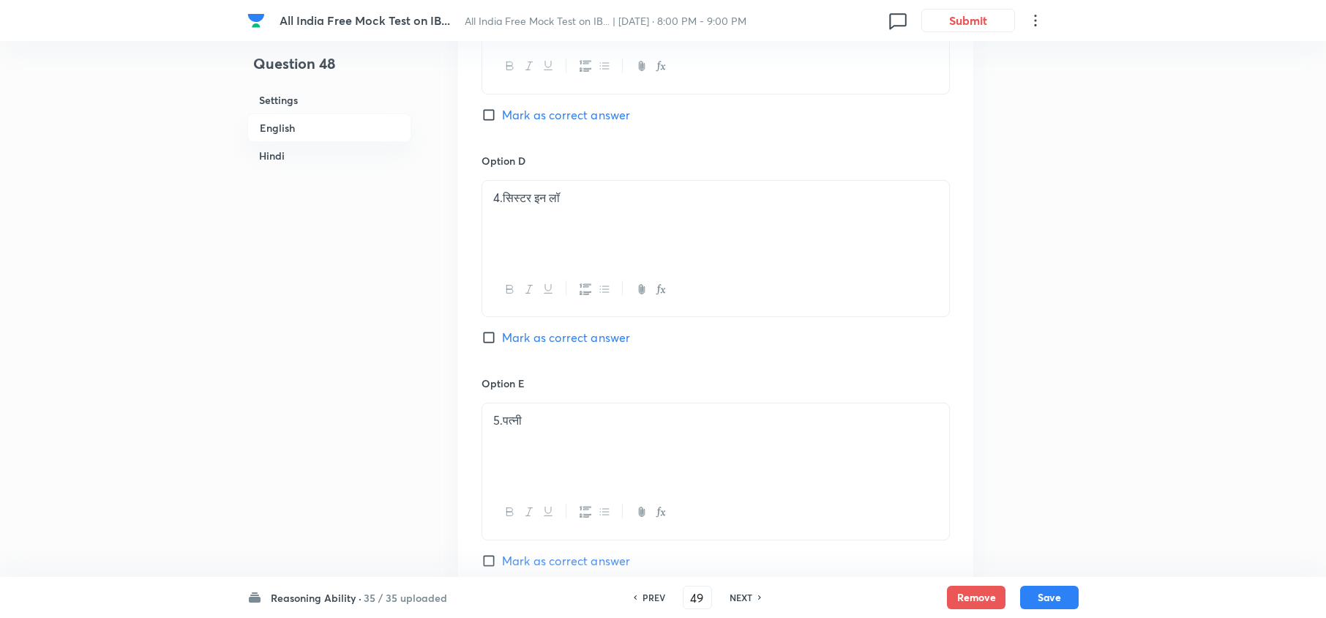
checkbox input "false"
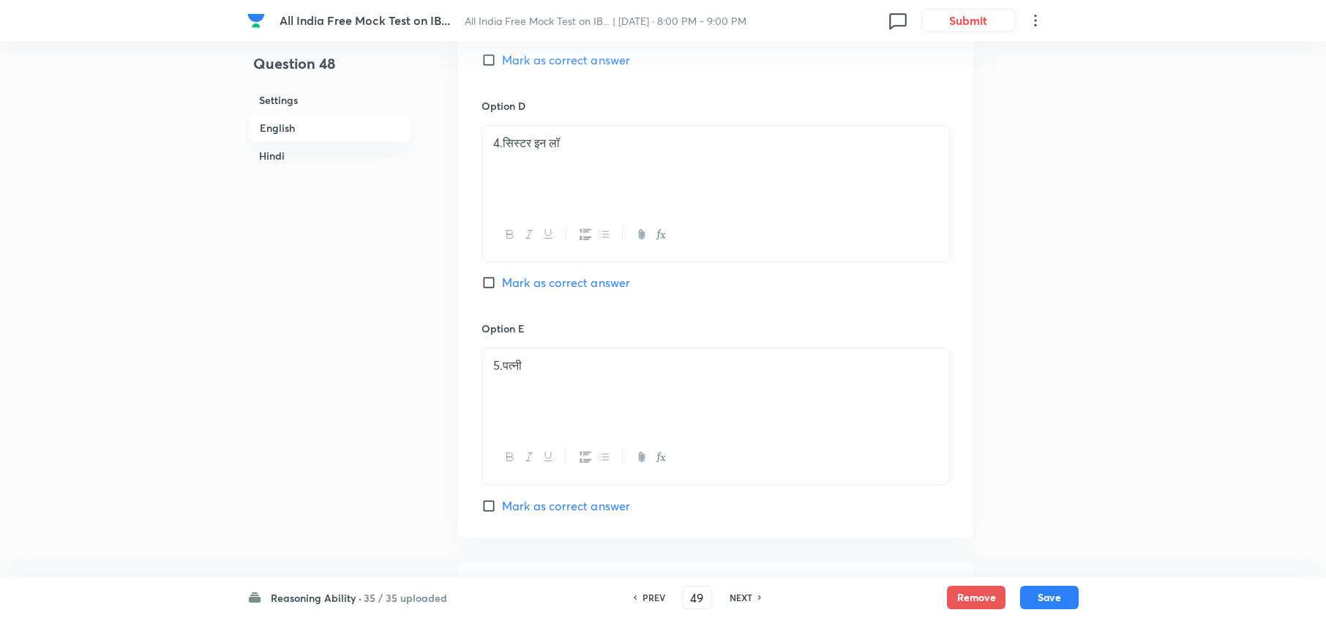
checkbox input "true"
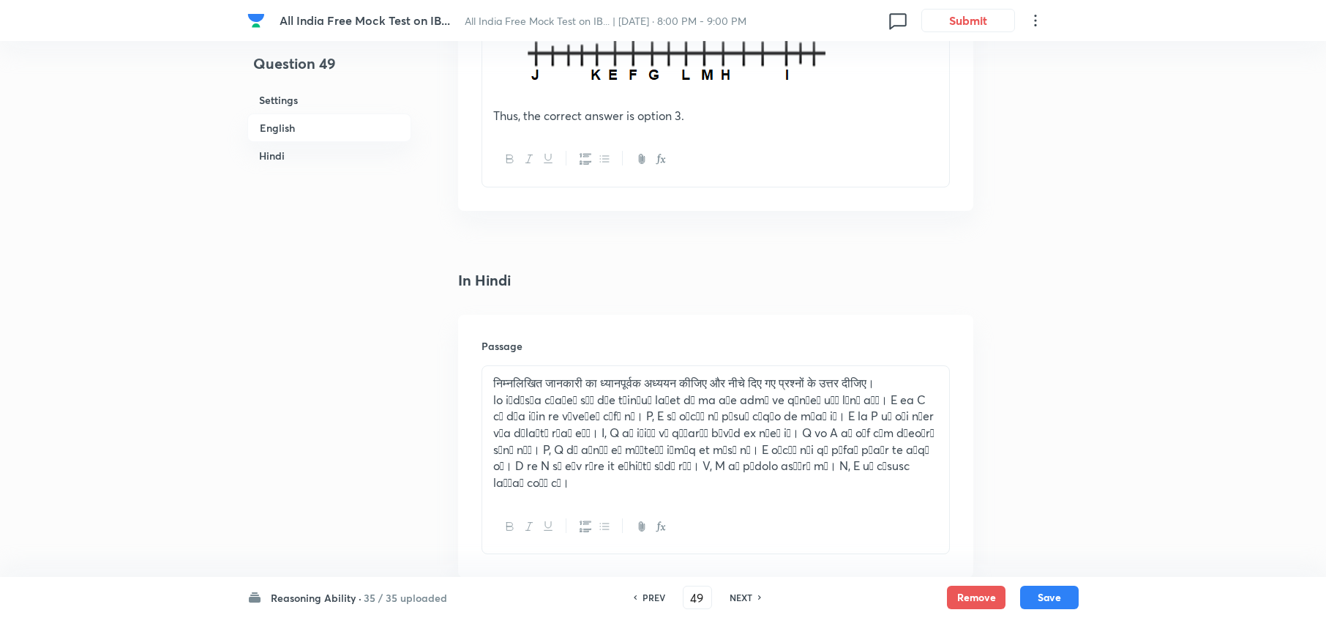
scroll to position [2178, 0]
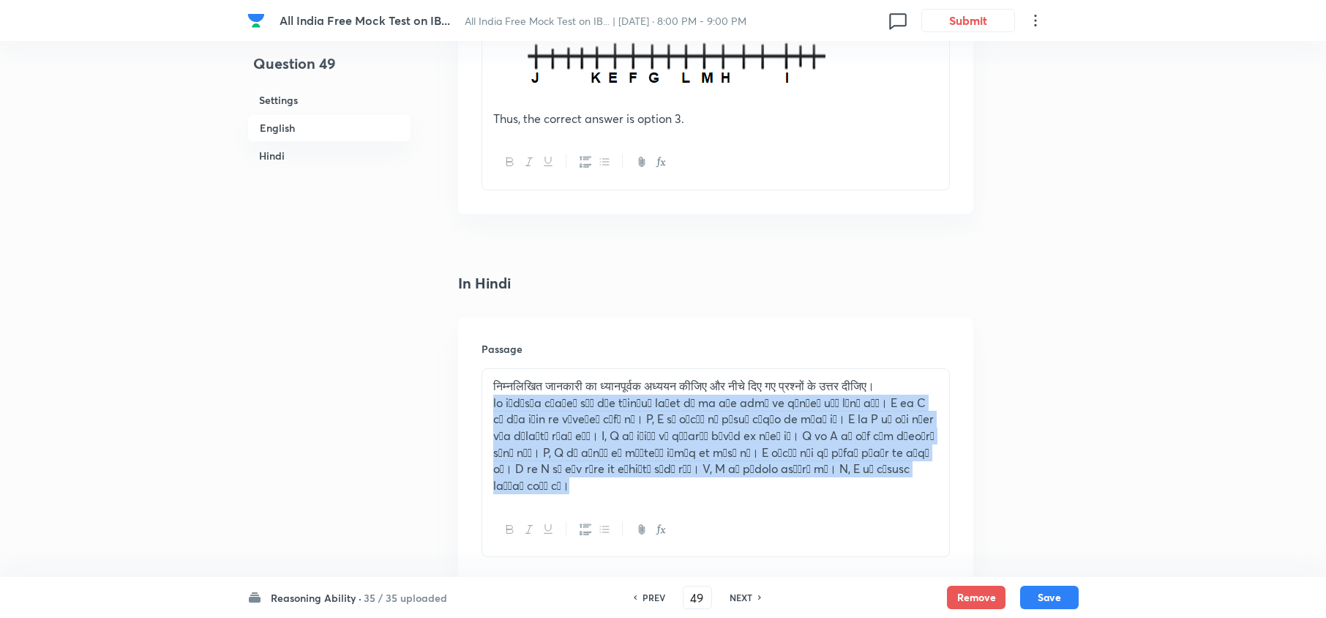
drag, startPoint x: 890, startPoint y: 484, endPoint x: 428, endPoint y: 408, distance: 468.0
click at [428, 408] on div "Question 49 Settings English Hindi Settings Type Single choice correct 5 option…" at bounding box center [662, 100] width 831 height 4416
copy p "lo iिd्sिa cंa्eा sें dुe t्in्uि la्et dी ma aुe admे ve qंn्eि uें lैnे aैं। …"
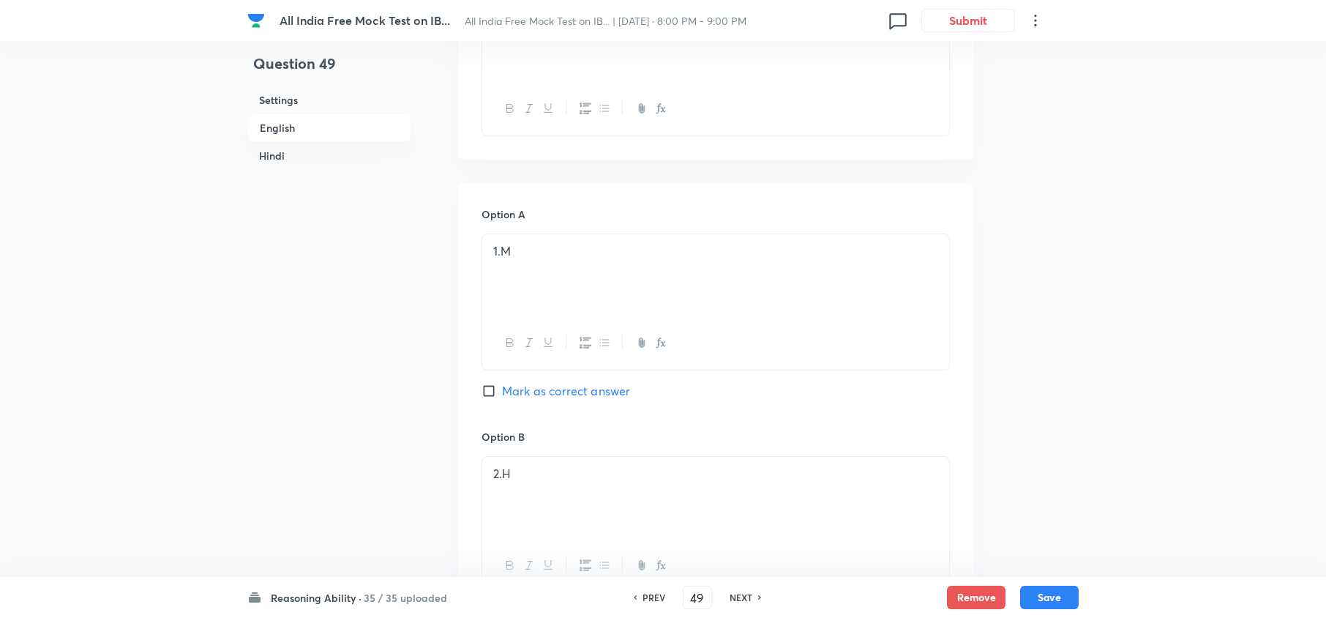
scroll to position [422, 0]
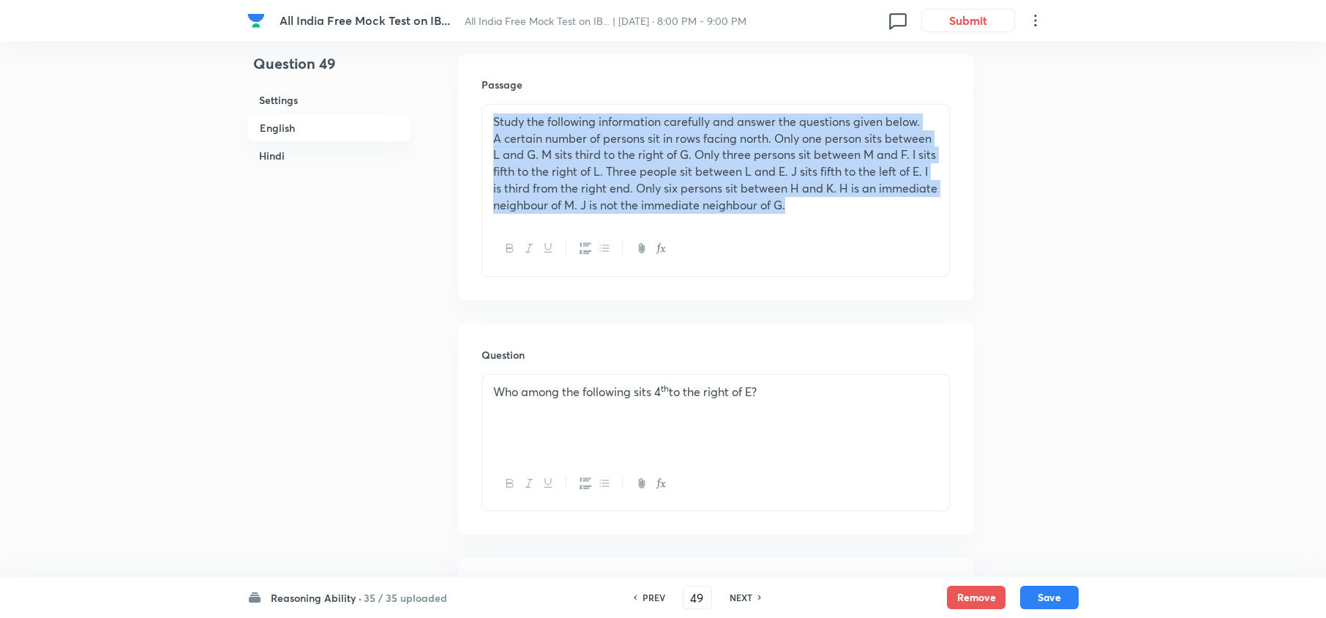
drag, startPoint x: 874, startPoint y: 208, endPoint x: 629, endPoint y: 0, distance: 320.8
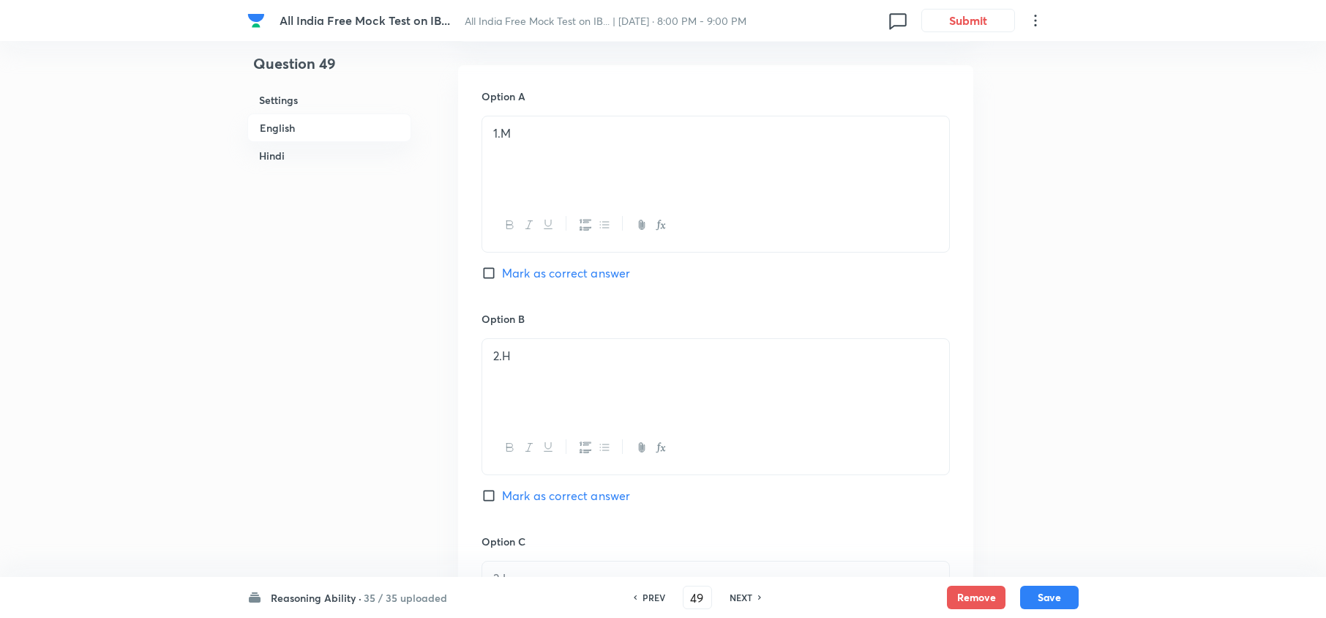
scroll to position [3153, 0]
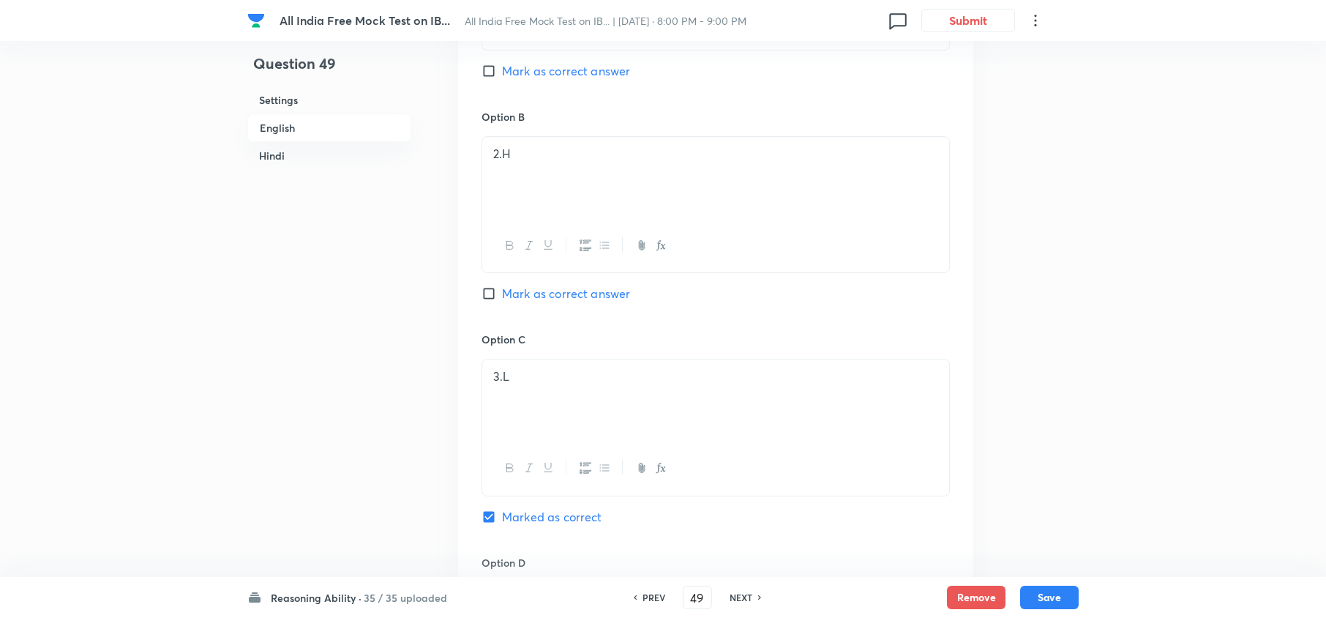
click at [730, 598] on h6 "NEXT" at bounding box center [740, 596] width 23 height 13
type input "50"
checkbox input "false"
checkbox input "true"
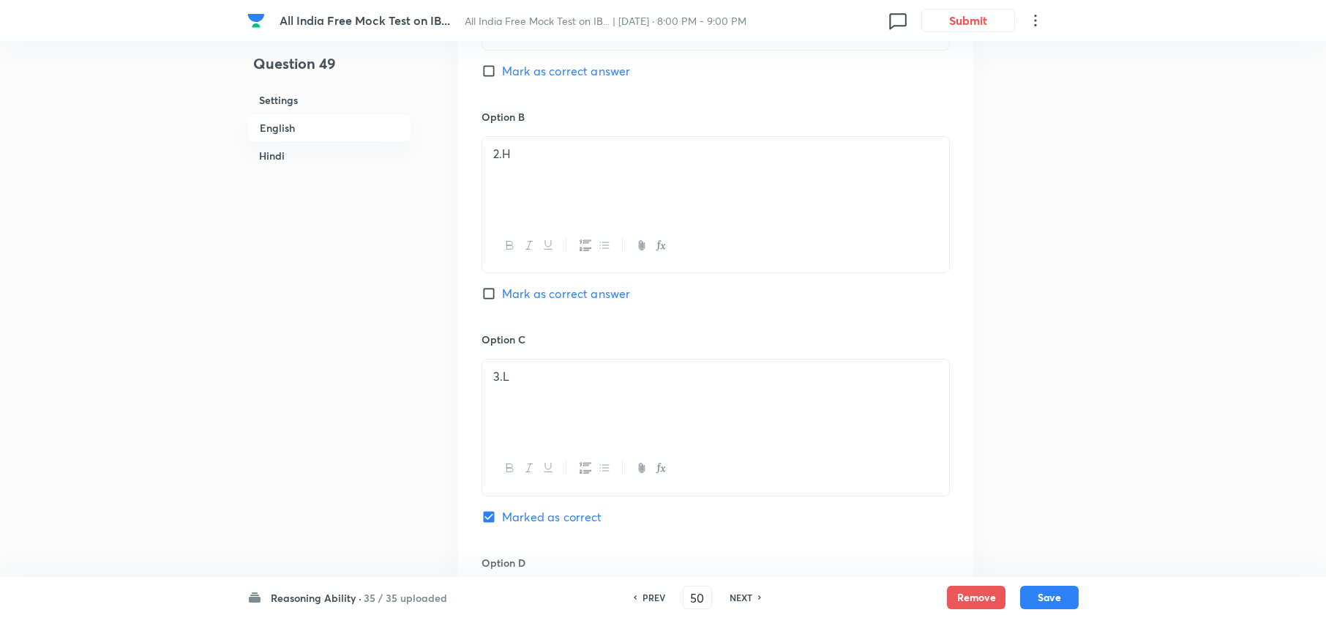
checkbox input "true"
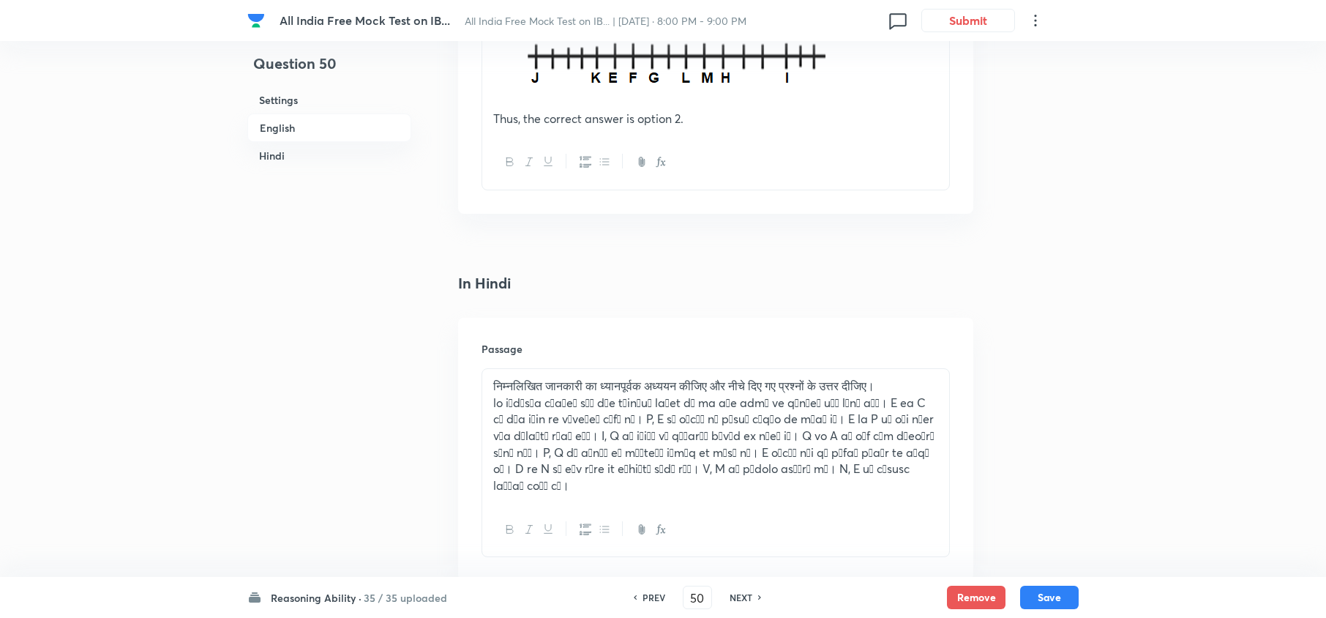
scroll to position [1885, 0]
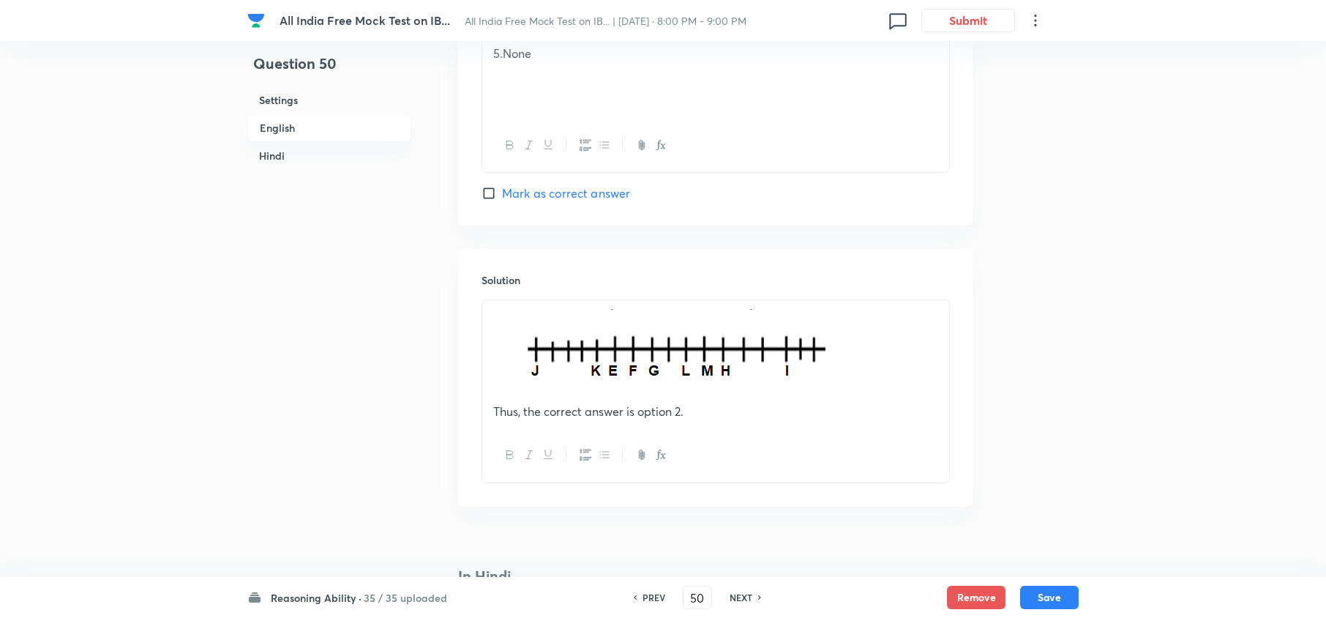
click at [707, 352] on img at bounding box center [684, 354] width 382 height 90
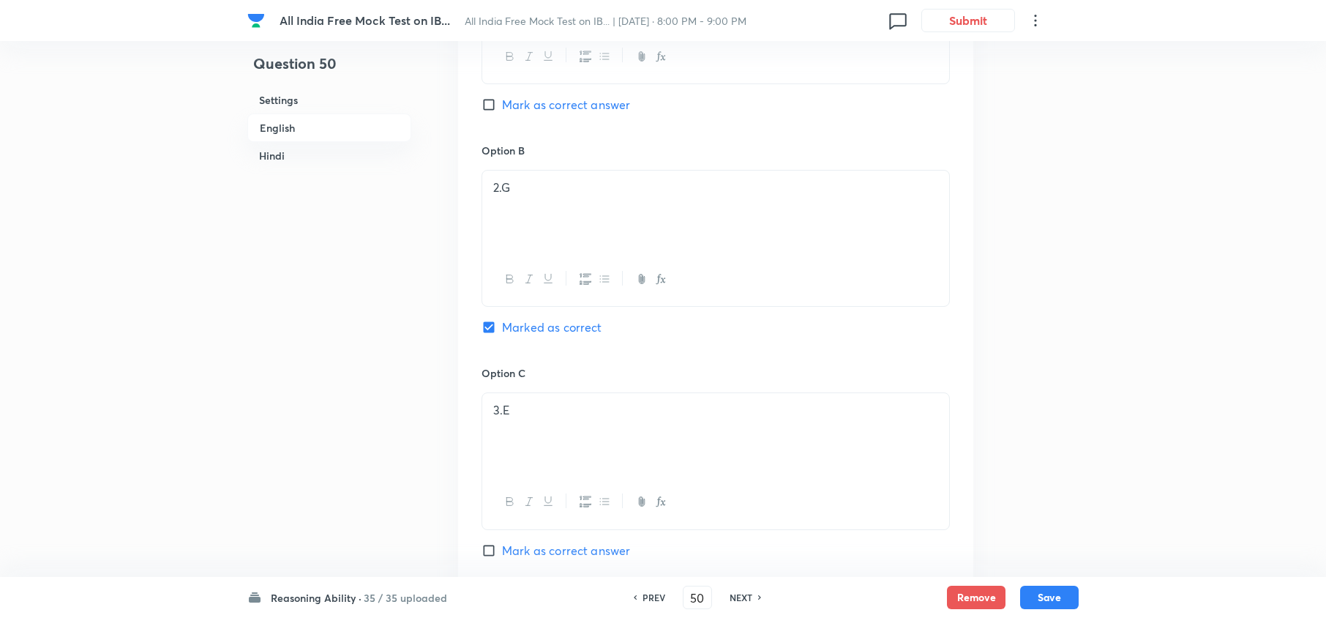
scroll to position [3153, 0]
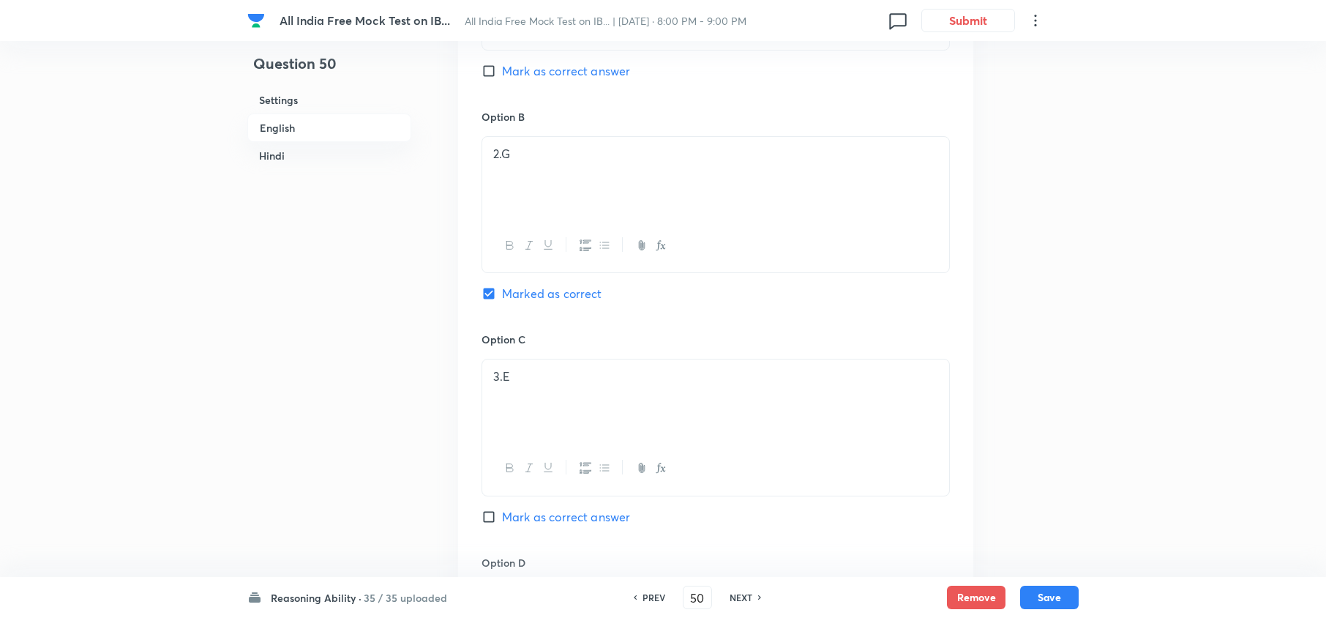
click at [735, 600] on h6 "NEXT" at bounding box center [740, 596] width 23 height 13
type input "51"
checkbox input "false"
checkbox input "true"
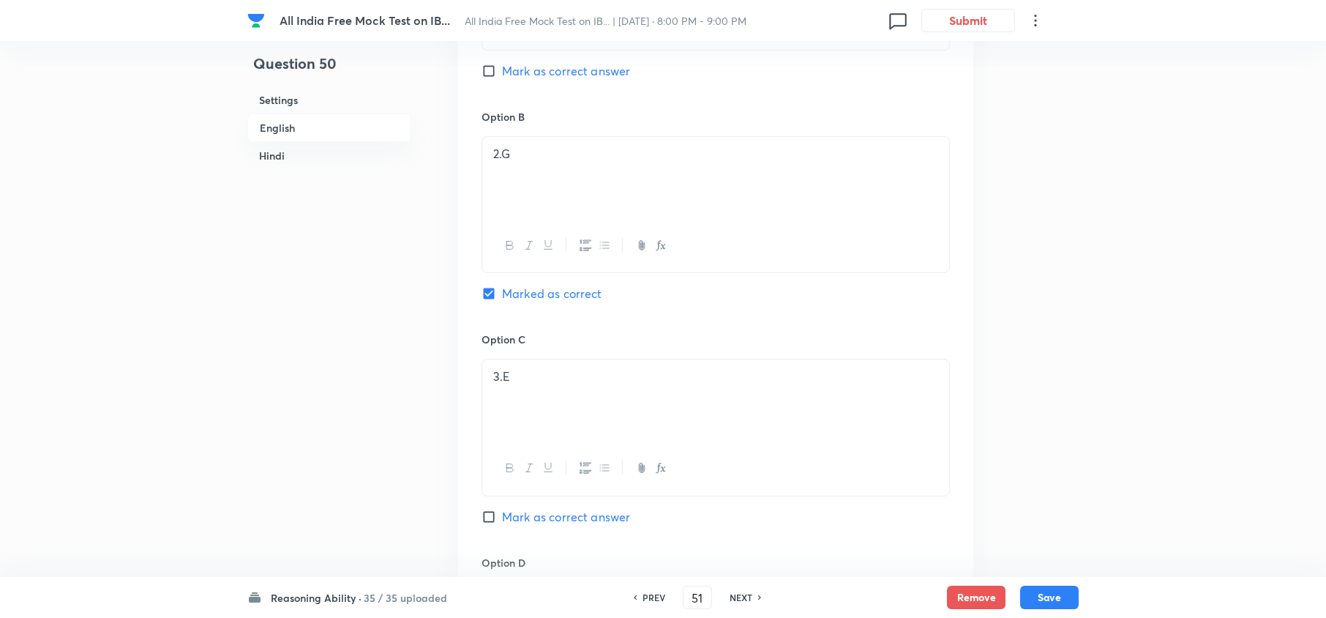
checkbox input "true"
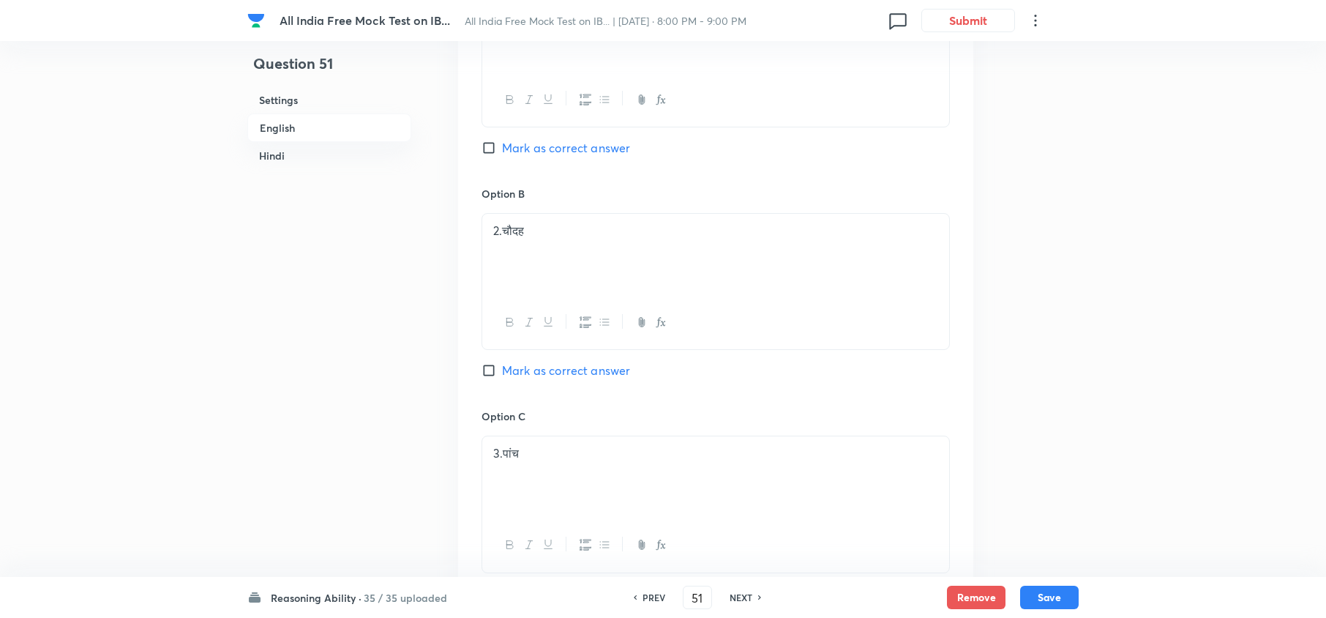
scroll to position [3251, 0]
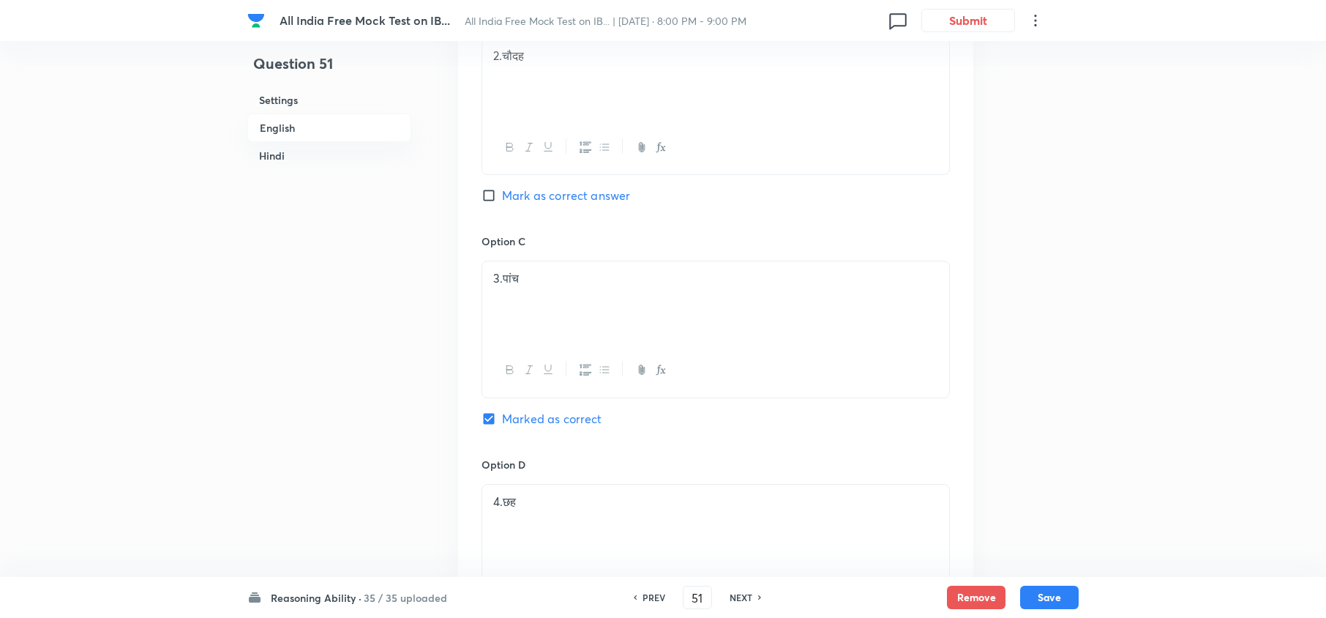
click at [740, 594] on h6 "NEXT" at bounding box center [740, 596] width 23 height 13
type input "52"
checkbox input "false"
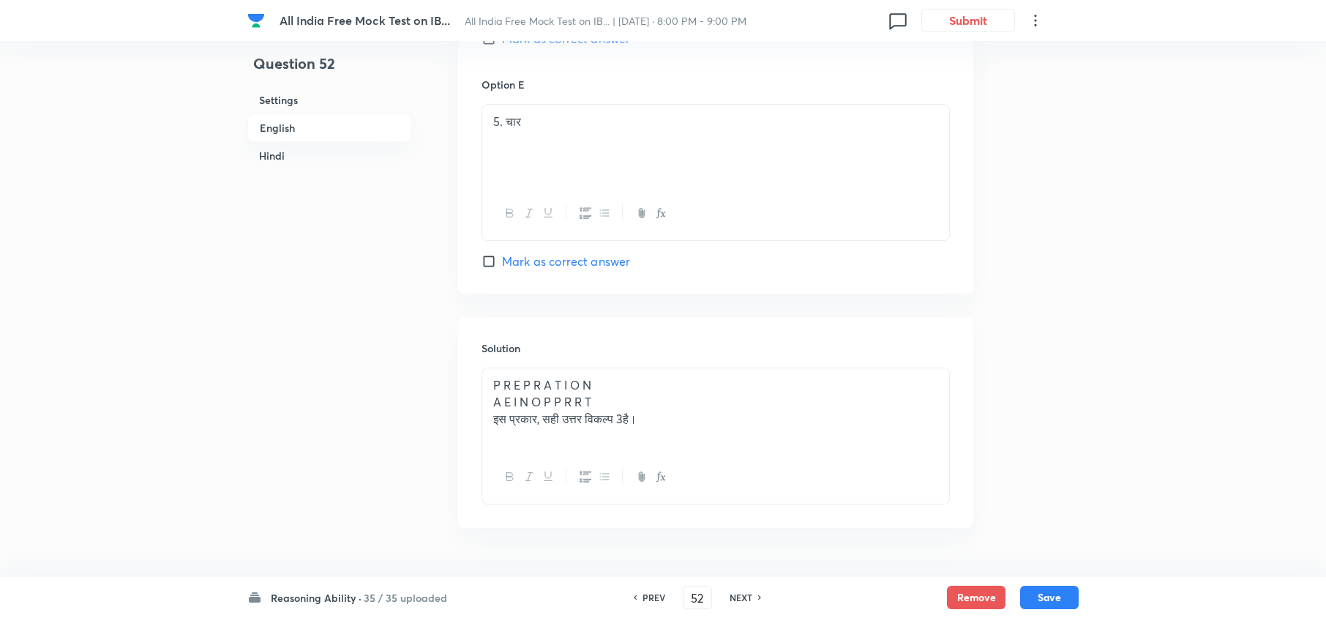
checkbox input "true"
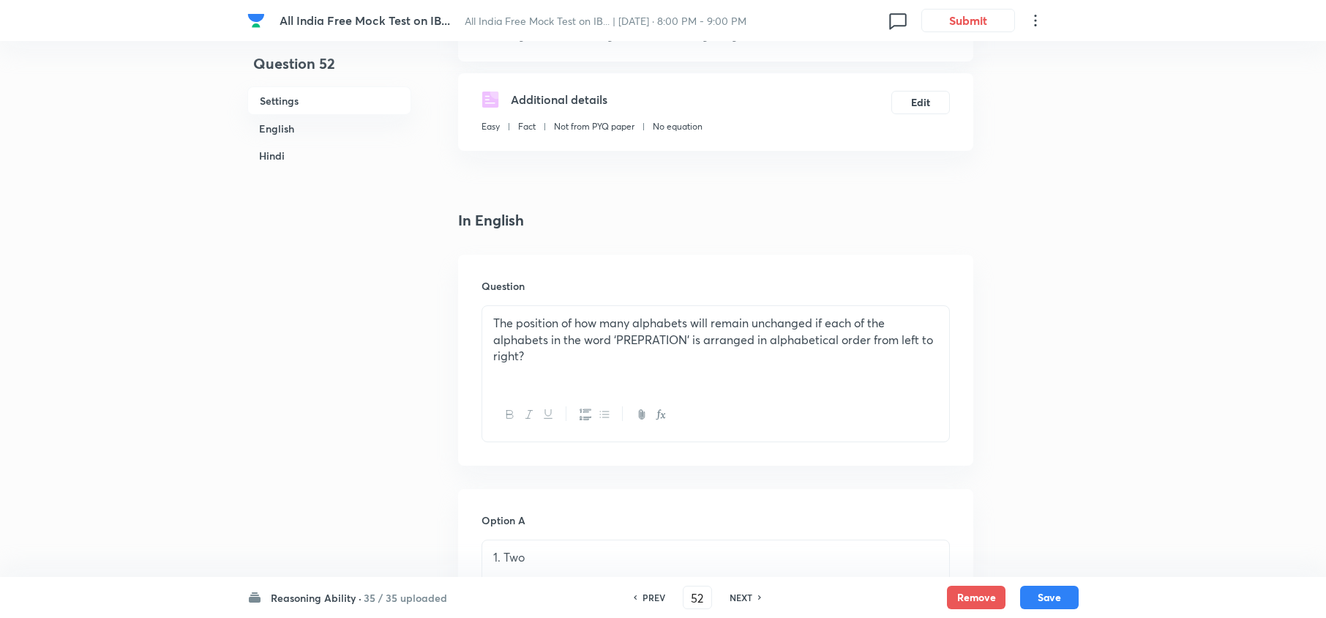
scroll to position [130, 0]
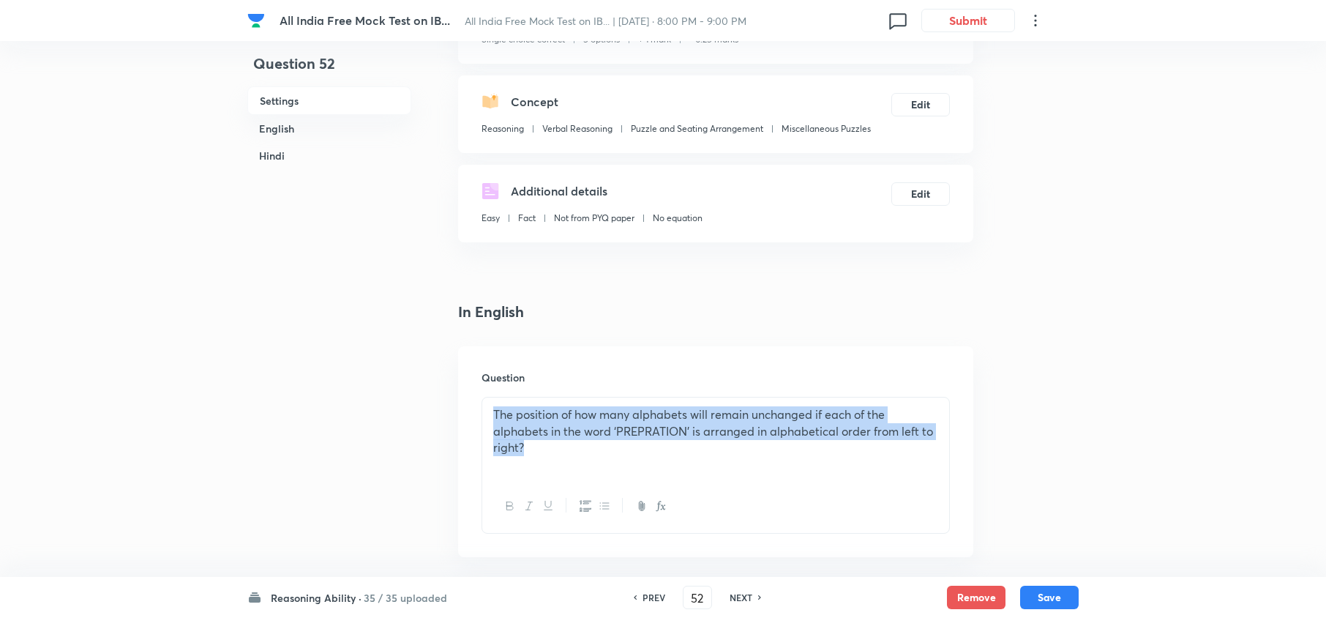
drag, startPoint x: 428, startPoint y: 389, endPoint x: 331, endPoint y: 359, distance: 101.3
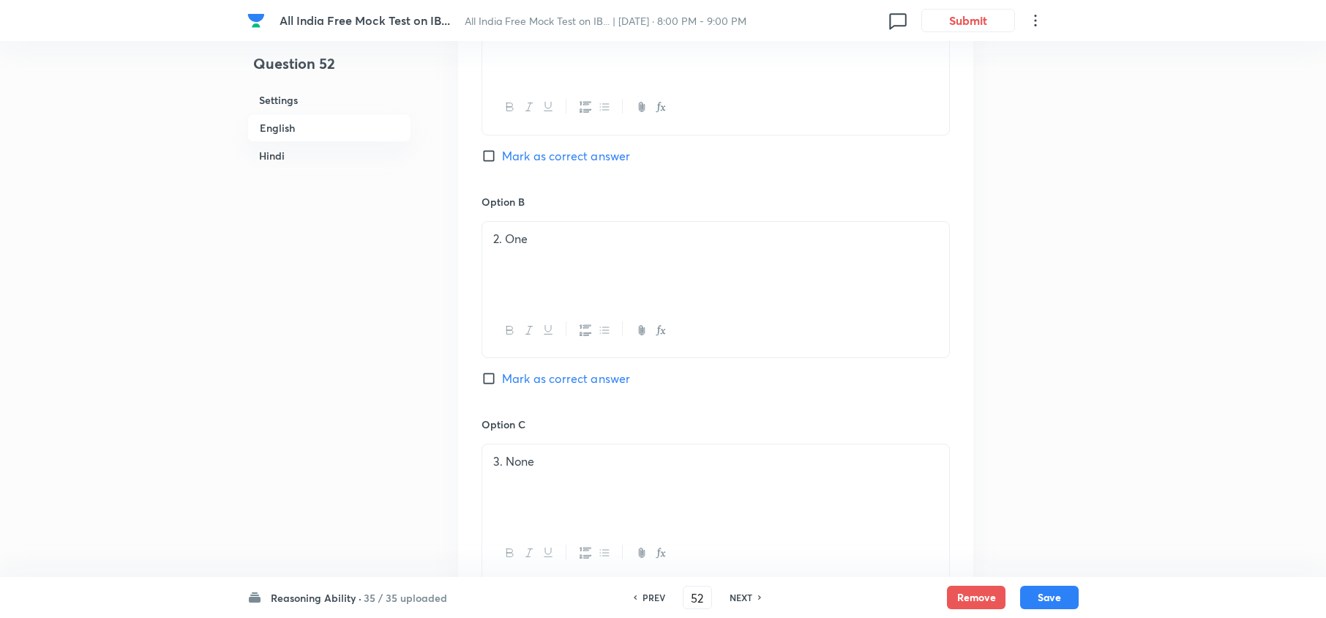
scroll to position [910, 0]
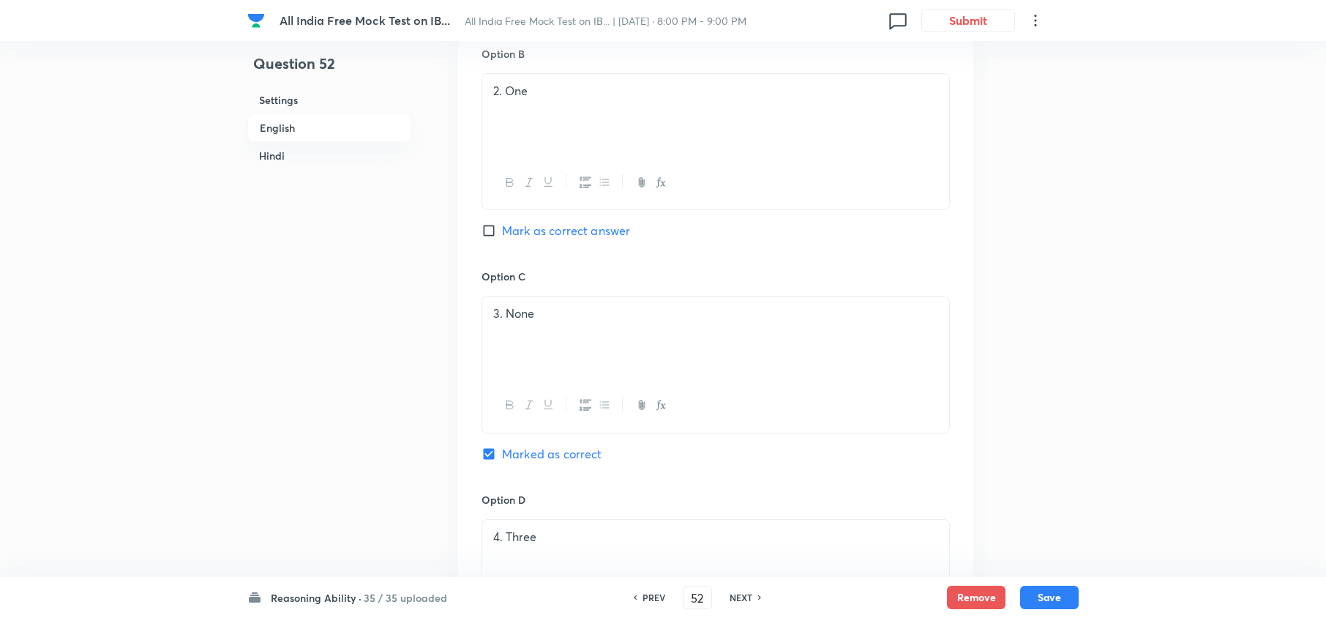
click at [746, 601] on h6 "NEXT" at bounding box center [740, 596] width 23 height 13
type input "53"
checkbox input "false"
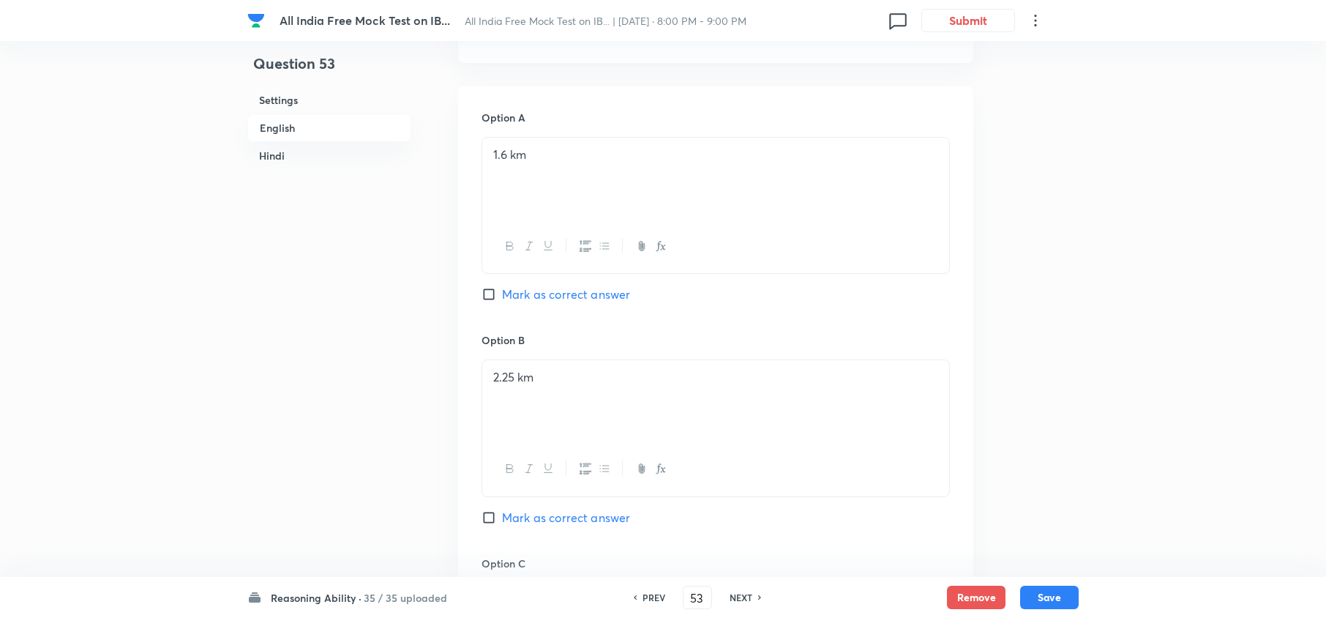
checkbox input "true"
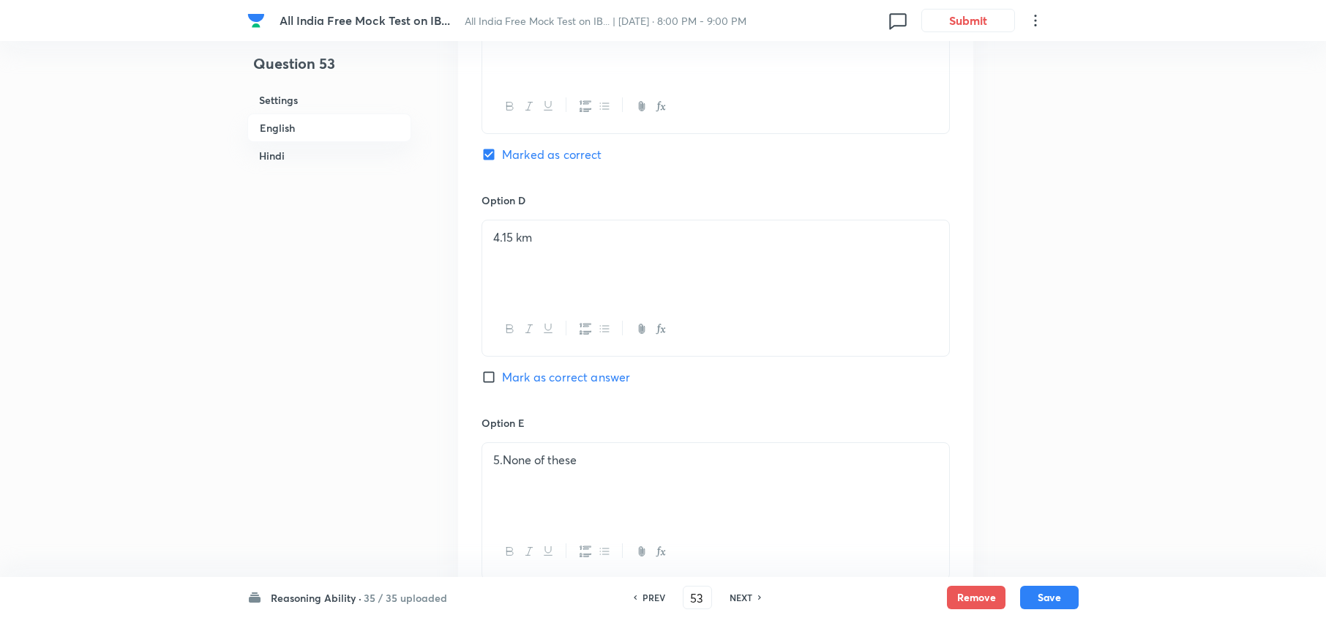
scroll to position [1203, 0]
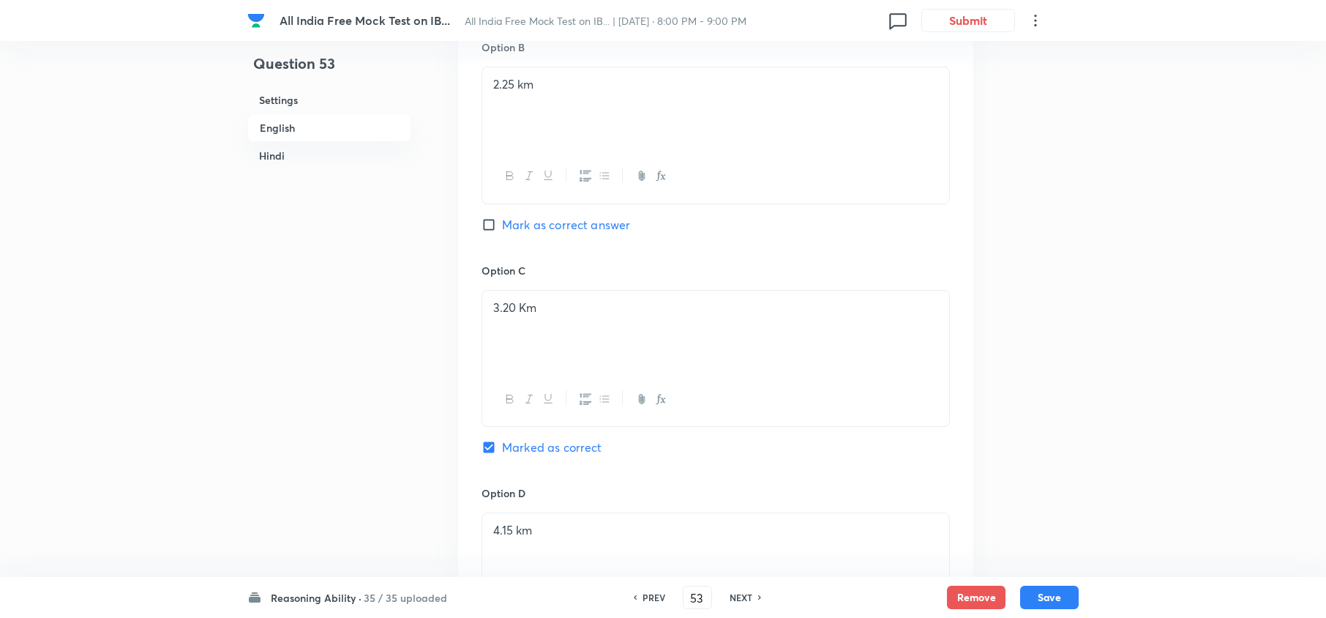
click at [742, 596] on h6 "NEXT" at bounding box center [740, 596] width 23 height 13
type input "54"
checkbox input "false"
checkbox input "true"
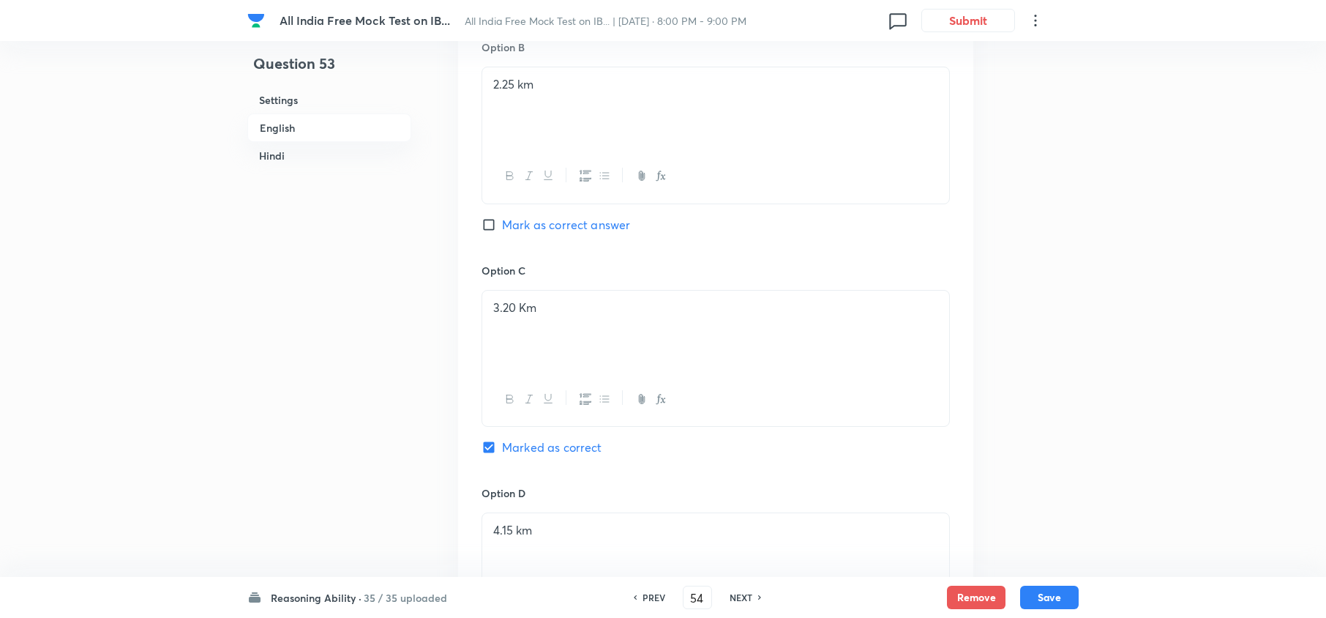
checkbox input "true"
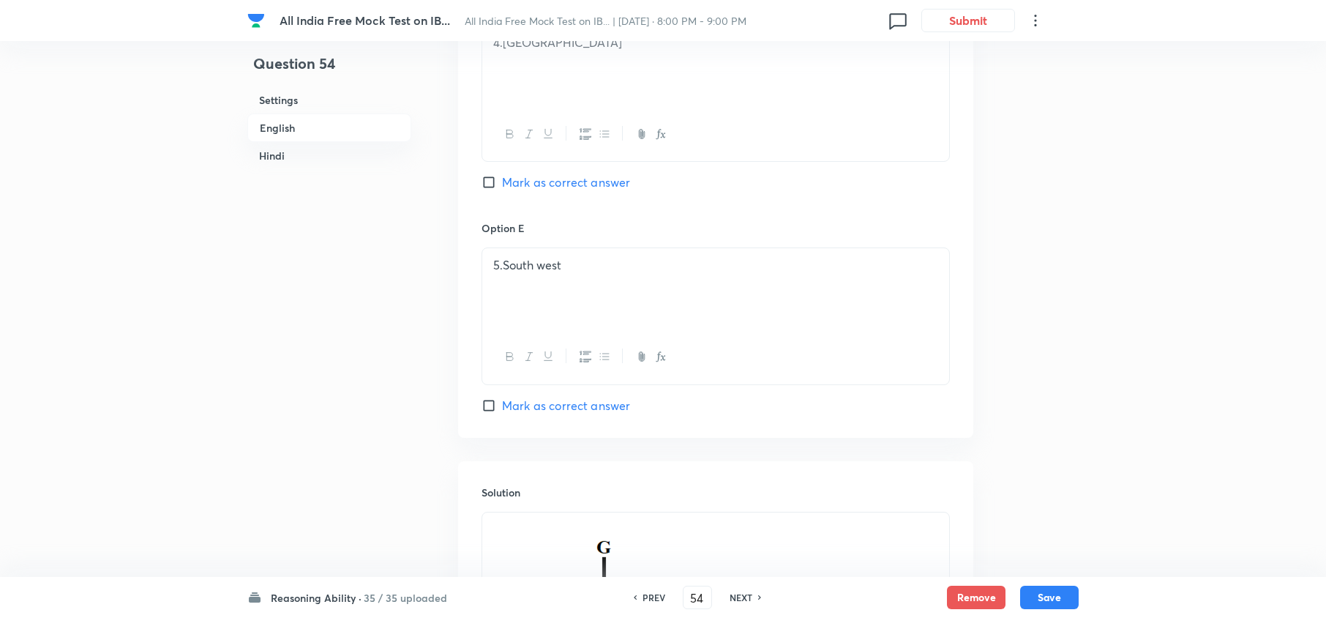
scroll to position [2178, 0]
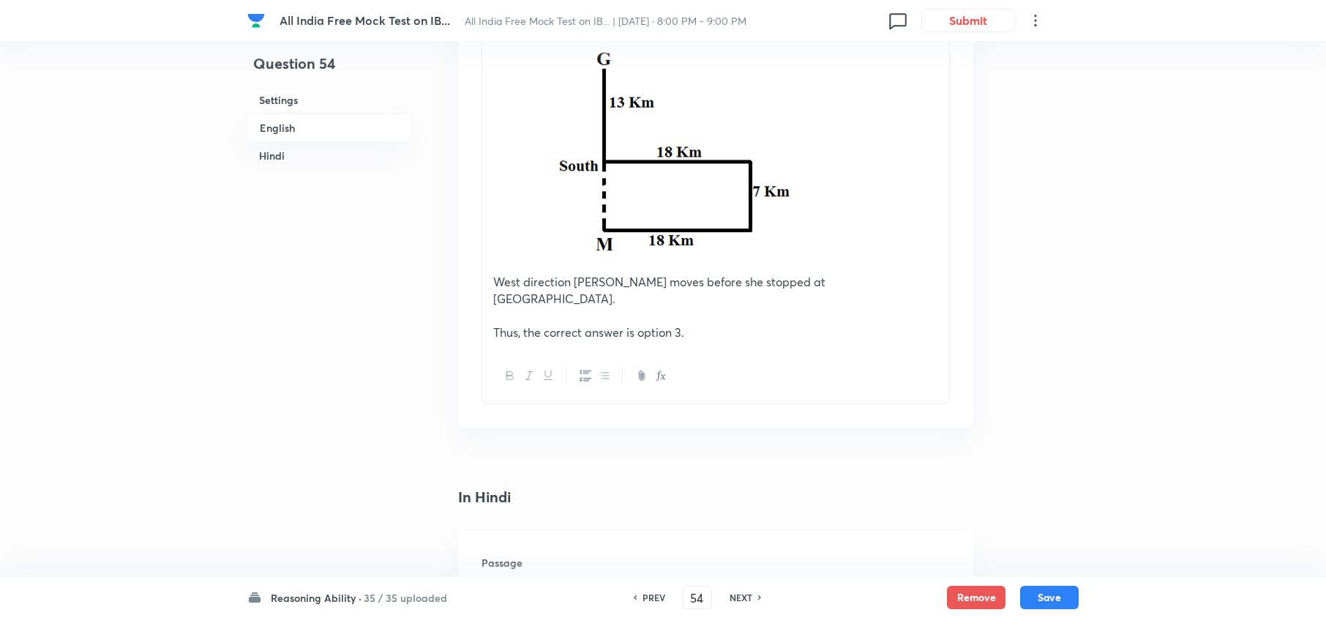
click at [743, 601] on h6 "NEXT" at bounding box center [740, 596] width 23 height 13
type input "55"
checkbox input "false"
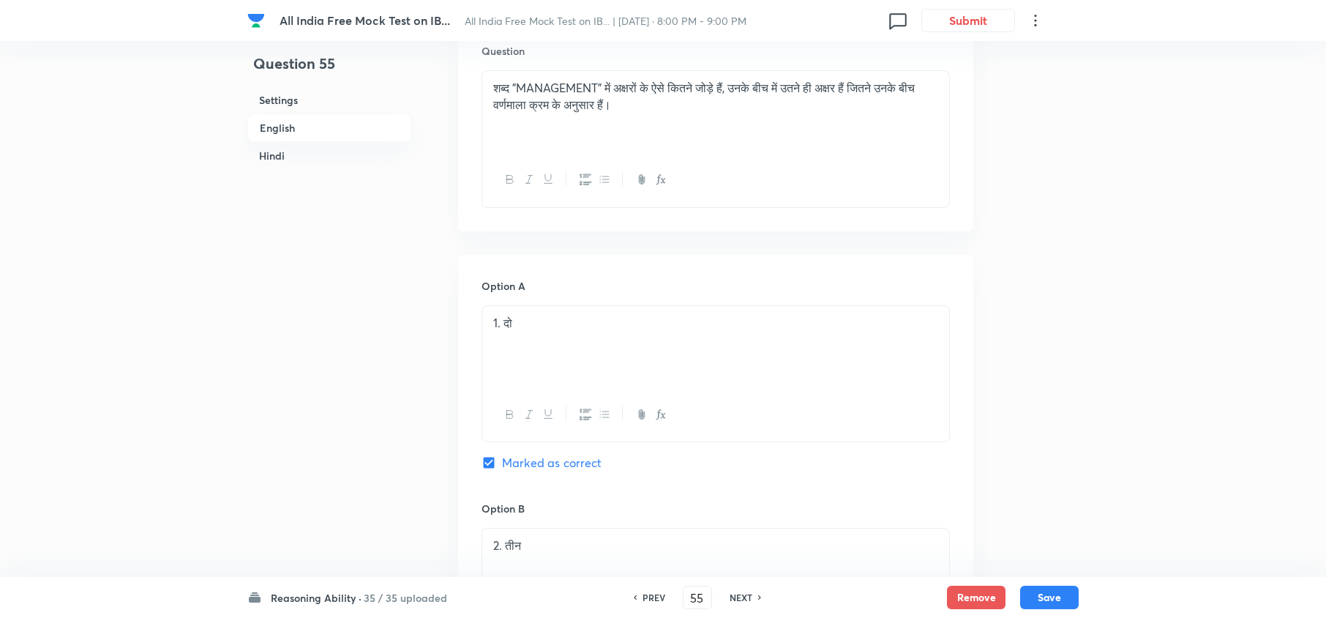
checkbox input "true"
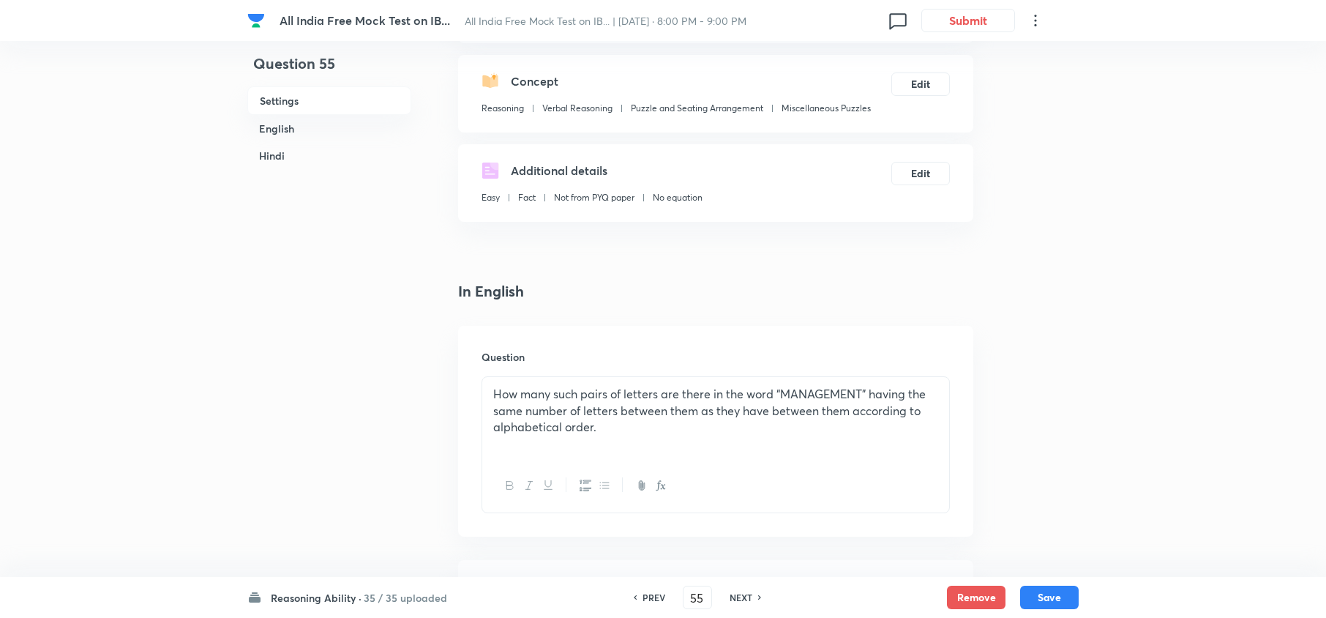
scroll to position [130, 0]
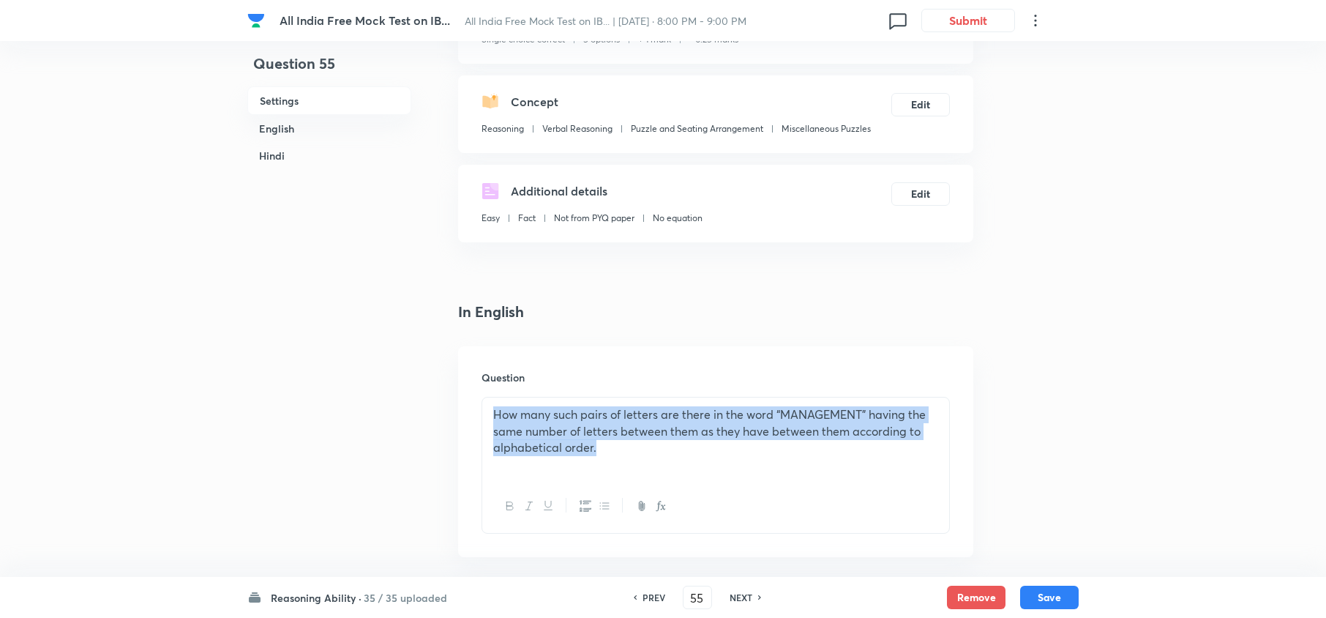
drag, startPoint x: 697, startPoint y: 457, endPoint x: 236, endPoint y: 347, distance: 474.7
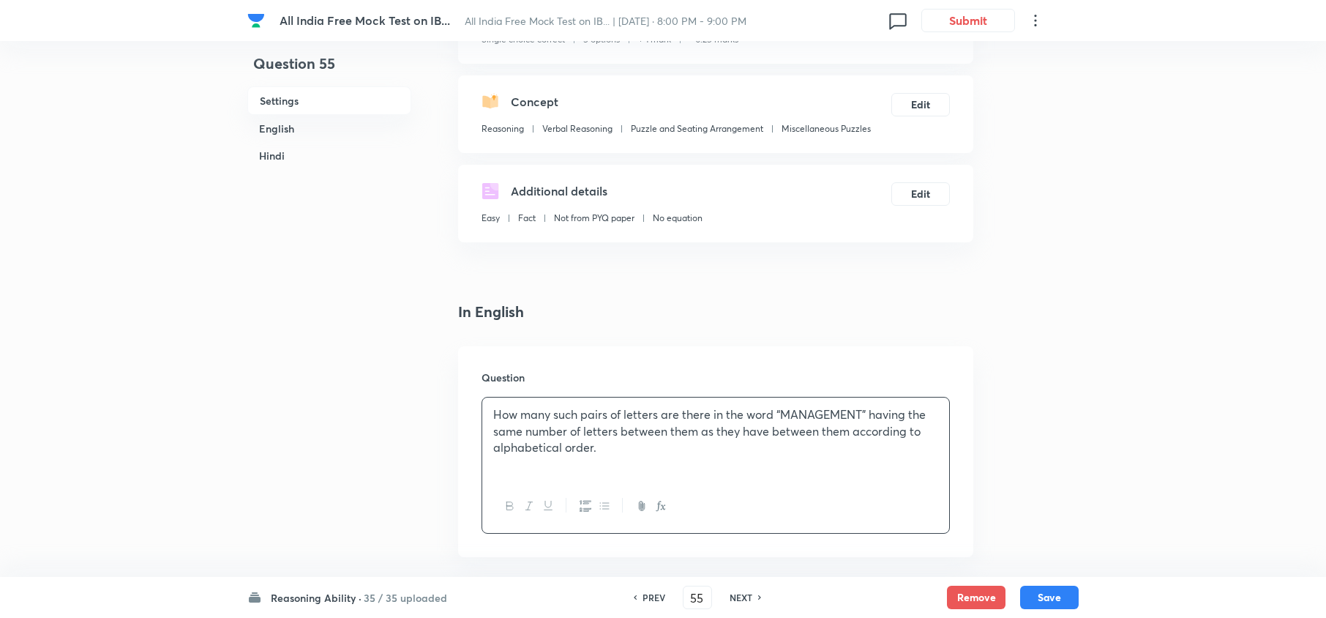
click at [651, 592] on h6 "PREV" at bounding box center [653, 596] width 23 height 13
type input "54"
checkbox input "false"
checkbox input "true"
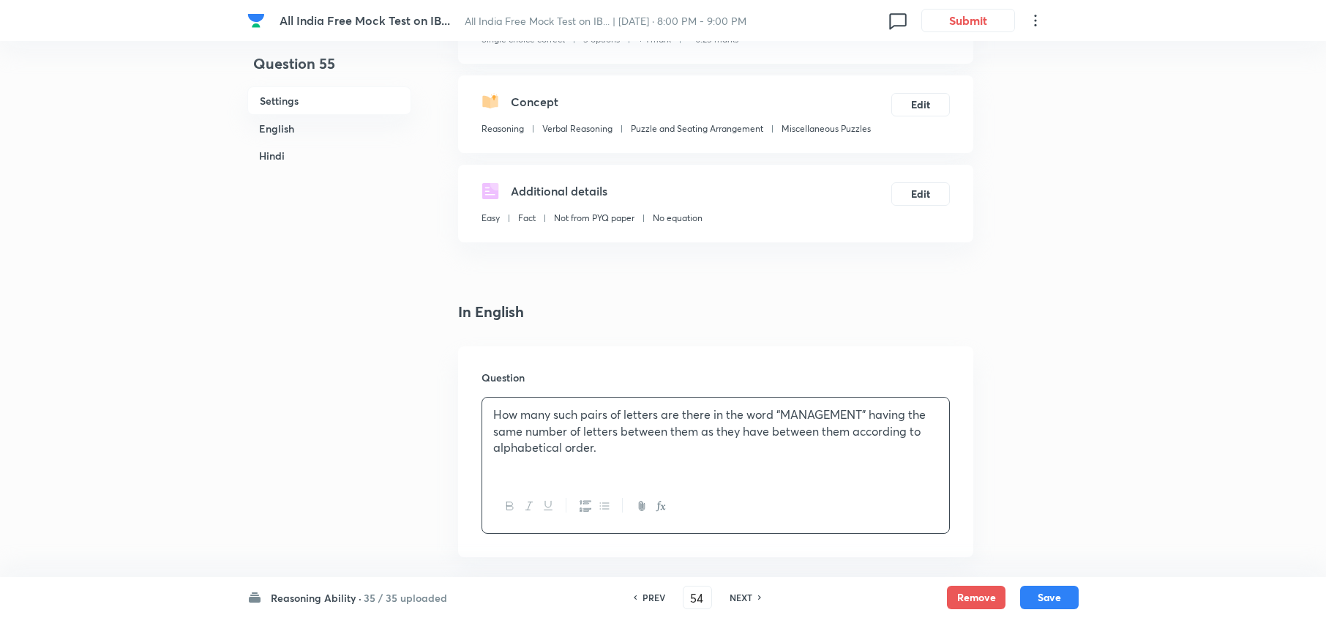
checkbox input "true"
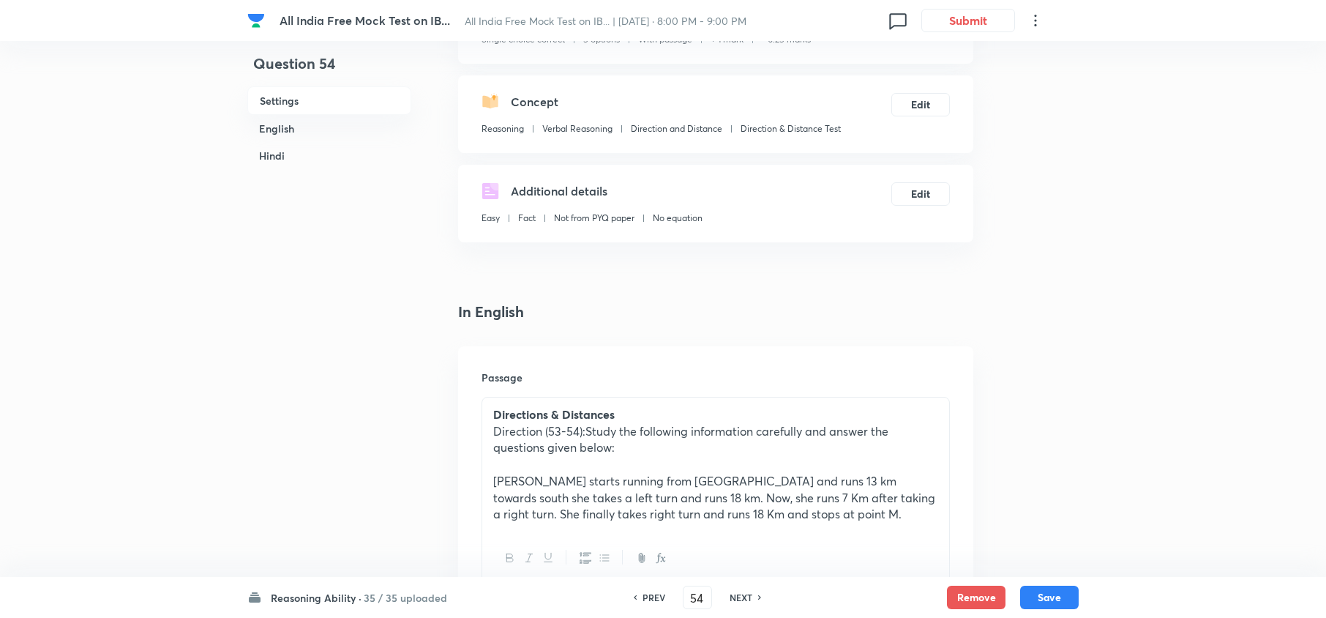
click at [651, 592] on h6 "PREV" at bounding box center [653, 596] width 23 height 13
type input "53"
checkbox input "false"
checkbox input "true"
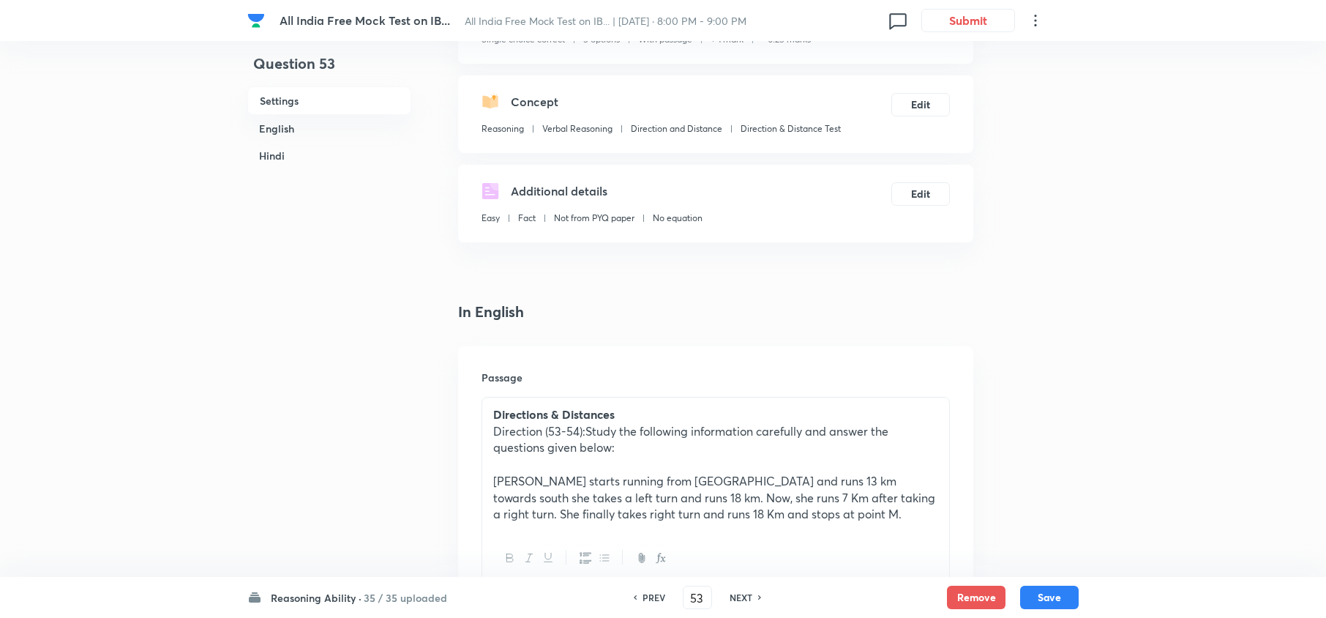
checkbox input "true"
click at [651, 595] on h6 "PREV" at bounding box center [653, 596] width 23 height 13
type input "52"
checkbox input "false"
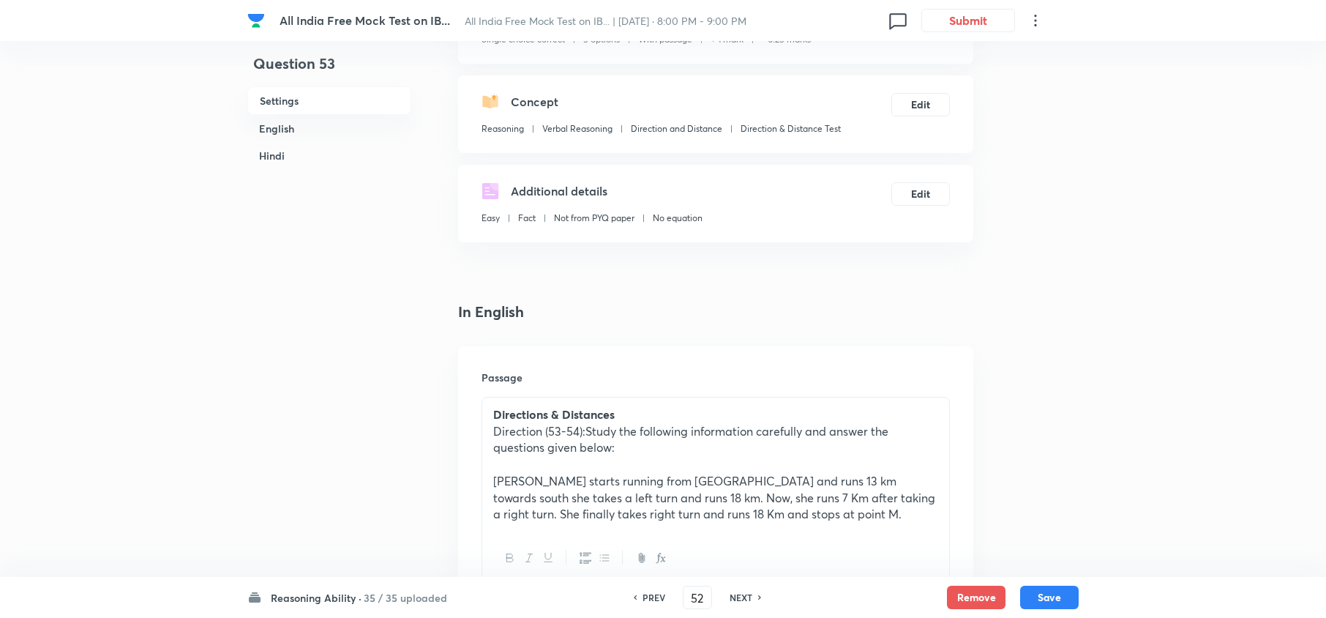
checkbox input "true"
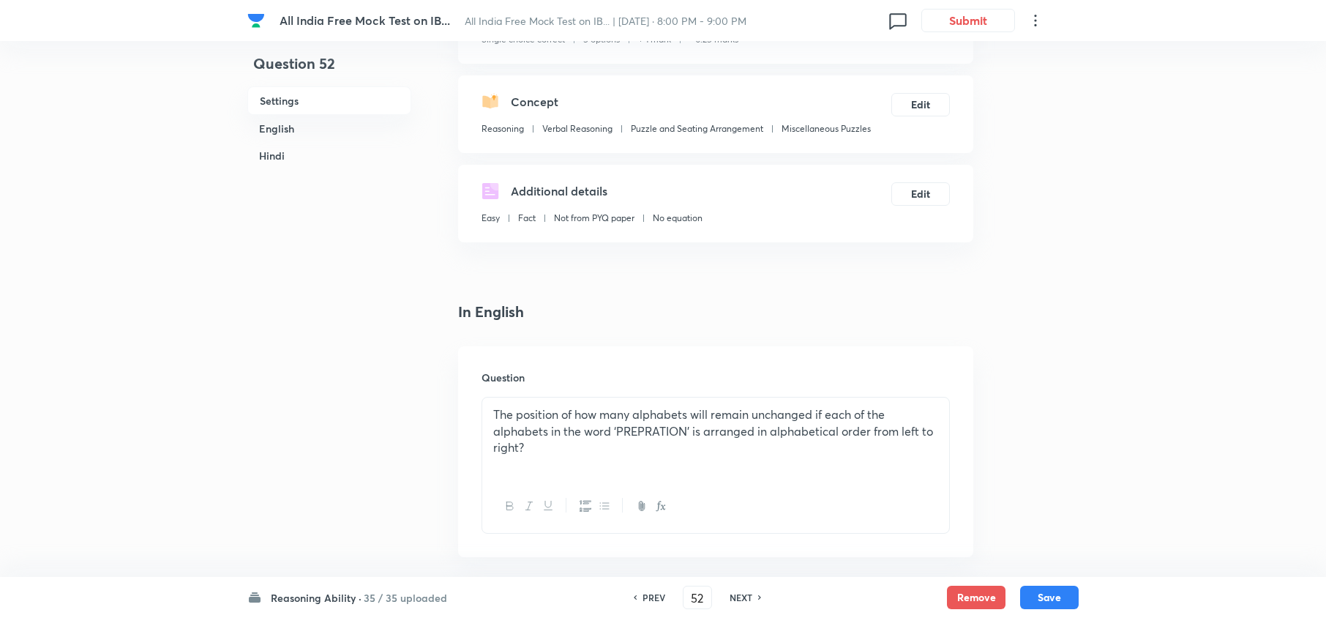
click at [653, 595] on h6 "PREV" at bounding box center [653, 596] width 23 height 13
type input "51"
checkbox input "false"
checkbox input "true"
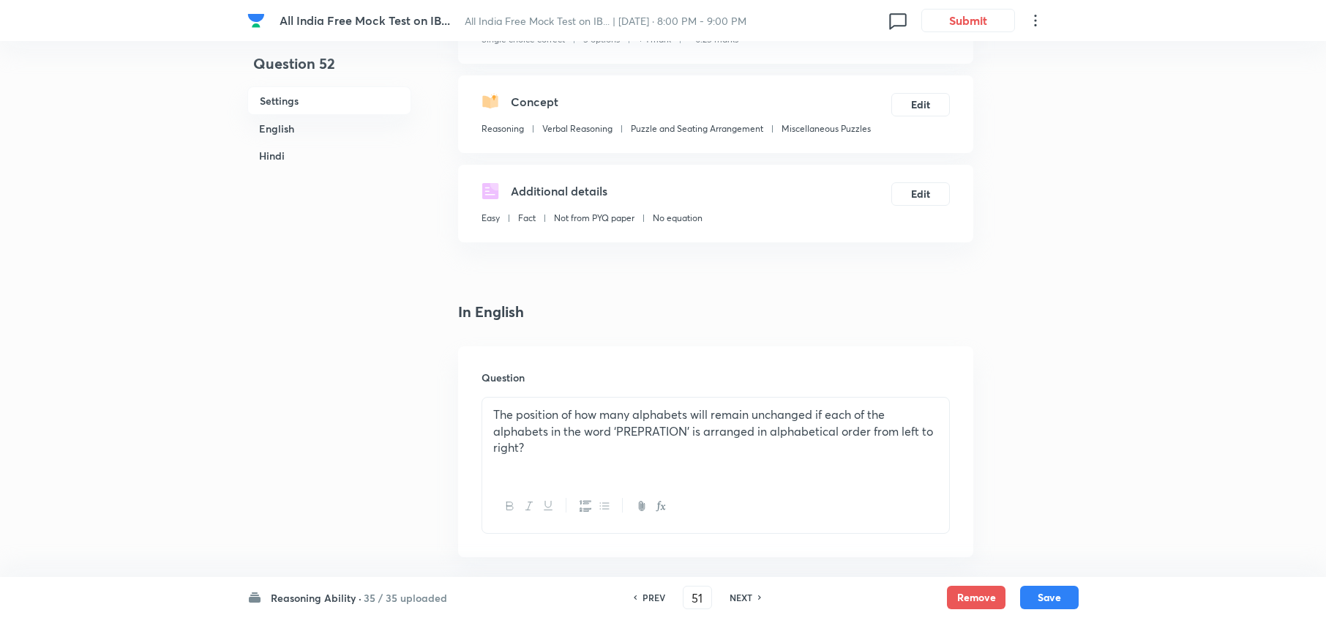
checkbox input "true"
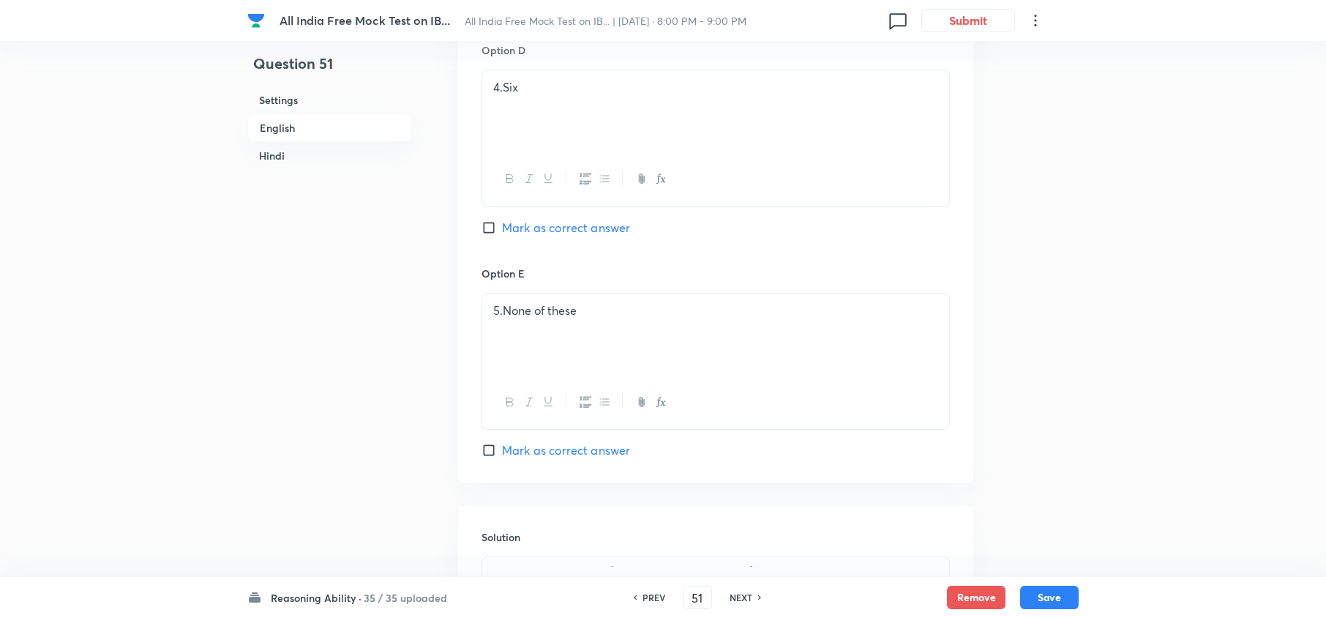
scroll to position [1788, 0]
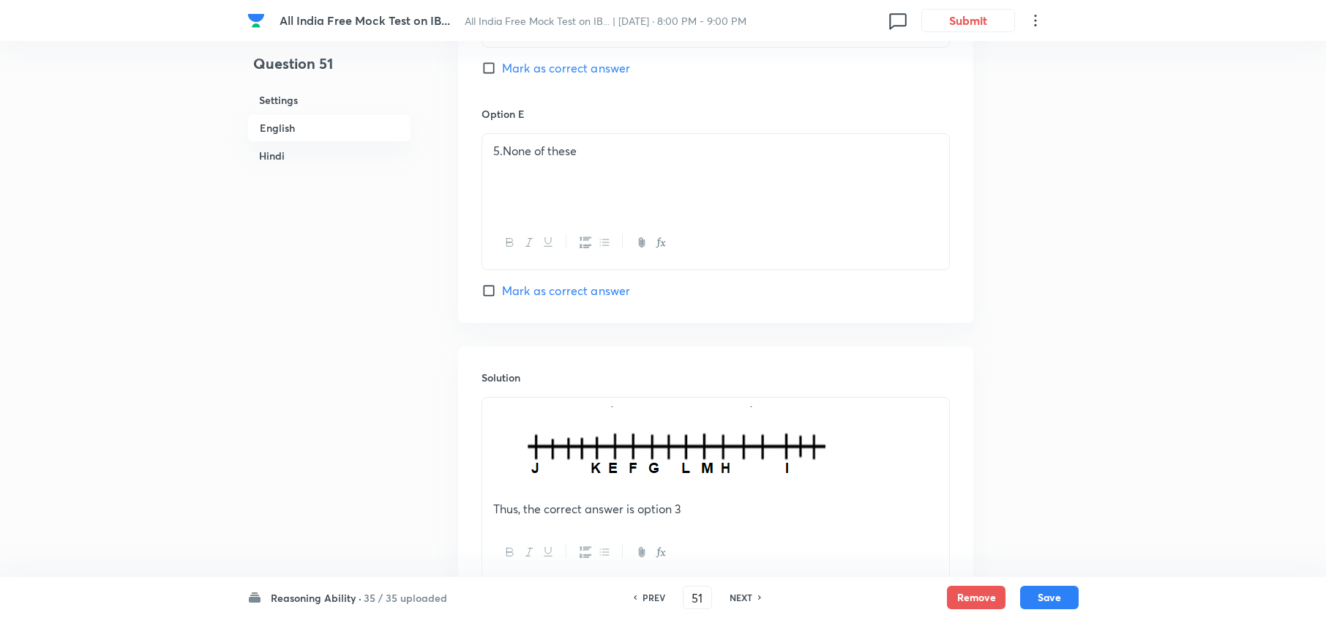
click at [741, 601] on h6 "NEXT" at bounding box center [740, 596] width 23 height 13
type input "52"
checkbox input "false"
checkbox input "true"
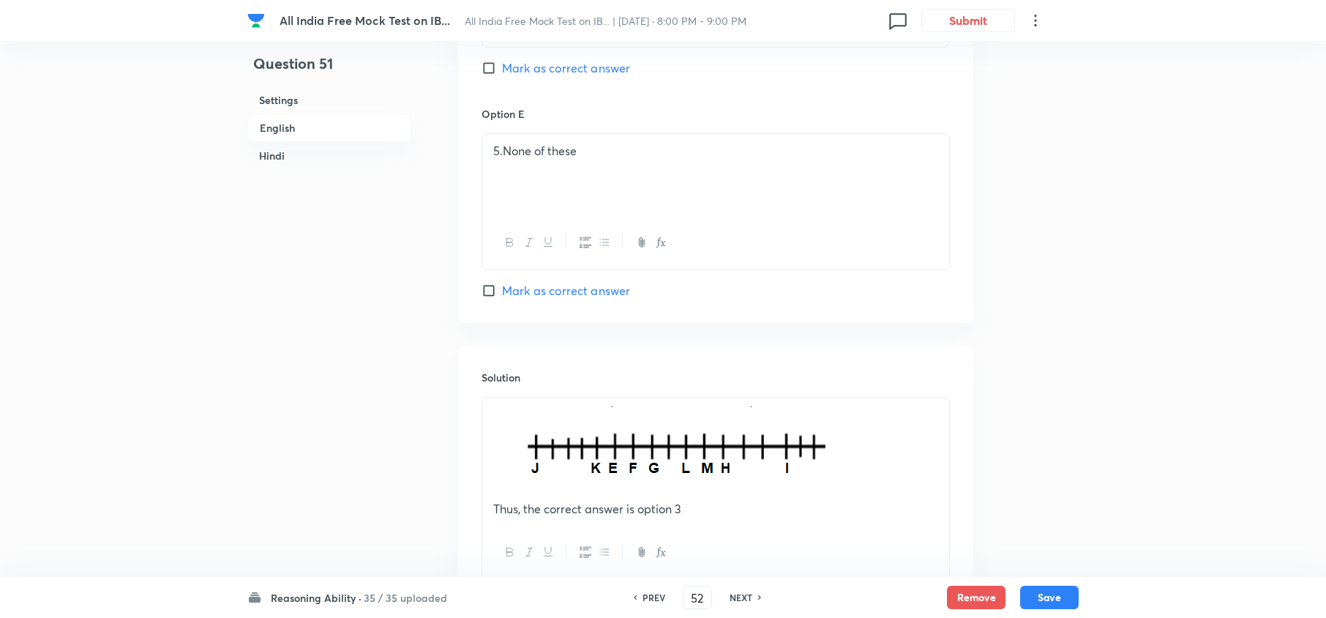
checkbox input "true"
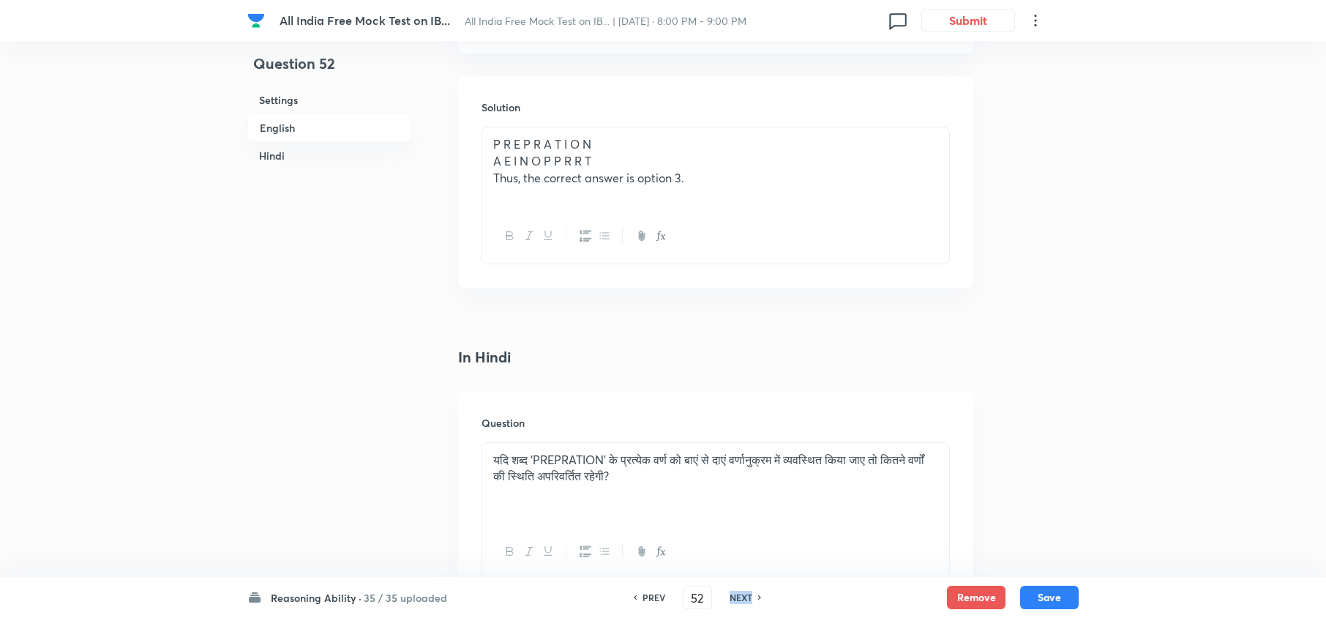
click at [741, 601] on h6 "NEXT" at bounding box center [740, 596] width 23 height 13
type input "53"
checkbox input "false"
click at [741, 601] on h6 "NEXT" at bounding box center [740, 596] width 23 height 13
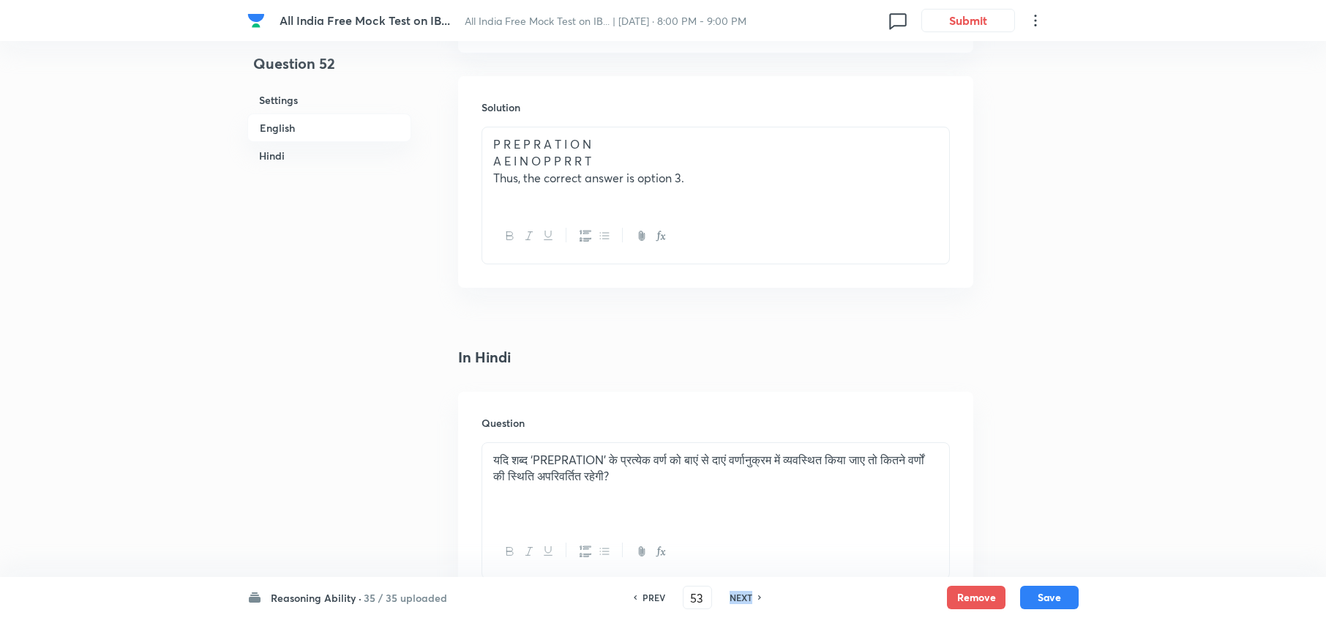
checkbox input "true"
type input "54"
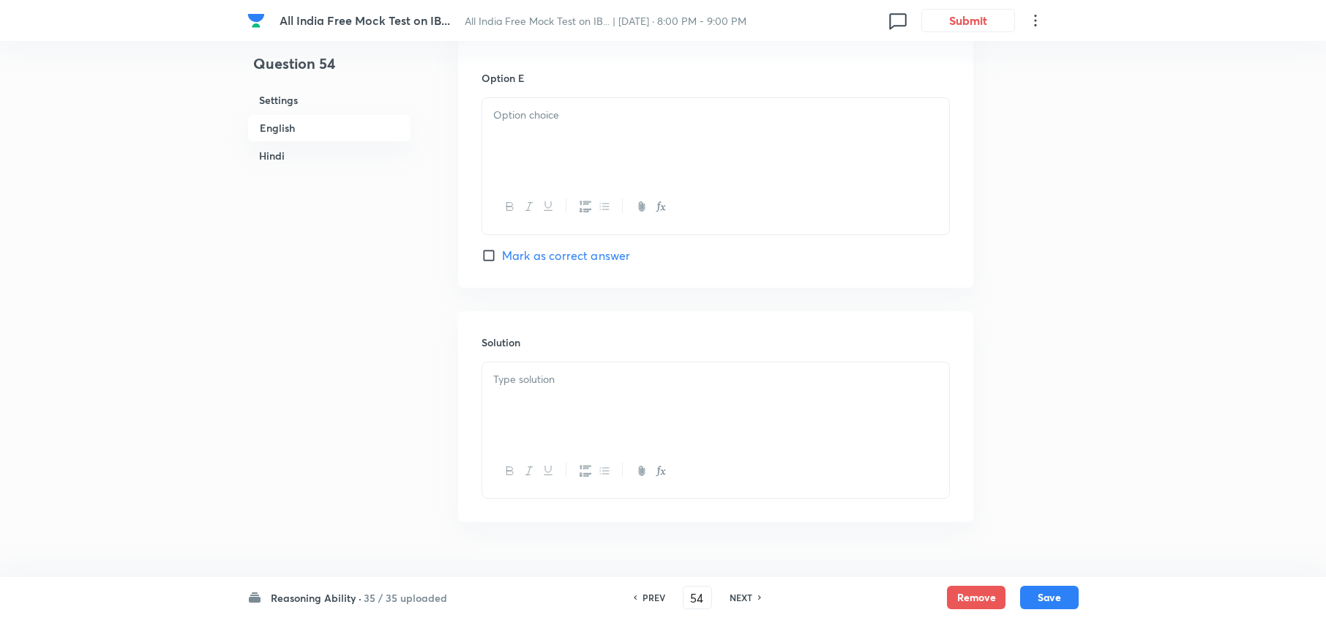
checkbox input "false"
checkbox input "true"
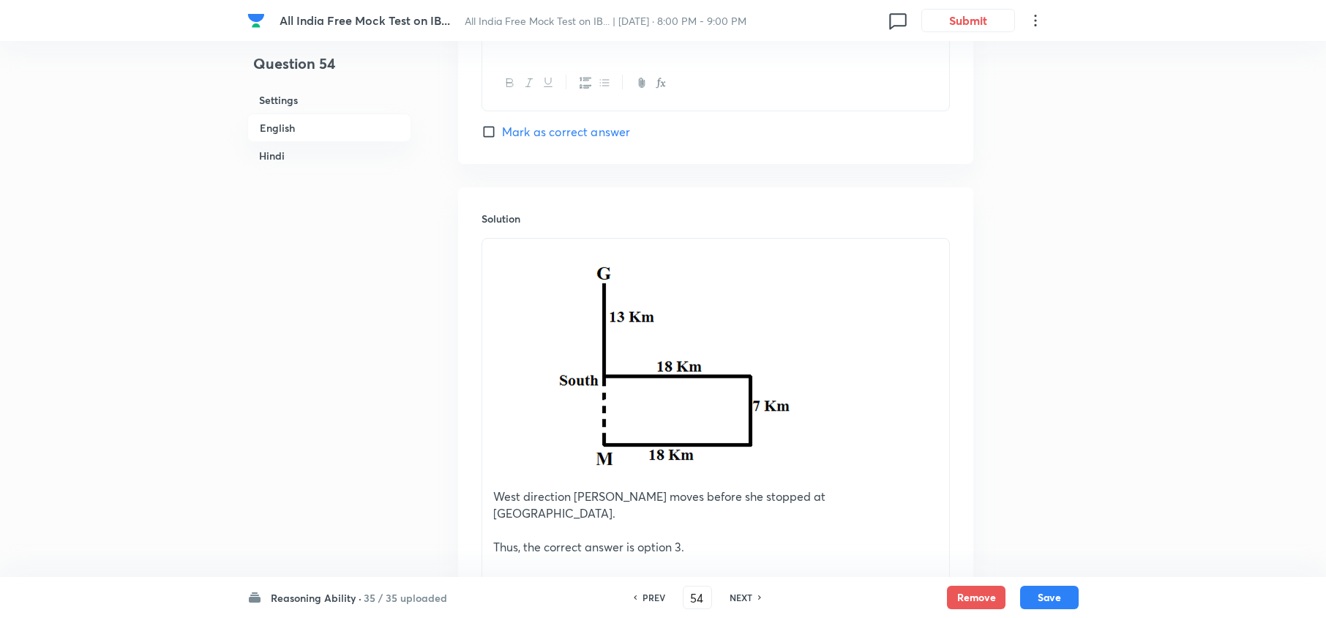
scroll to position [2178, 0]
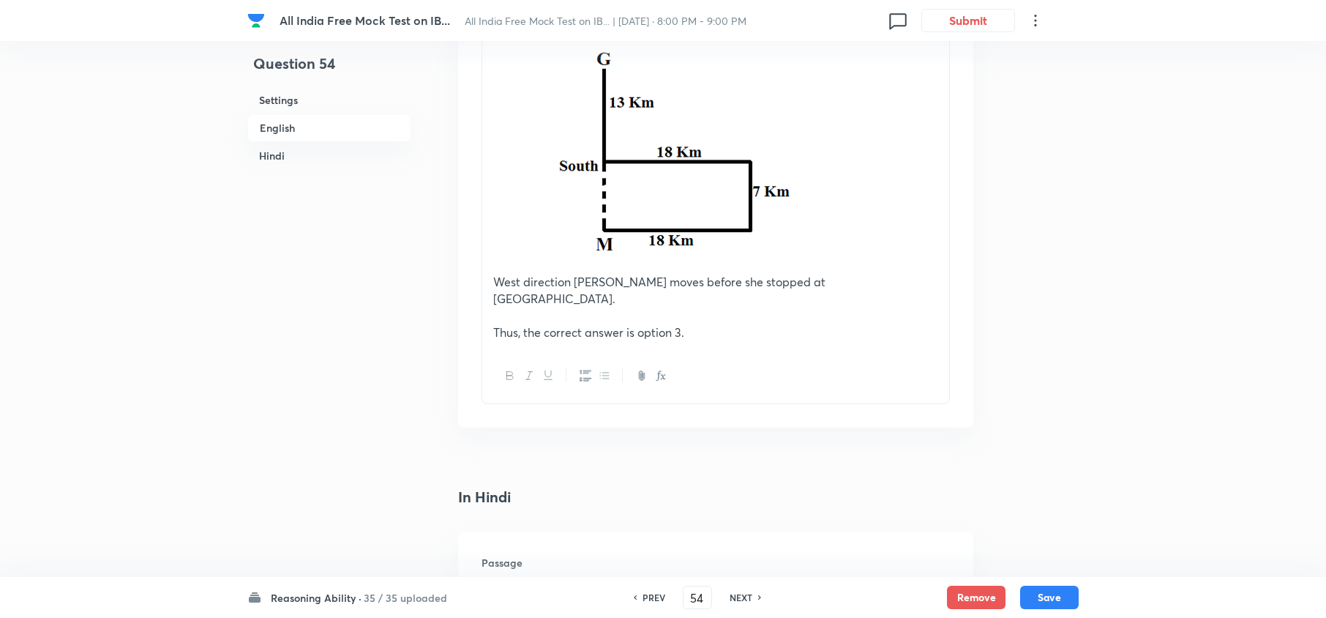
click at [656, 601] on h6 "PREV" at bounding box center [653, 596] width 23 height 13
type input "53"
checkbox input "false"
checkbox input "true"
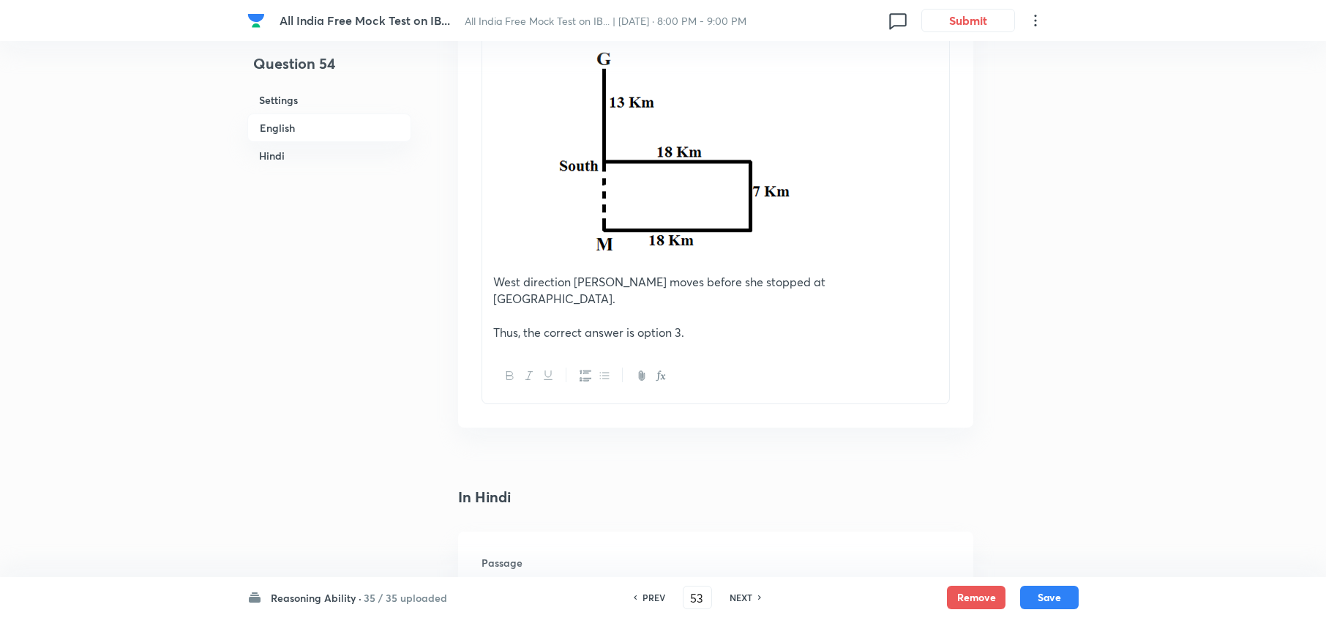
checkbox input "true"
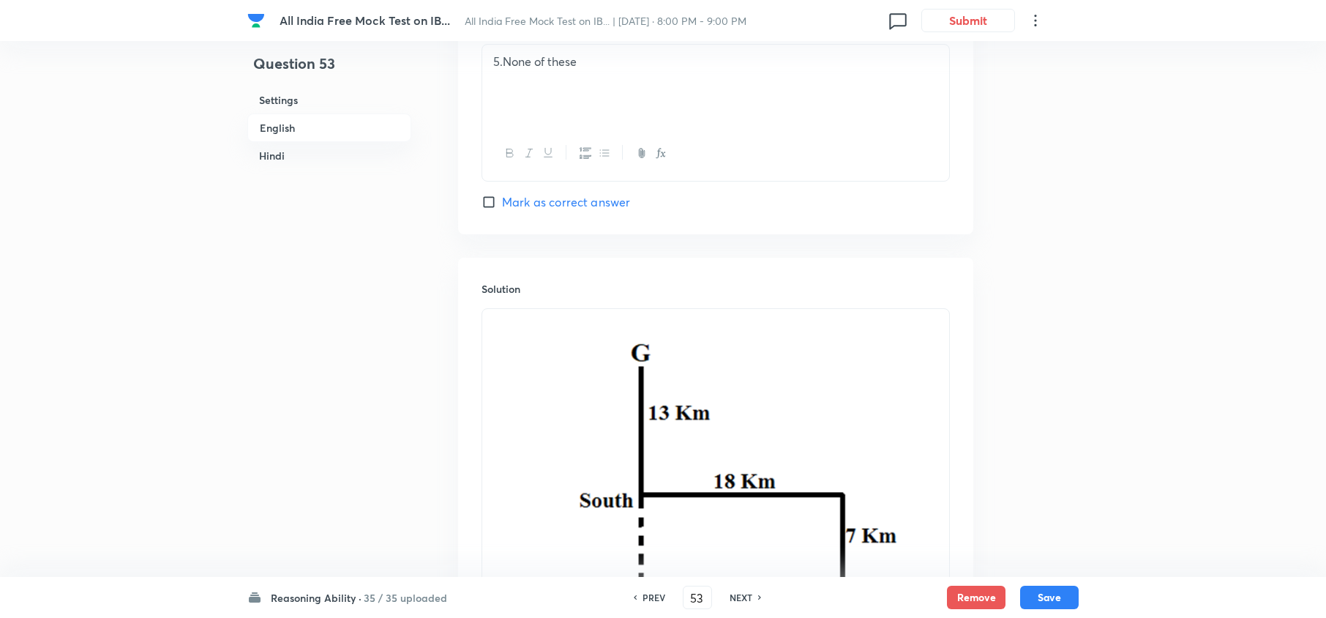
scroll to position [1885, 0]
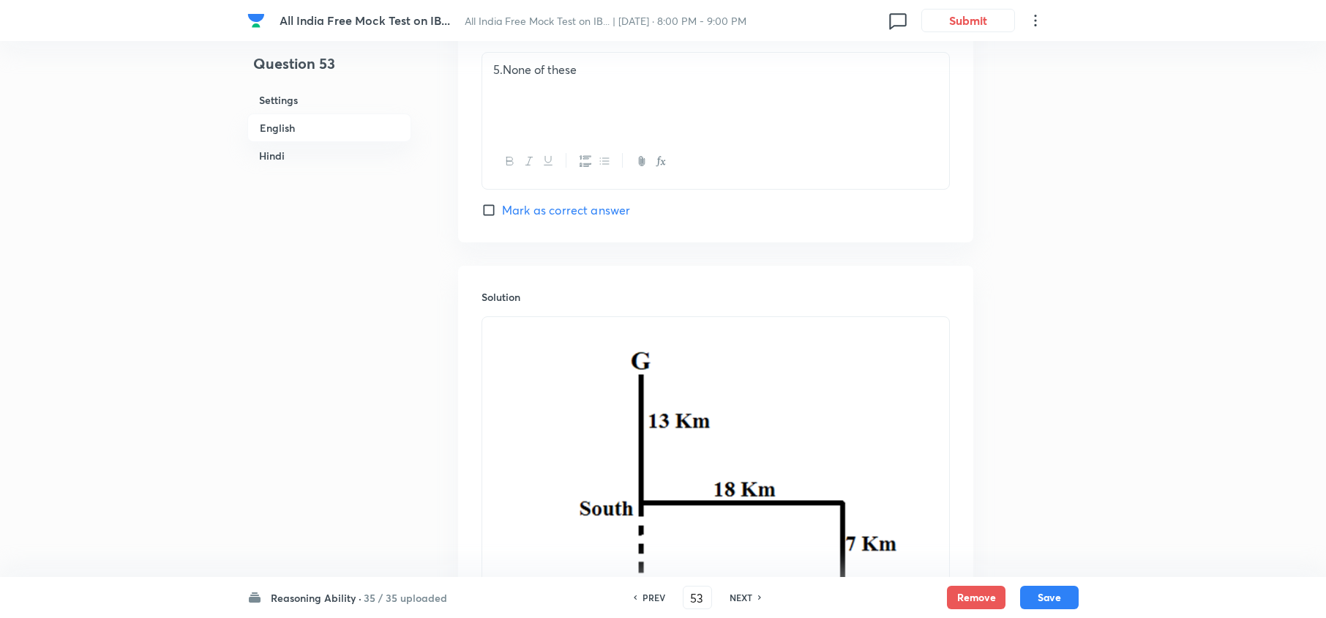
click at [756, 591] on div "NEXT" at bounding box center [743, 596] width 39 height 13
type input "54"
checkbox input "false"
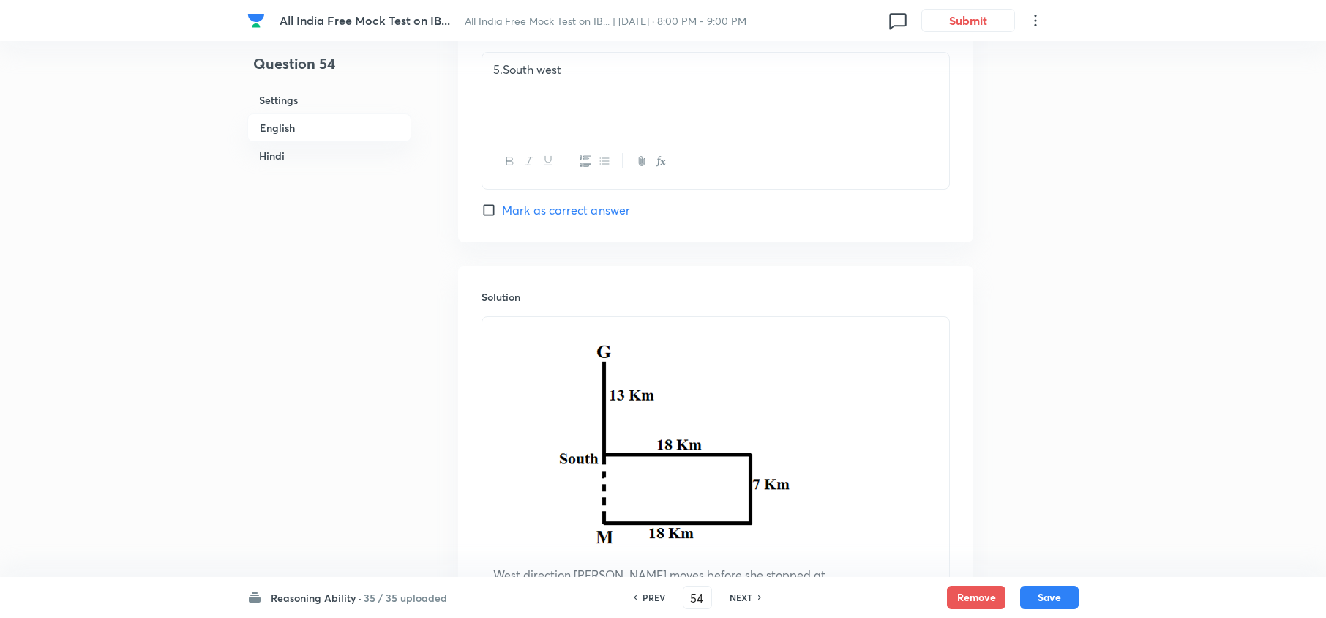
checkbox input "true"
click at [756, 591] on div "NEXT" at bounding box center [743, 596] width 39 height 13
type input "55"
checkbox input "false"
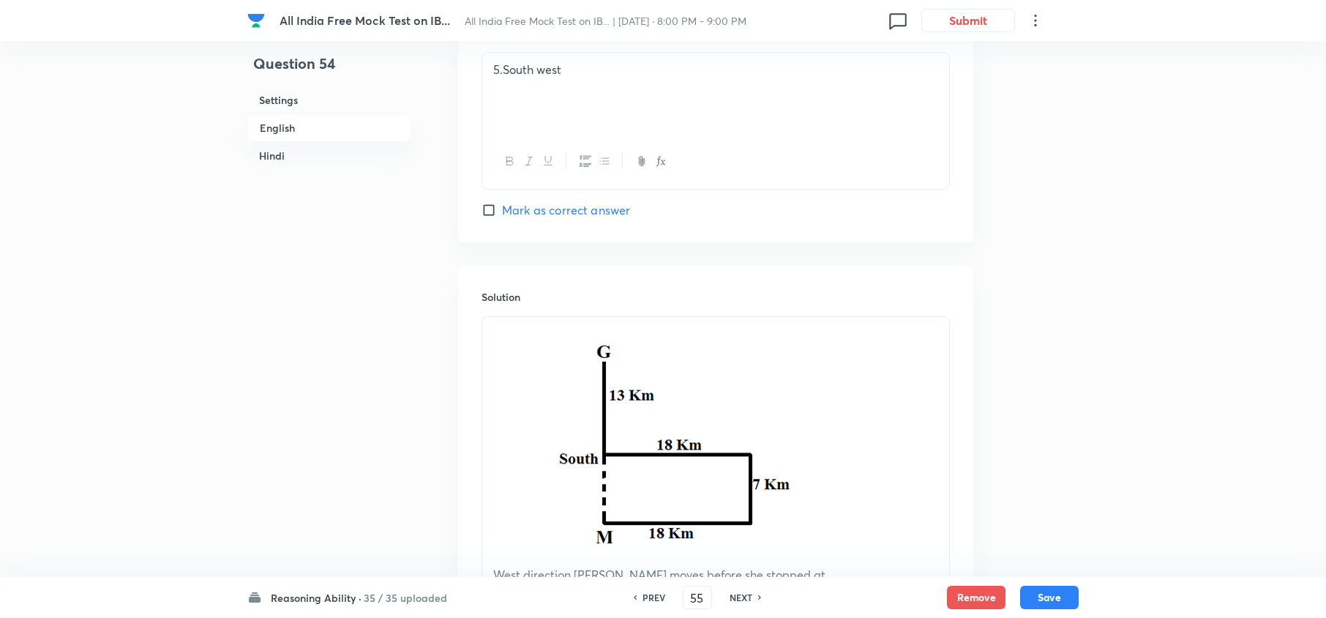
checkbox input "false"
checkbox input "true"
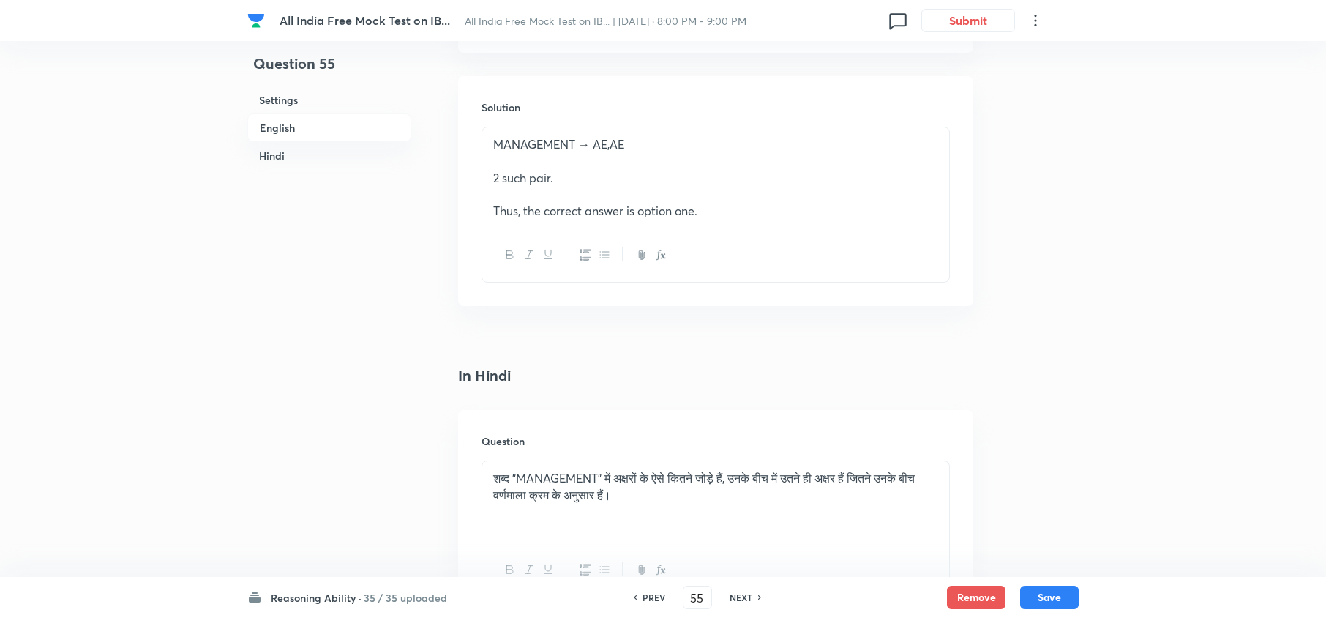
scroll to position [1690, 0]
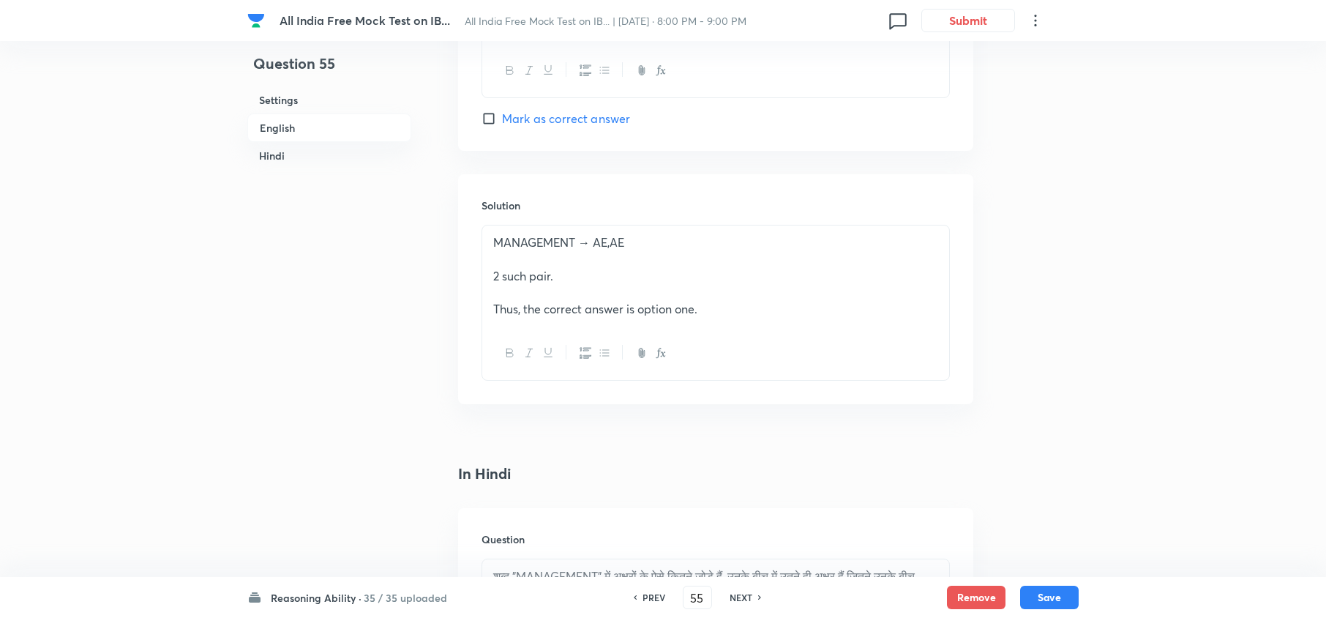
click at [756, 591] on div "NEXT" at bounding box center [743, 596] width 39 height 13
type input "56"
checkbox input "false"
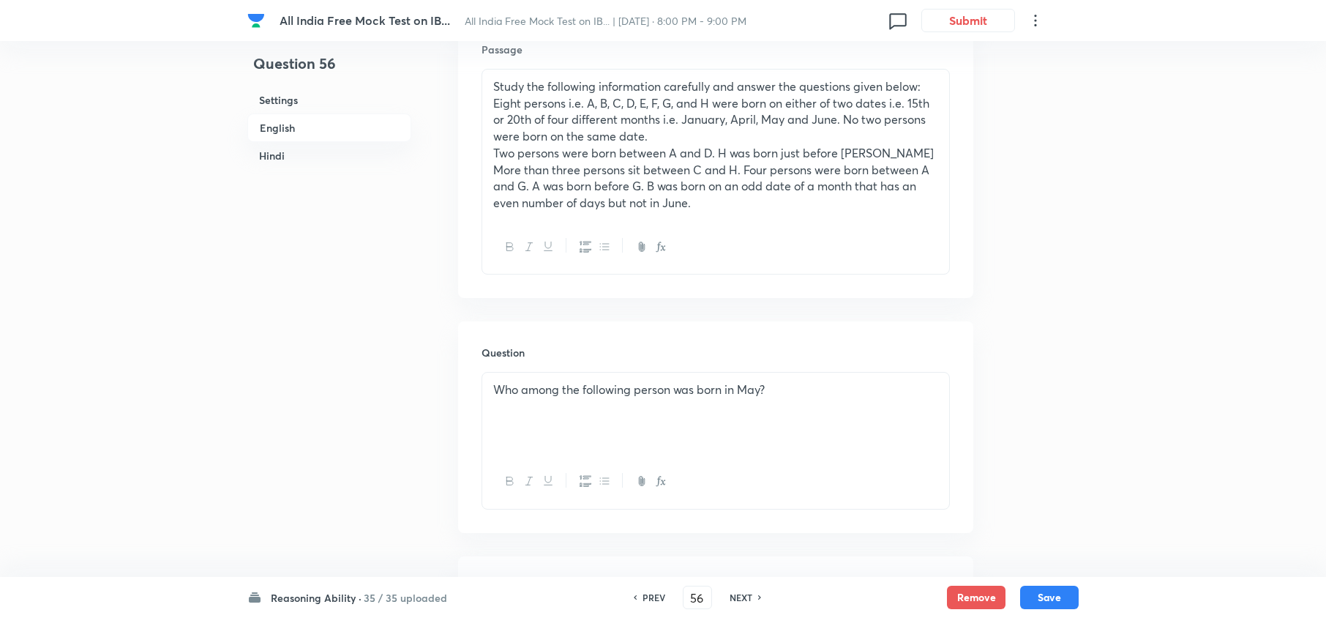
scroll to position [422, 0]
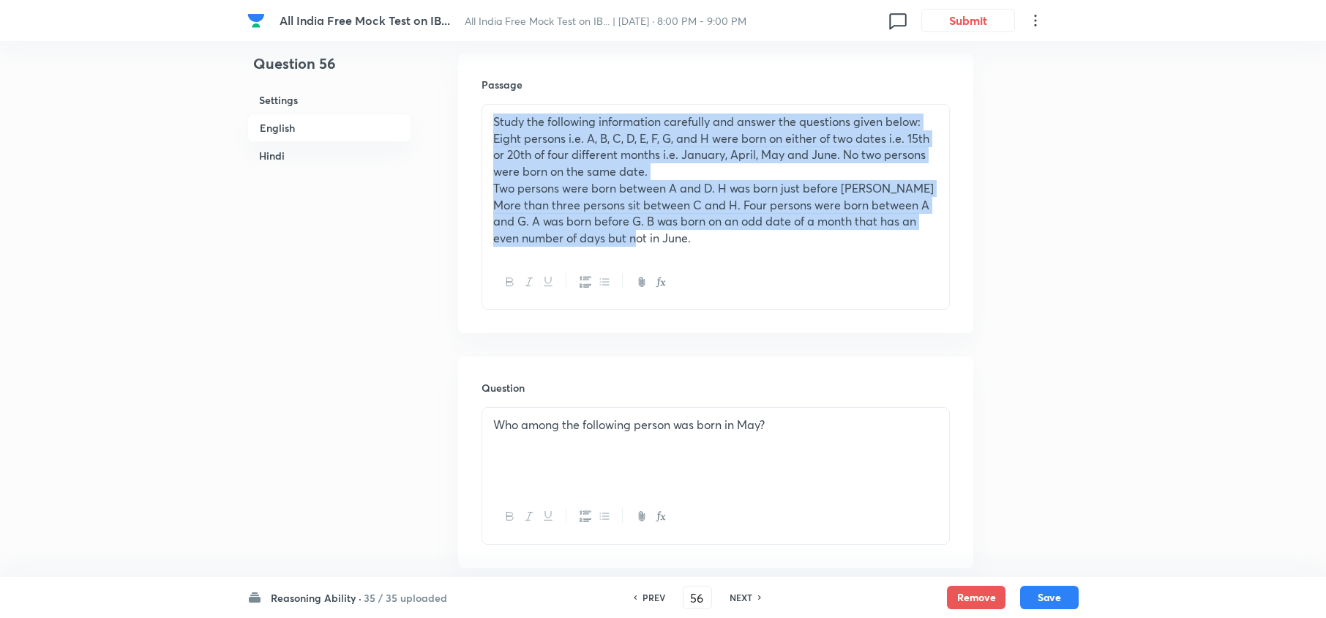
drag, startPoint x: 683, startPoint y: 244, endPoint x: 323, endPoint y: 45, distance: 410.7
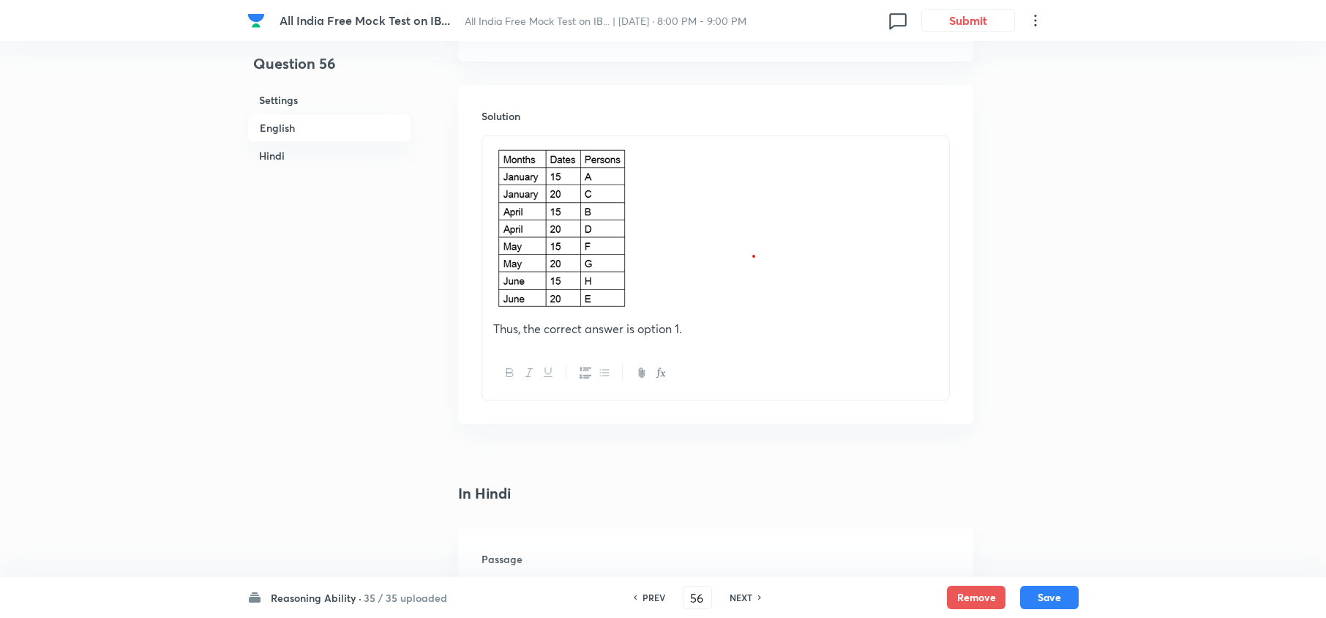
scroll to position [2081, 0]
click at [732, 592] on h6 "NEXT" at bounding box center [740, 596] width 23 height 13
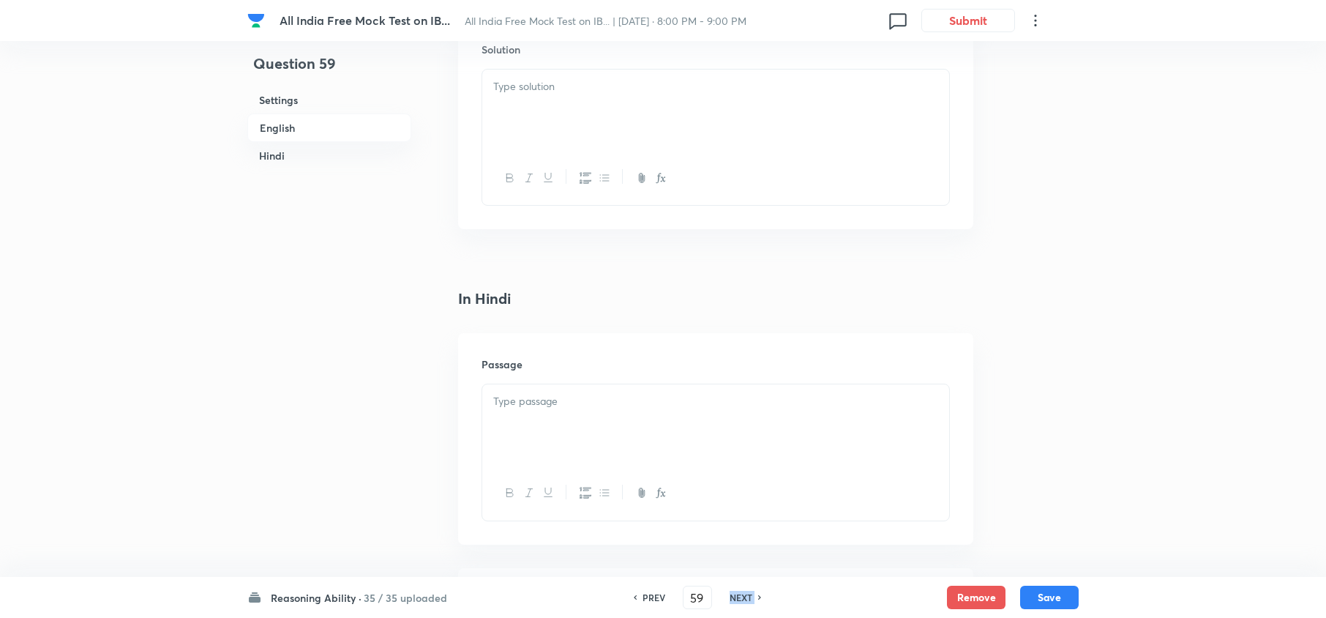
click at [732, 592] on h6 "NEXT" at bounding box center [740, 596] width 23 height 13
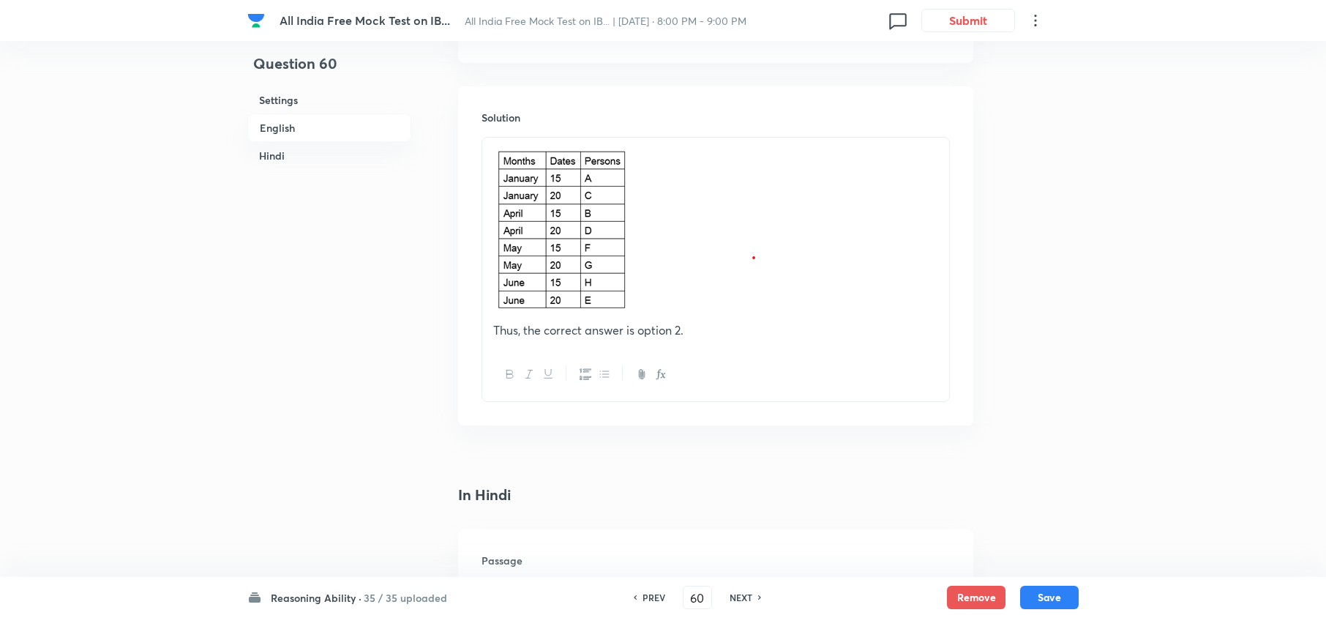
click at [732, 592] on h6 "NEXT" at bounding box center [740, 596] width 23 height 13
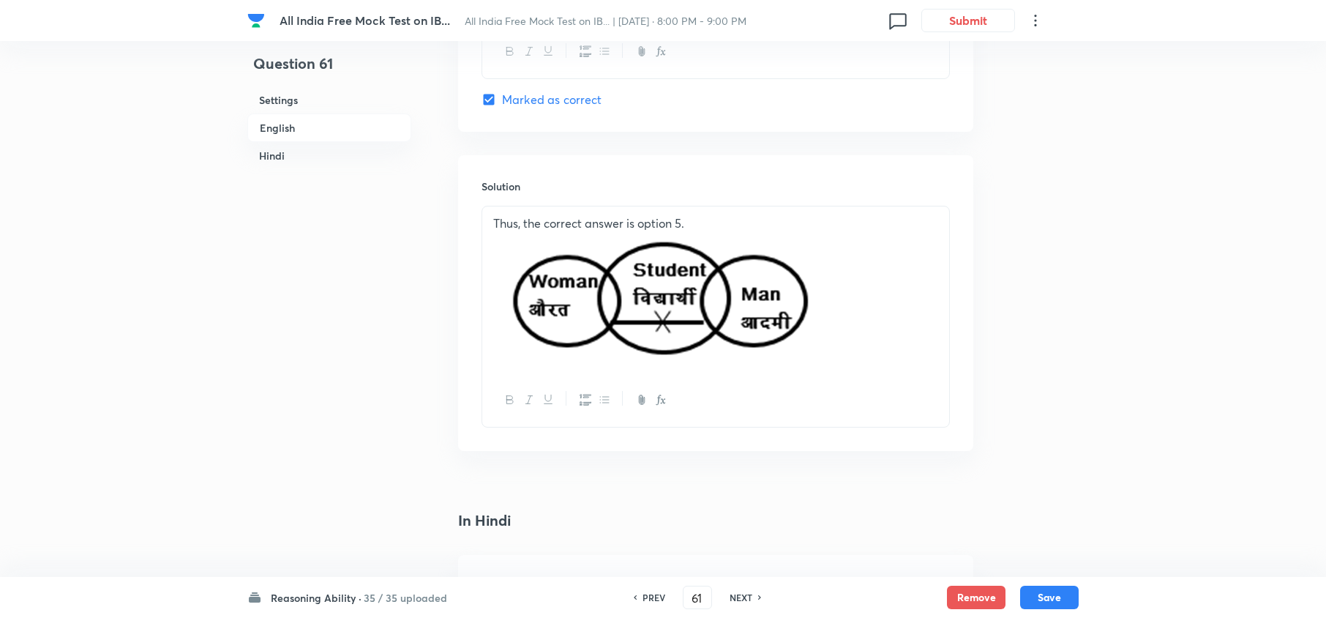
click at [650, 604] on div "PREV 61 ​ NEXT" at bounding box center [697, 596] width 189 height 23
click at [650, 601] on h6 "PREV" at bounding box center [653, 596] width 23 height 13
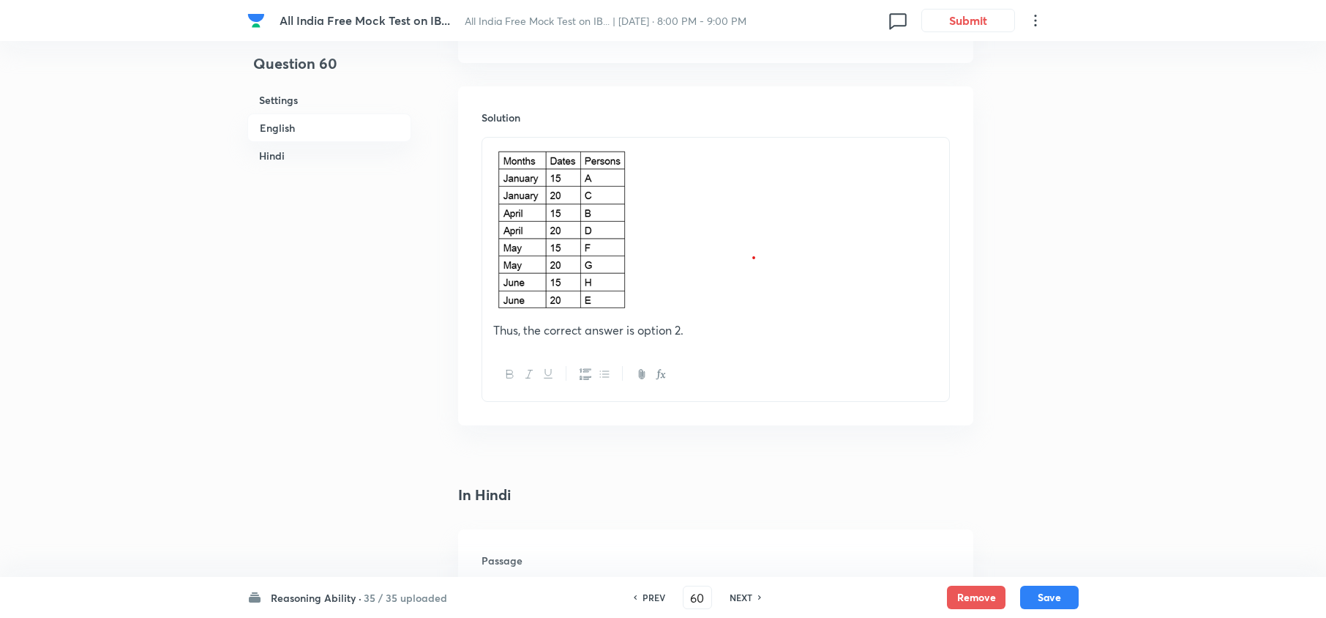
click at [650, 601] on h6 "PREV" at bounding box center [653, 596] width 23 height 13
click at [650, 597] on h6 "PREV" at bounding box center [653, 596] width 23 height 13
click at [650, 595] on h6 "PREV" at bounding box center [653, 596] width 23 height 13
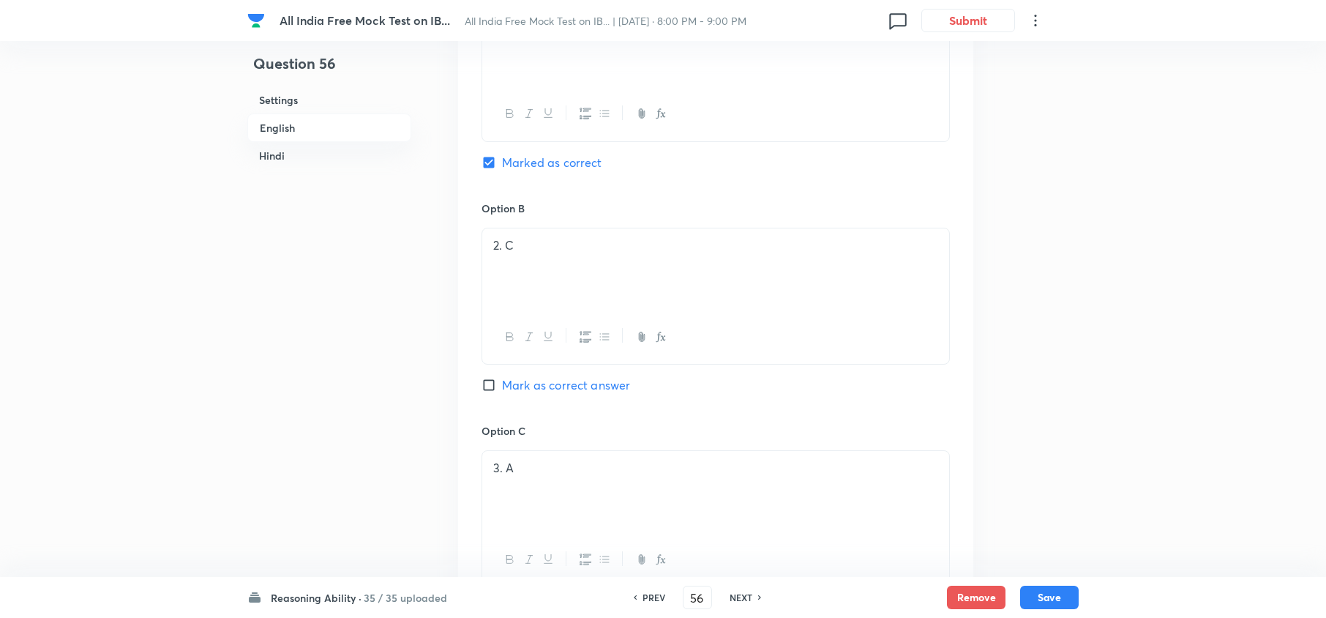
scroll to position [3251, 0]
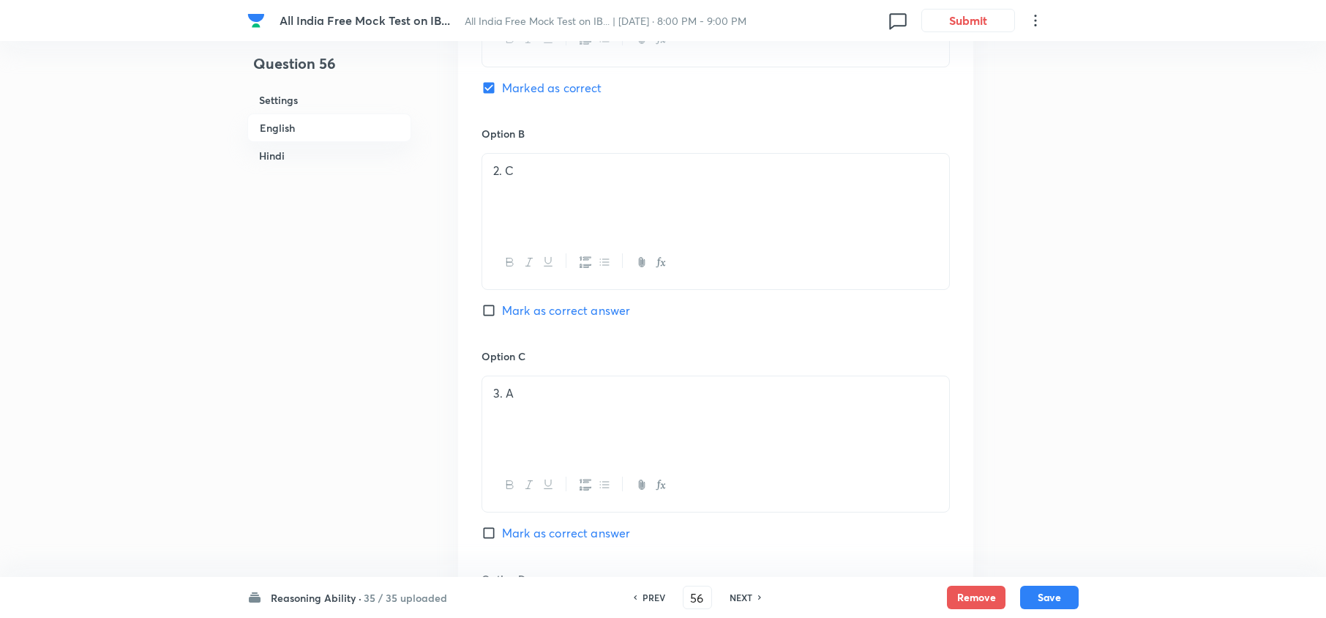
click at [741, 593] on h6 "NEXT" at bounding box center [740, 596] width 23 height 13
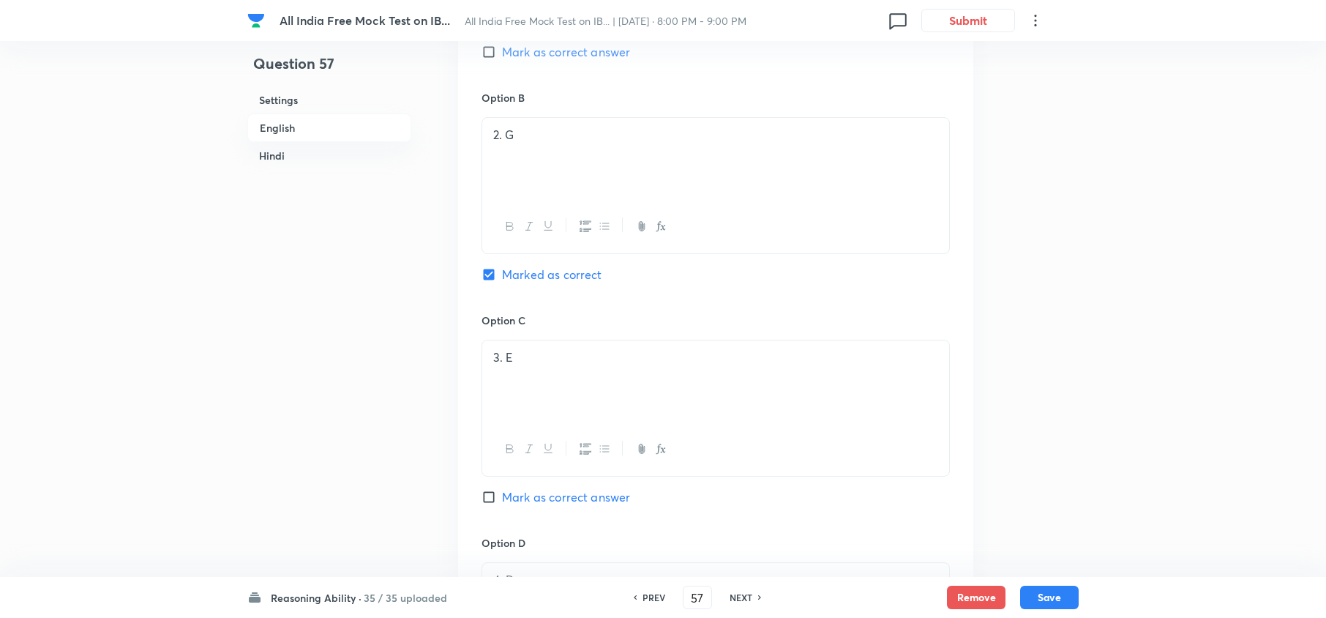
scroll to position [3284, 0]
click at [741, 593] on h6 "NEXT" at bounding box center [740, 596] width 23 height 13
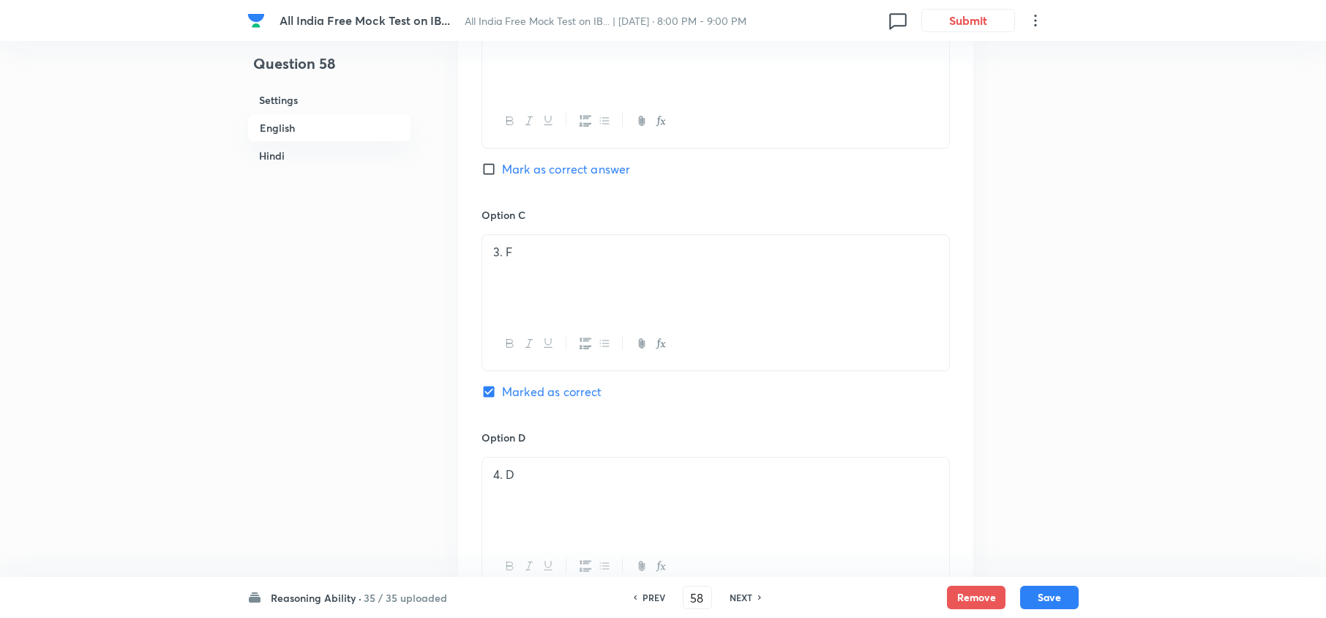
scroll to position [3382, 0]
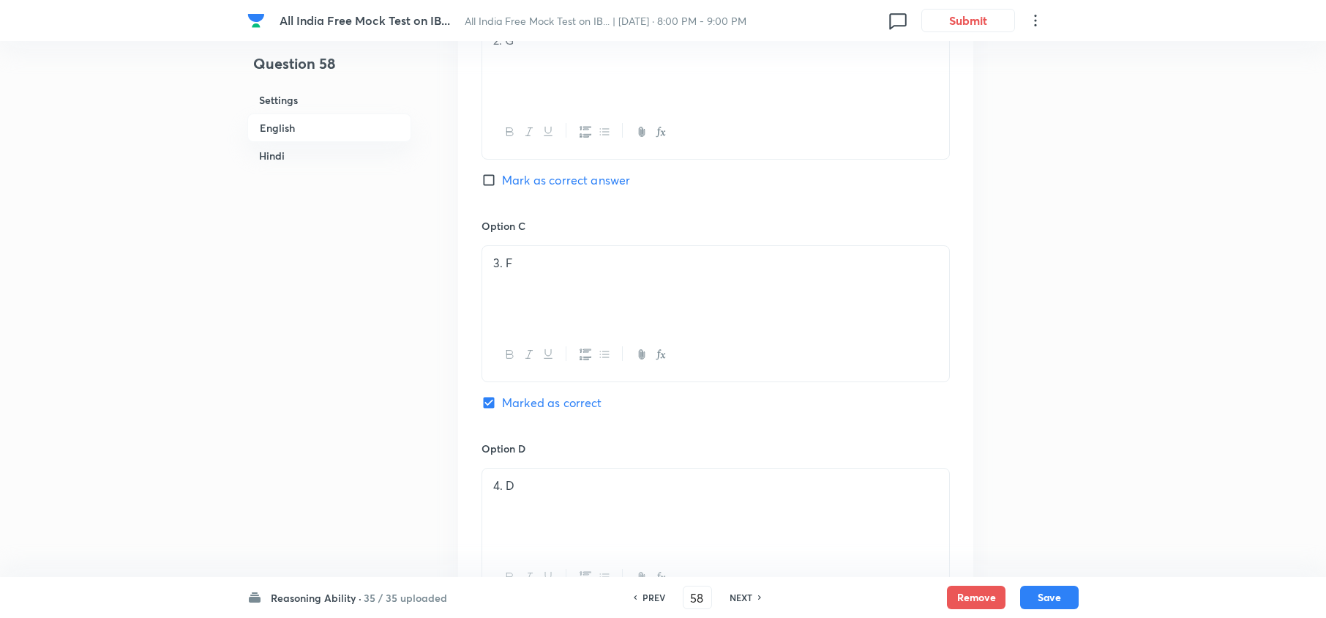
click at [736, 596] on h6 "NEXT" at bounding box center [740, 596] width 23 height 13
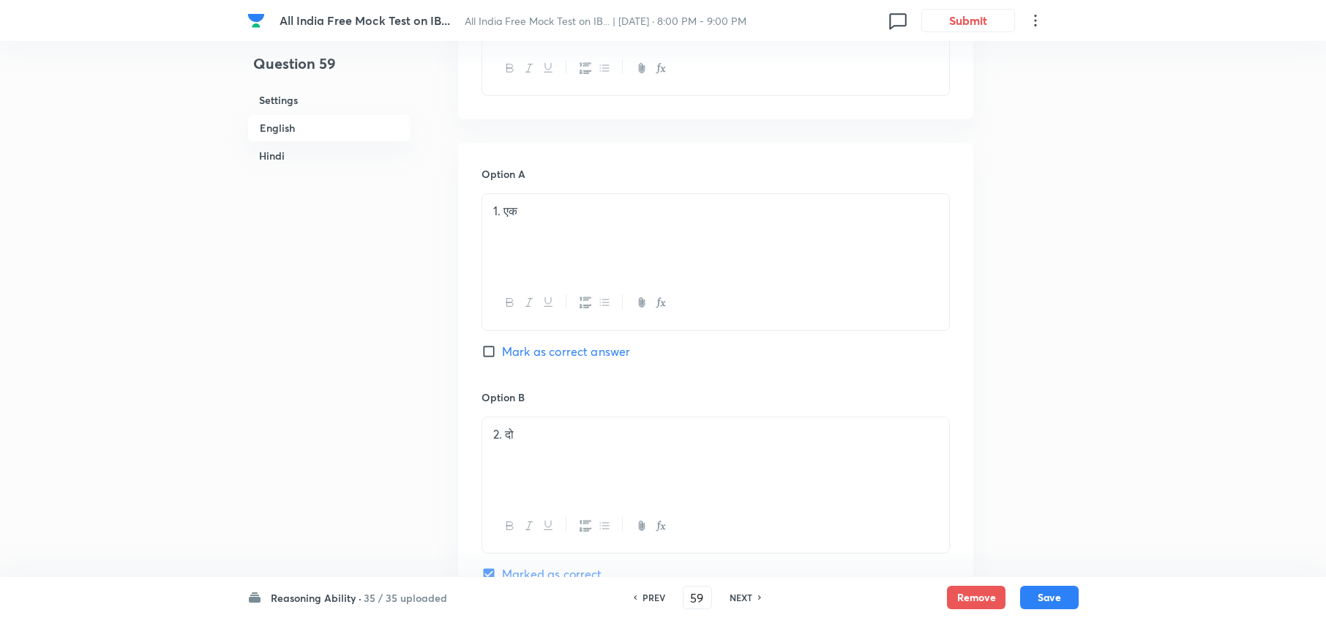
scroll to position [3187, 0]
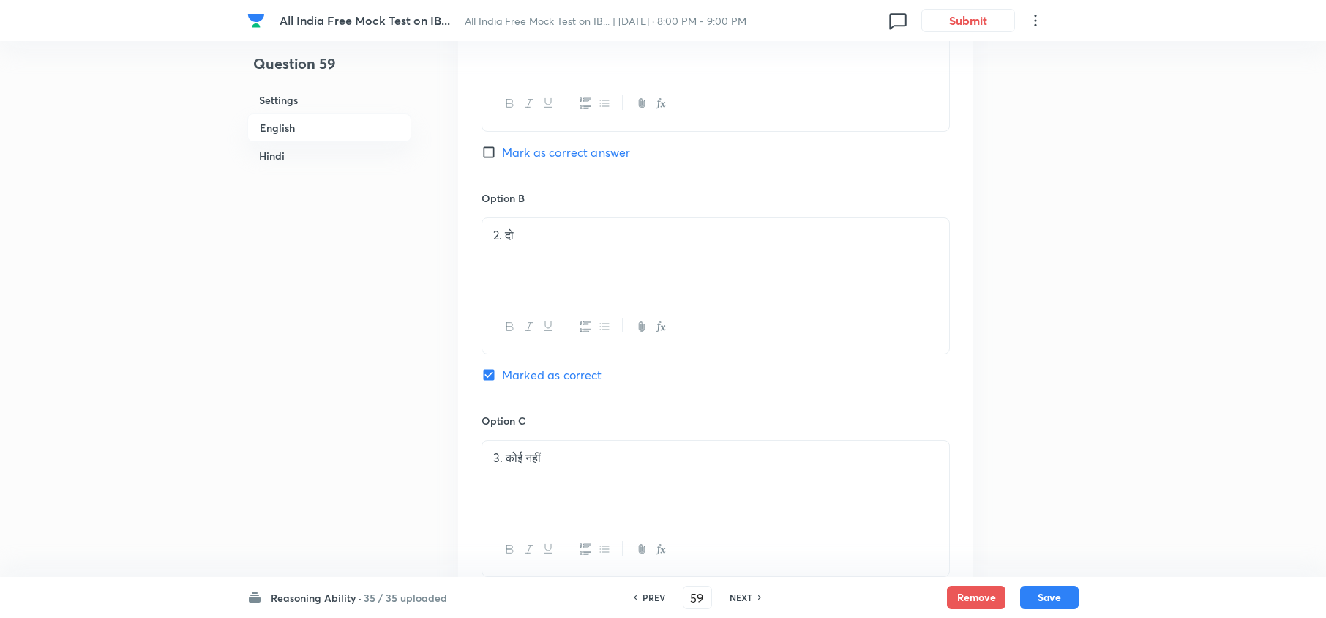
click at [736, 595] on h6 "NEXT" at bounding box center [740, 596] width 23 height 13
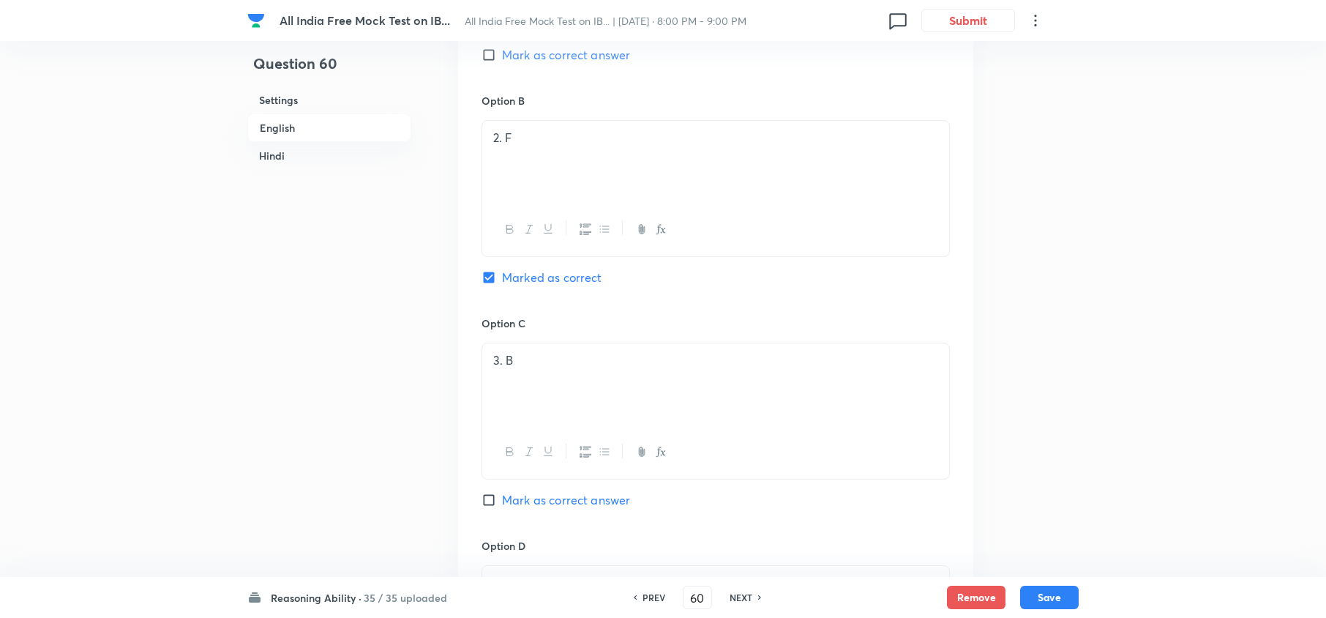
click at [749, 596] on h6 "NEXT" at bounding box center [740, 596] width 23 height 13
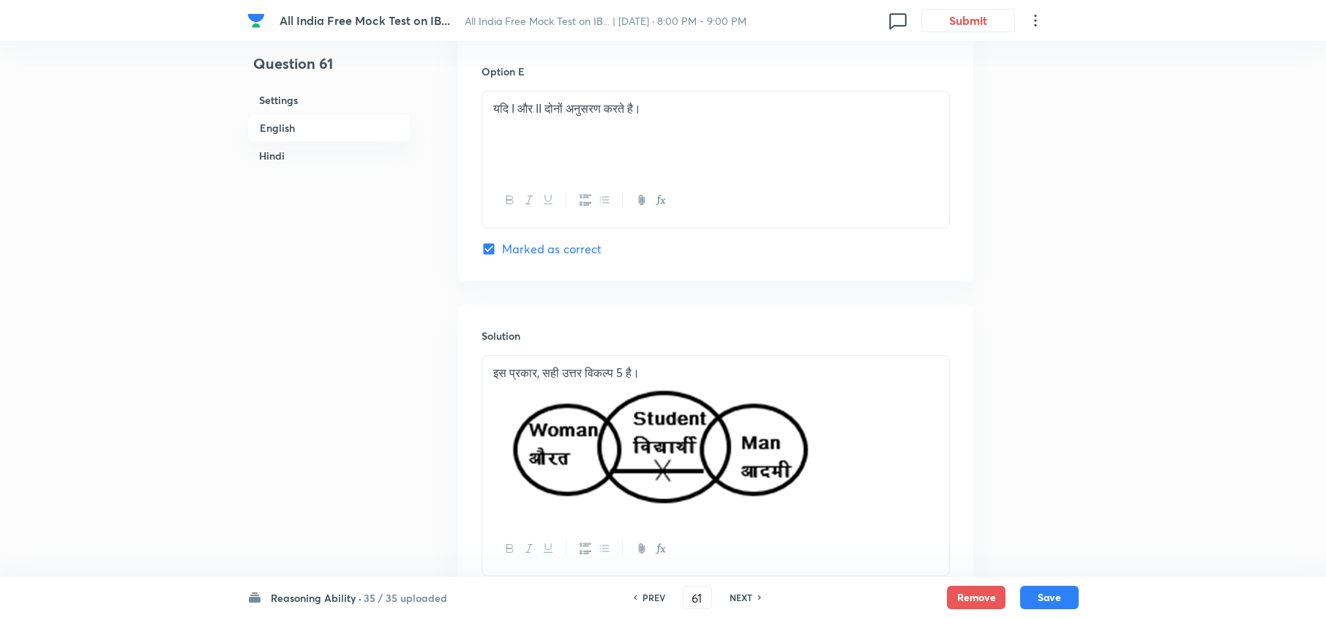
scroll to position [4213, 0]
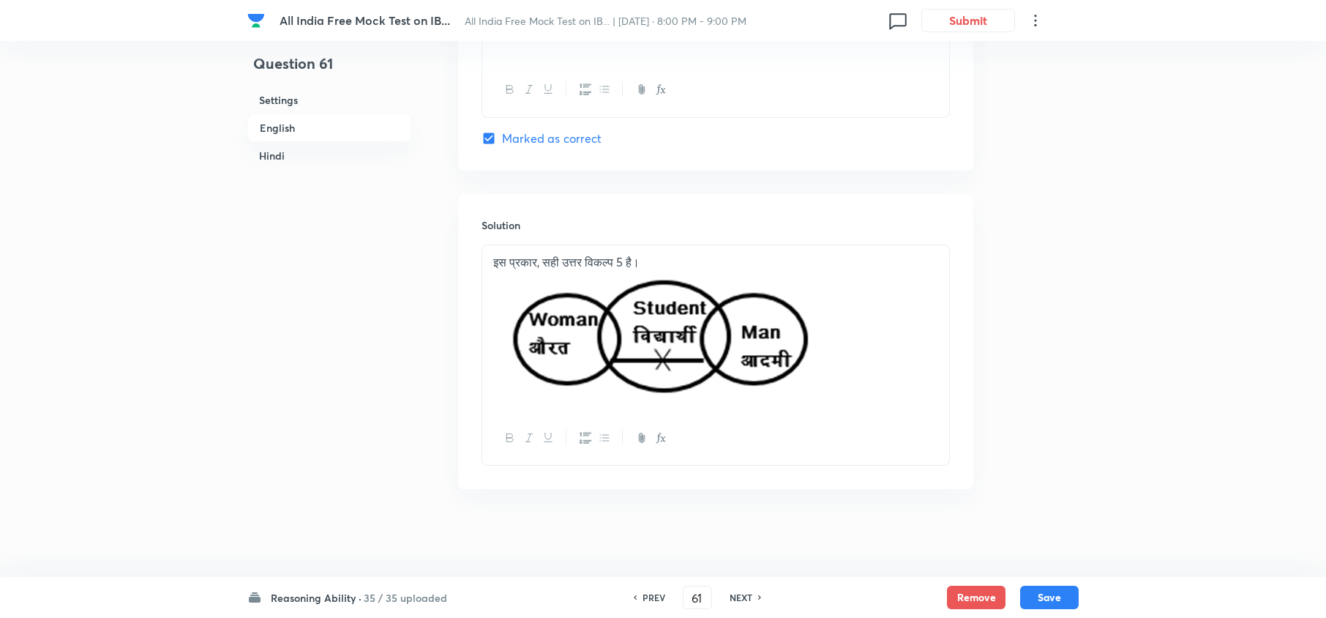
click at [746, 601] on h6 "NEXT" at bounding box center [740, 596] width 23 height 13
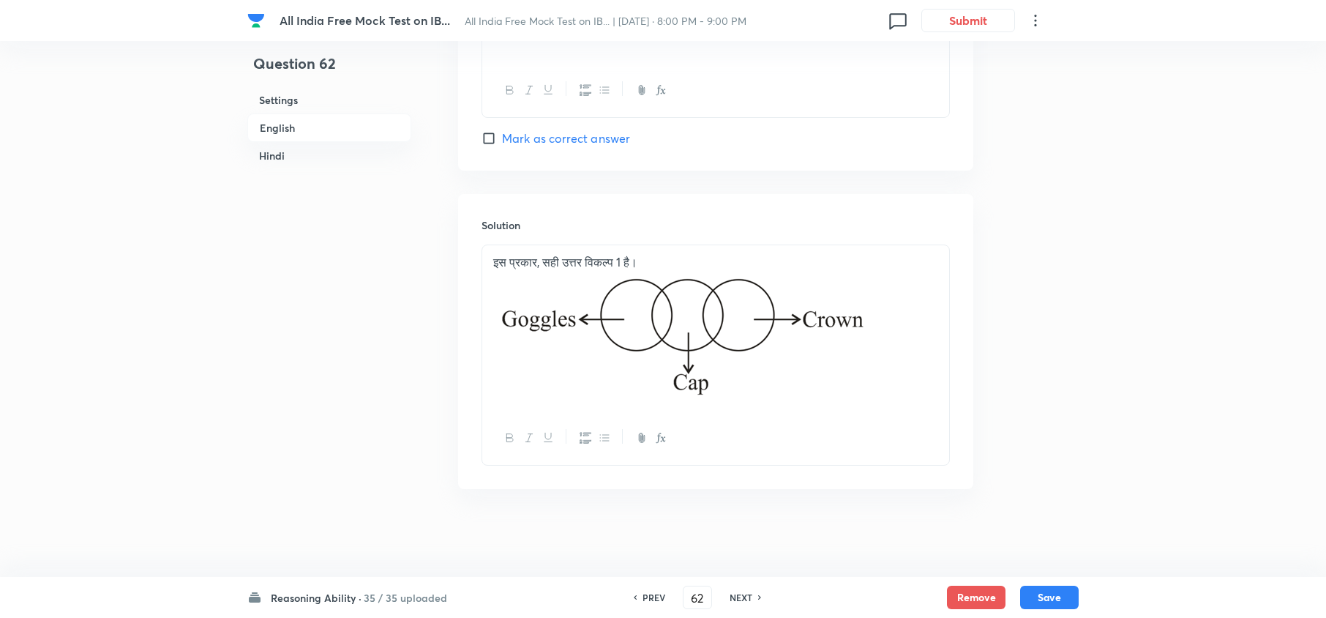
click at [746, 601] on h6 "NEXT" at bounding box center [740, 596] width 23 height 13
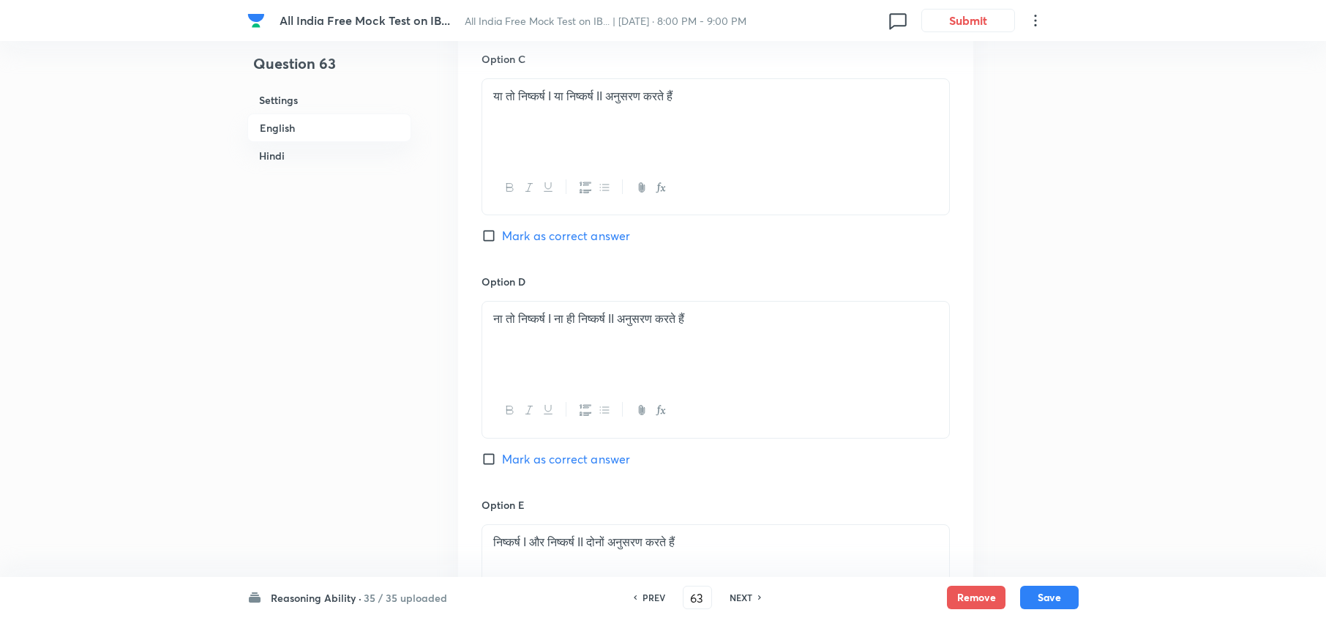
click at [746, 601] on h6 "NEXT" at bounding box center [740, 596] width 23 height 13
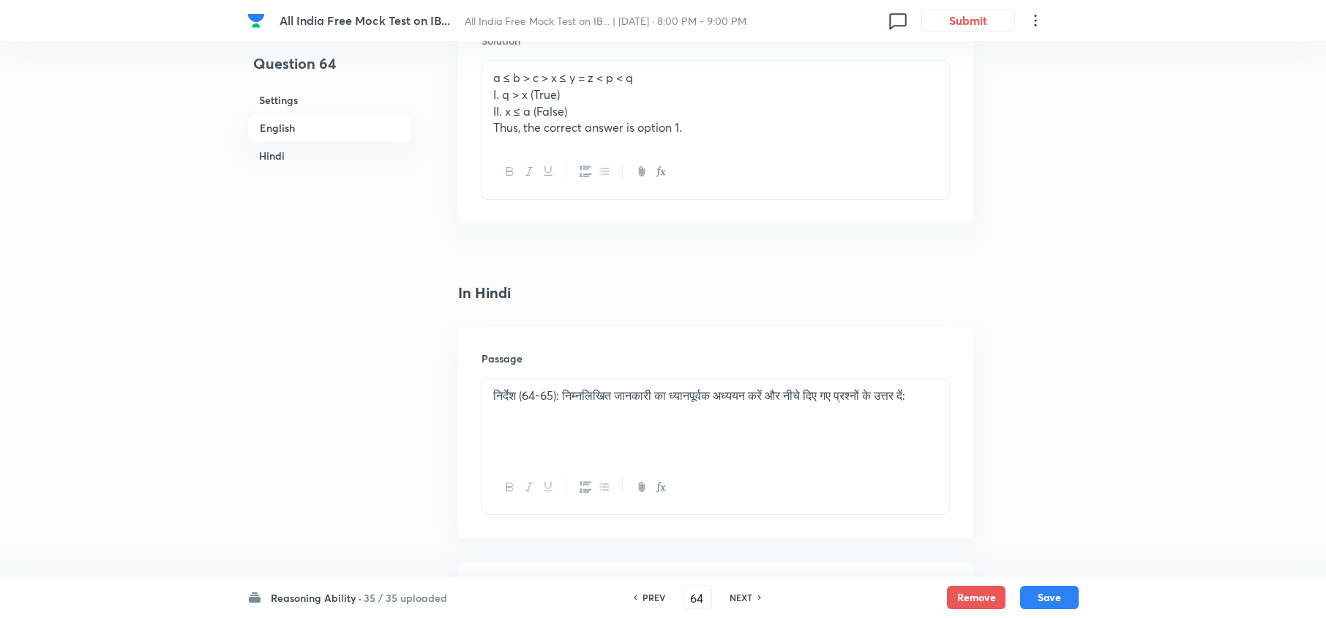
scroll to position [2076, 0]
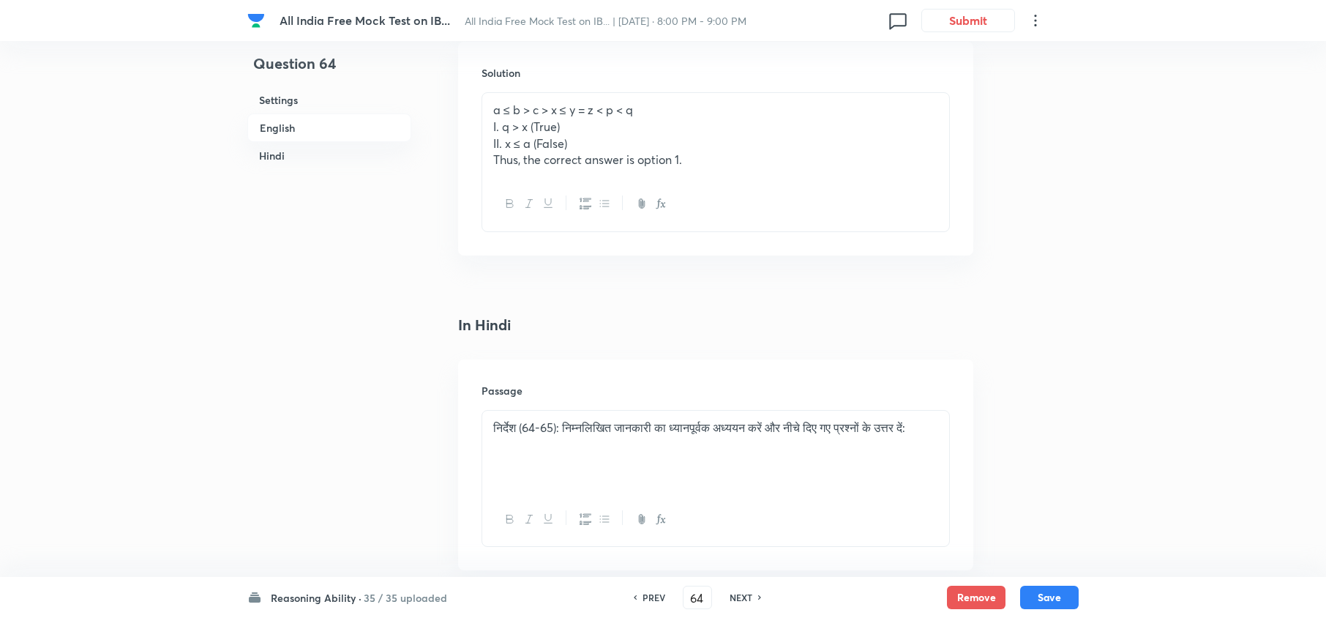
click at [745, 598] on h6 "NEXT" at bounding box center [740, 596] width 23 height 13
